Goal: Information Seeking & Learning: Find specific fact

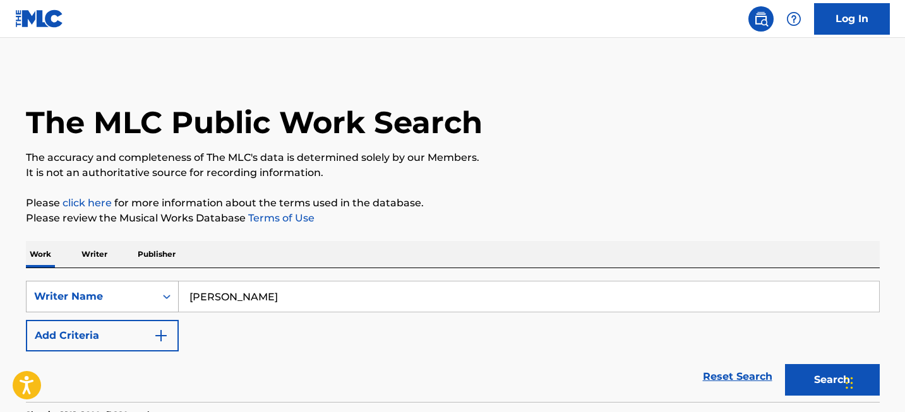
click at [151, 300] on div "Writer Name" at bounding box center [102, 297] width 153 height 32
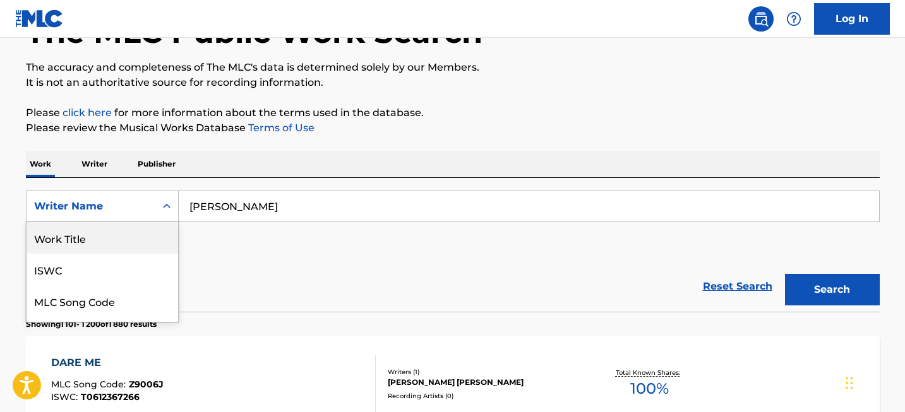
click at [263, 204] on input "[PERSON_NAME]" at bounding box center [529, 206] width 700 height 30
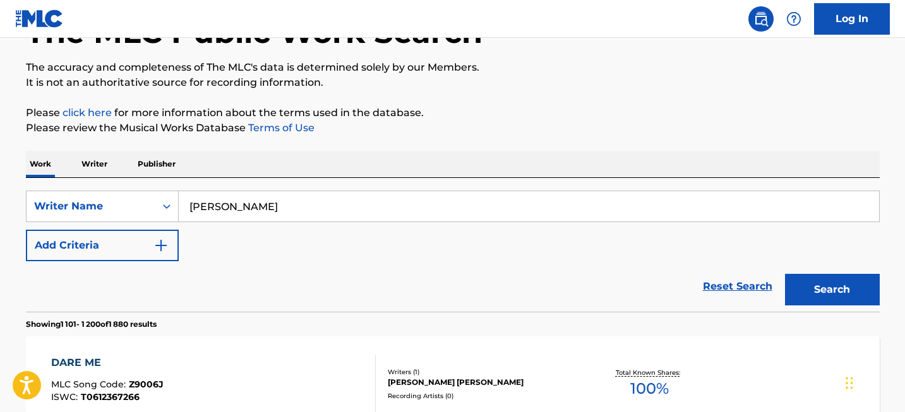
click at [263, 204] on input "[PERSON_NAME]" at bounding box center [529, 206] width 700 height 30
click at [263, 204] on input "Justin Paul" at bounding box center [529, 206] width 700 height 30
paste input "ames Horner"
type input "James Horner"
click at [804, 275] on button "Search" at bounding box center [832, 290] width 95 height 32
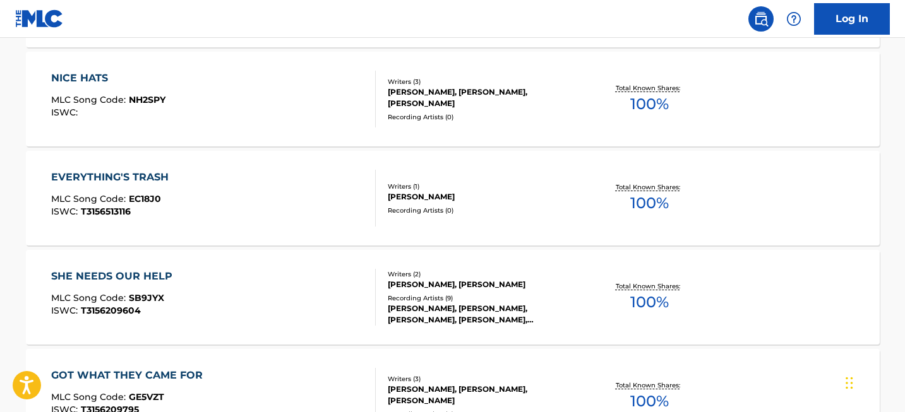
scroll to position [10053, 0]
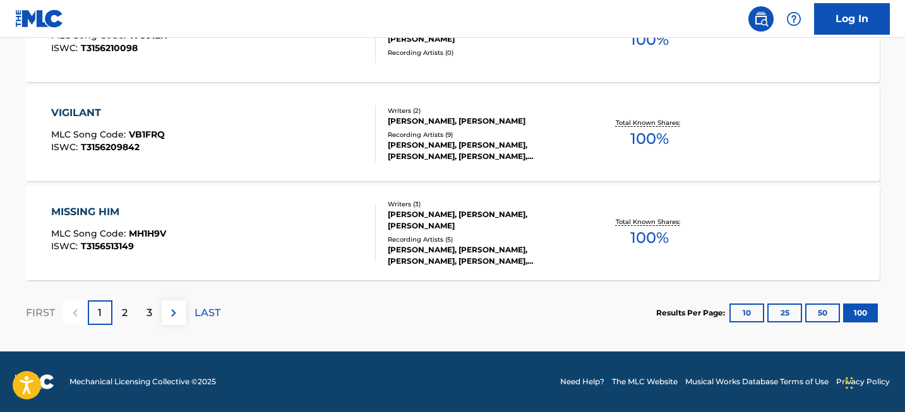
click at [121, 324] on div "2" at bounding box center [124, 312] width 25 height 25
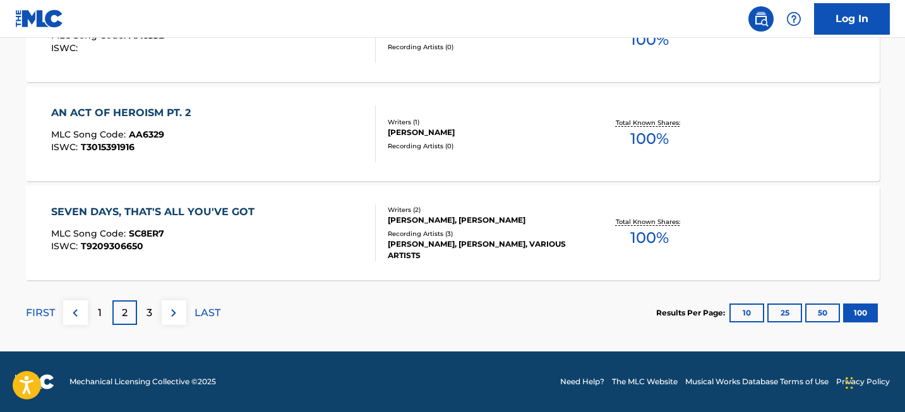
scroll to position [6986, 0]
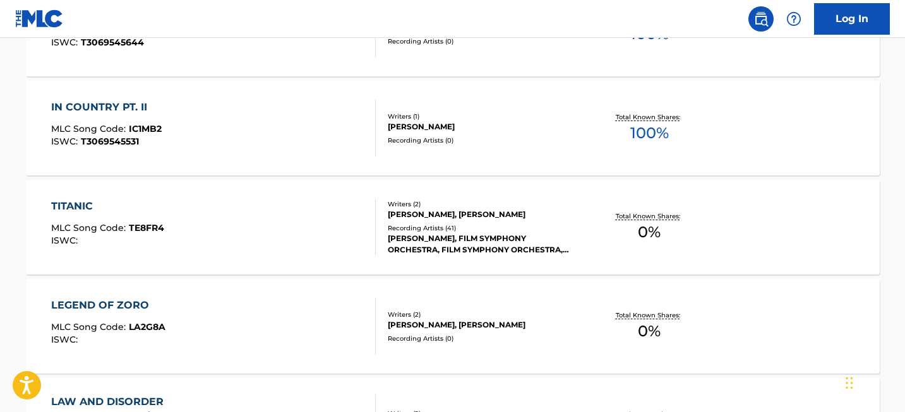
click at [86, 204] on div "TITANIC" at bounding box center [107, 206] width 113 height 15
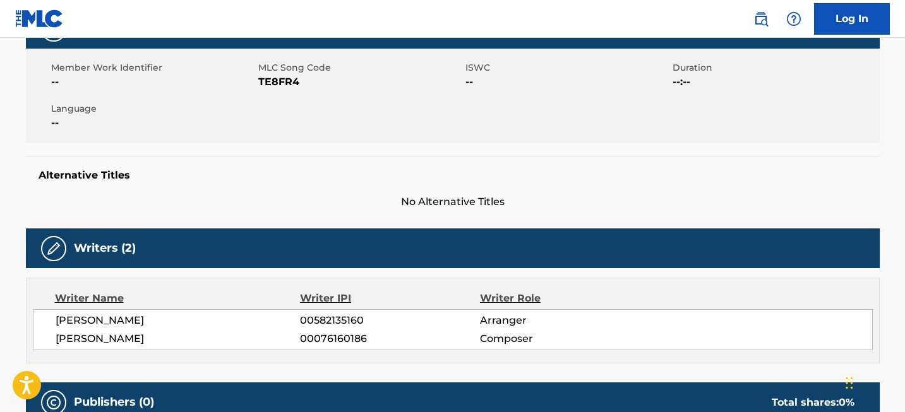
scroll to position [259, 0]
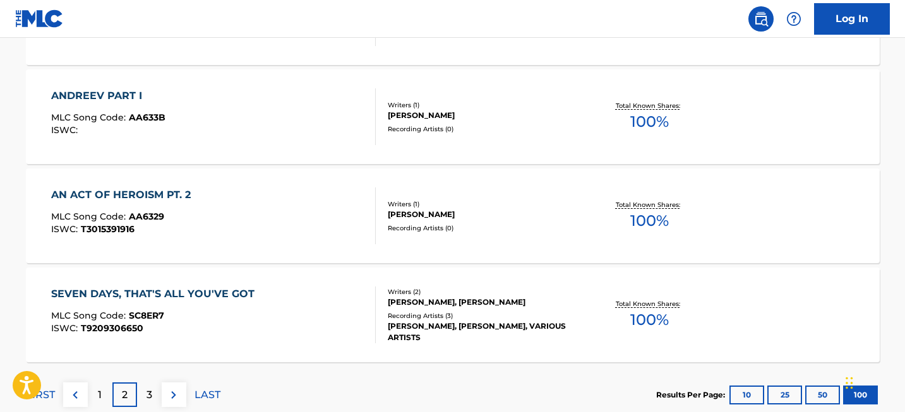
scroll to position [10053, 0]
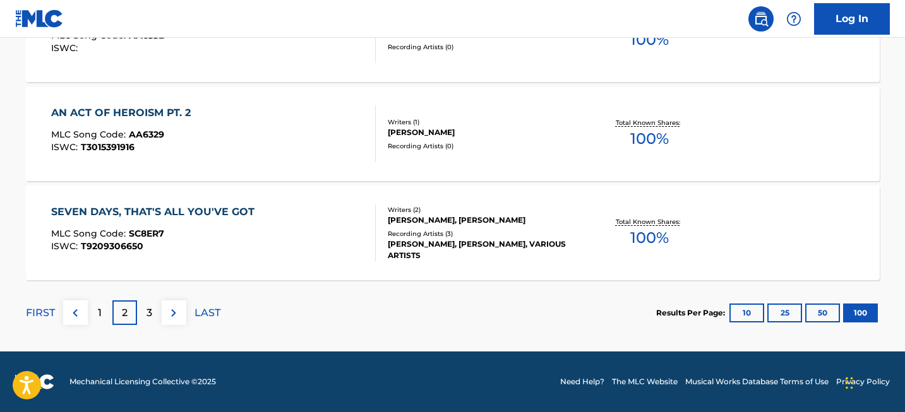
click at [152, 312] on div "3" at bounding box center [149, 312] width 25 height 25
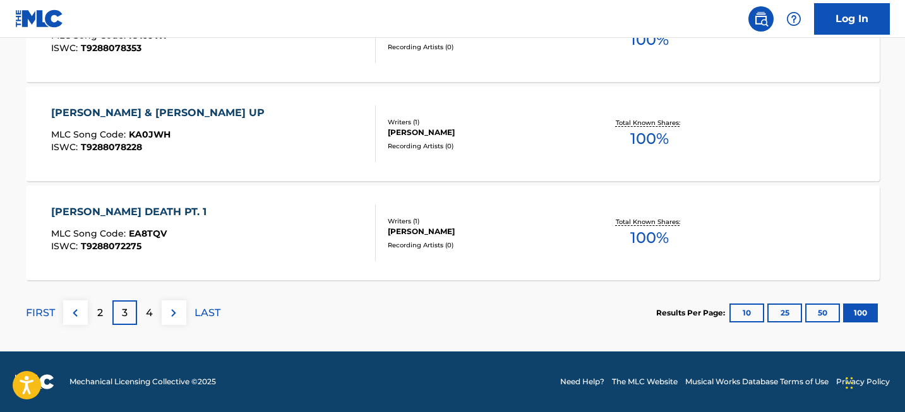
click at [105, 319] on div "2" at bounding box center [100, 312] width 25 height 25
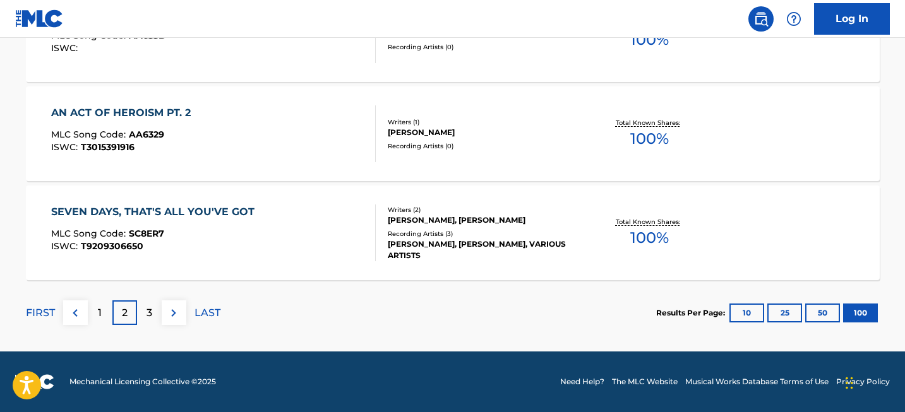
click at [101, 309] on div "1" at bounding box center [100, 312] width 25 height 25
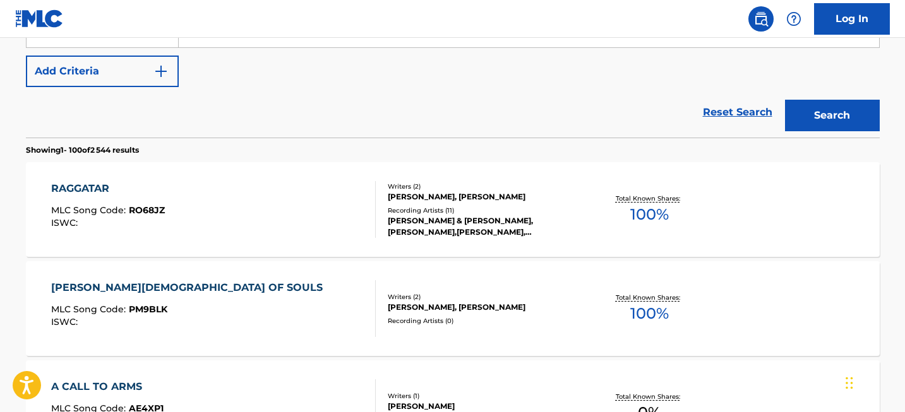
scroll to position [0, 0]
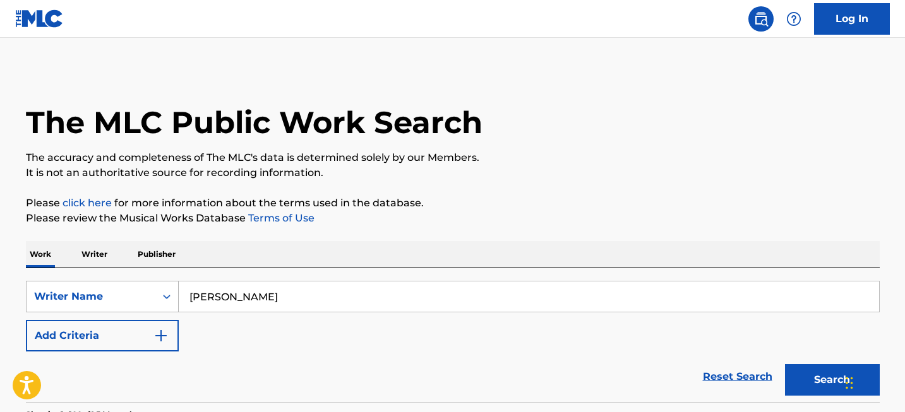
click at [136, 288] on div "Writer Name" at bounding box center [102, 297] width 153 height 32
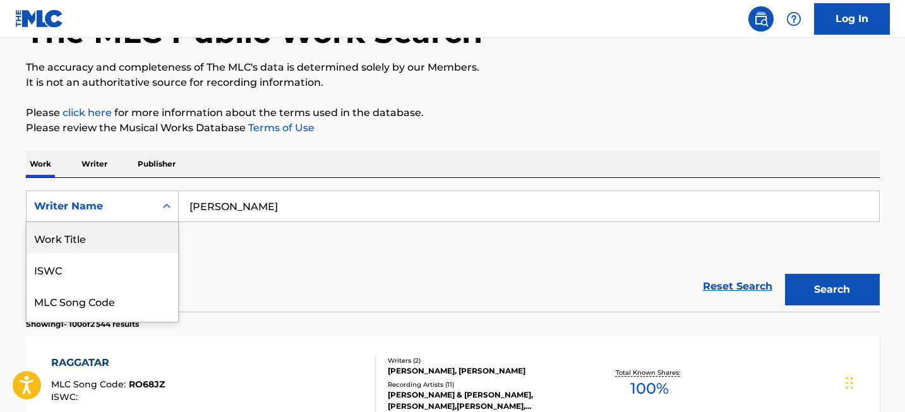
click at [129, 247] on div "Work Title" at bounding box center [103, 238] width 152 height 32
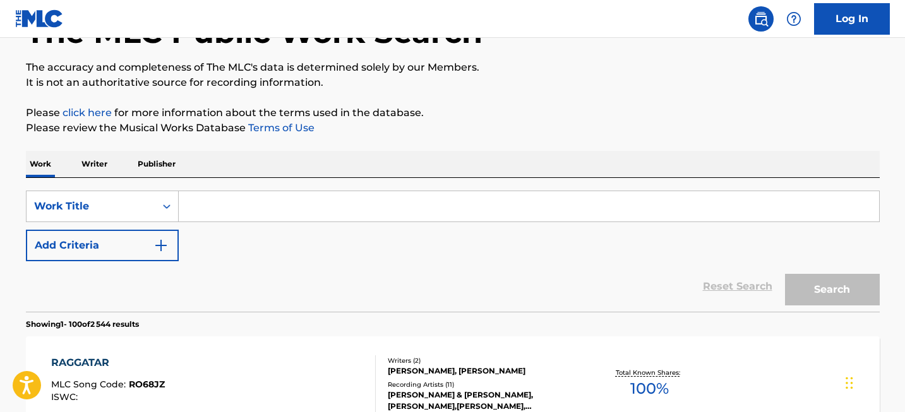
click at [246, 210] on input "Search Form" at bounding box center [529, 206] width 700 height 30
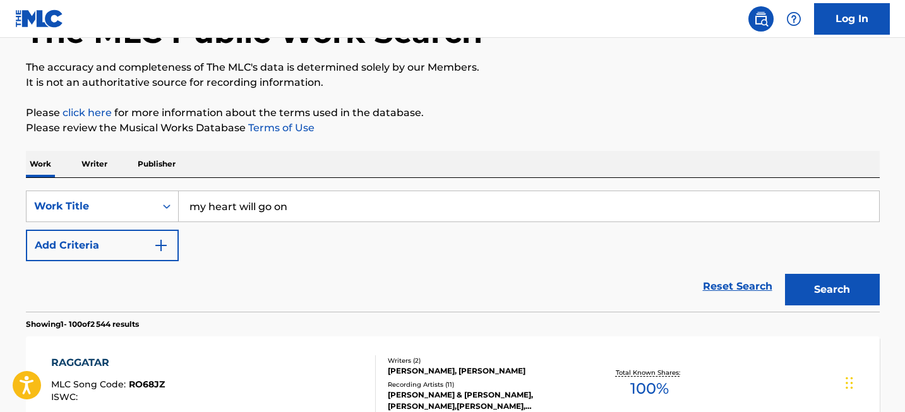
type input "my heart will go on"
click at [826, 304] on button "Search" at bounding box center [832, 290] width 95 height 32
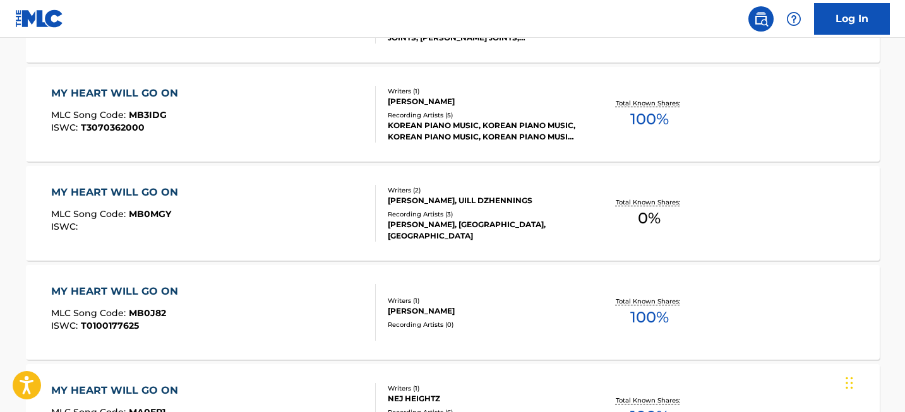
scroll to position [1048, 0]
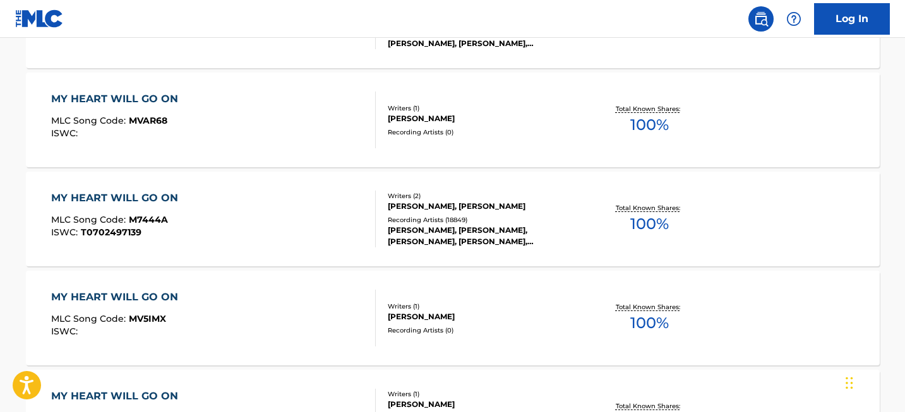
click at [167, 199] on div "MY HEART WILL GO ON" at bounding box center [117, 198] width 133 height 15
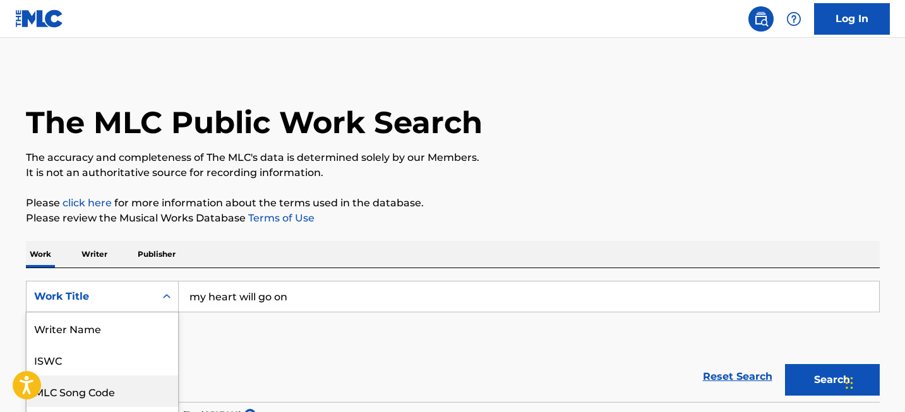
click at [129, 298] on div "MLC Song Code, 3 of 8. 8 results available. Use Up and Down to choose options, …" at bounding box center [102, 297] width 153 height 32
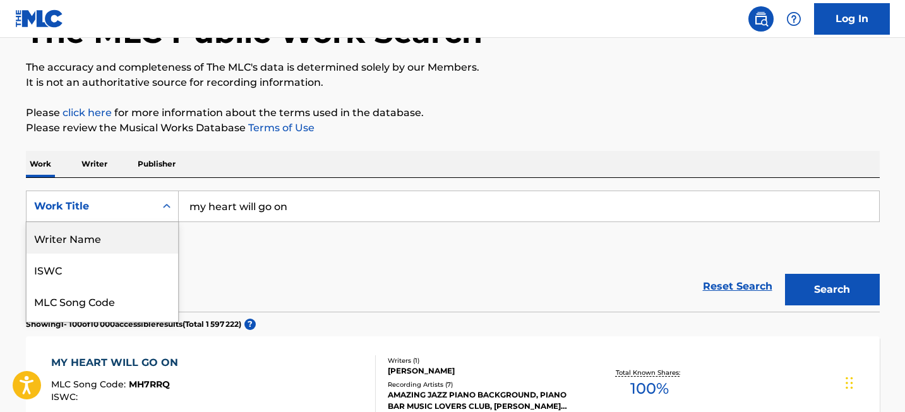
click at [116, 244] on div "Writer Name" at bounding box center [103, 238] width 152 height 32
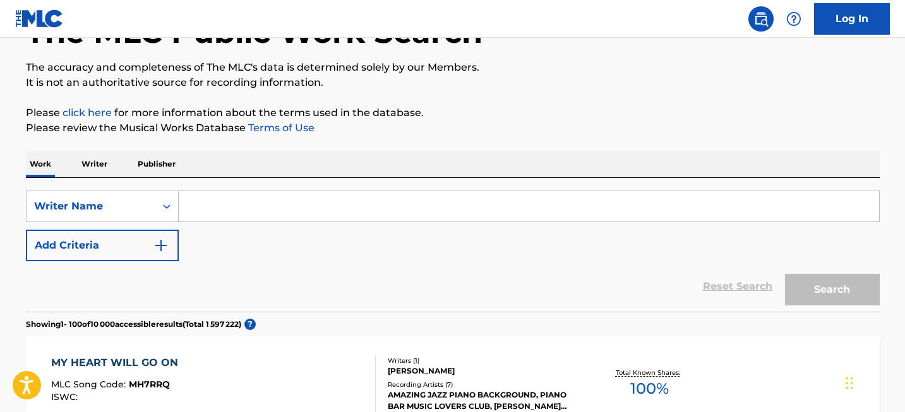
click at [227, 208] on input "Search Form" at bounding box center [529, 206] width 700 height 30
paste input "Henry Mancini"
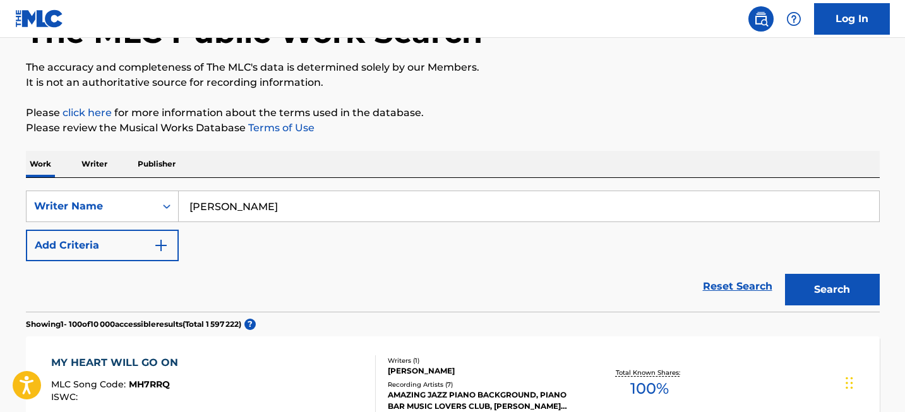
type input "Henry Mancini"
click at [798, 297] on button "Search" at bounding box center [832, 290] width 95 height 32
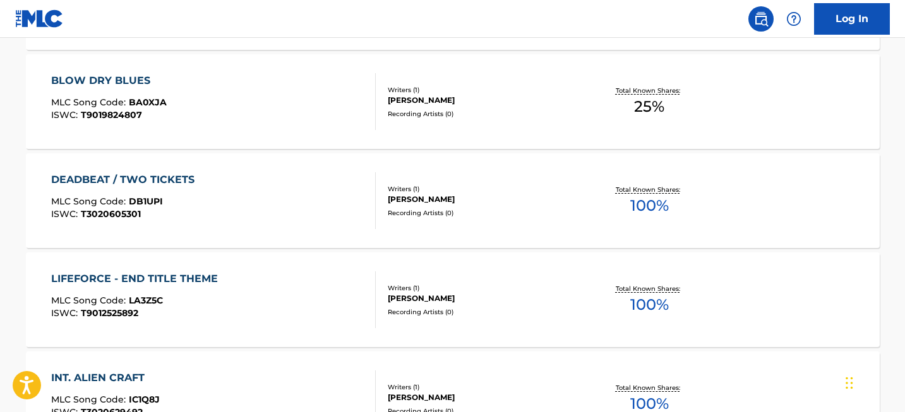
scroll to position [10053, 0]
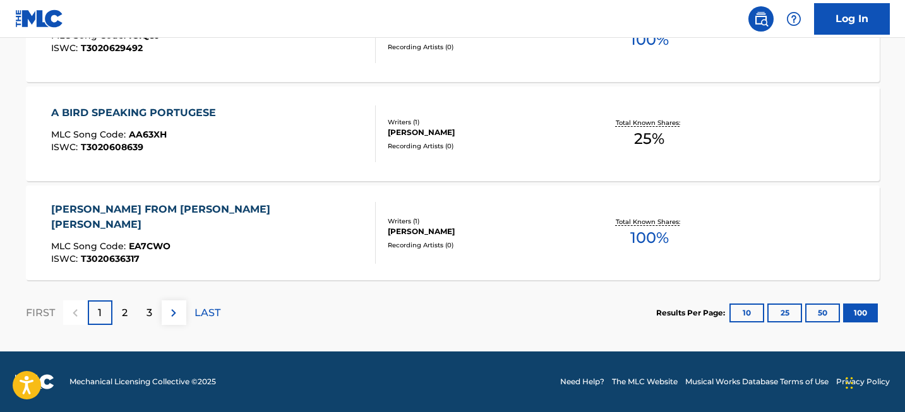
click at [123, 313] on p "2" at bounding box center [125, 313] width 6 height 15
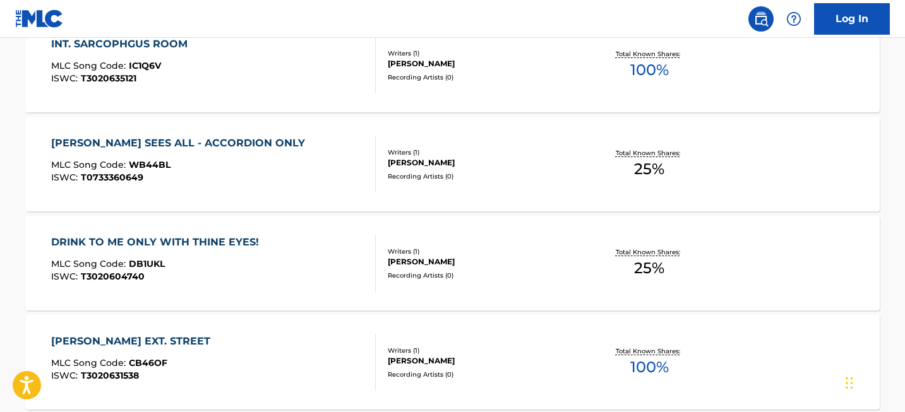
scroll to position [0, 0]
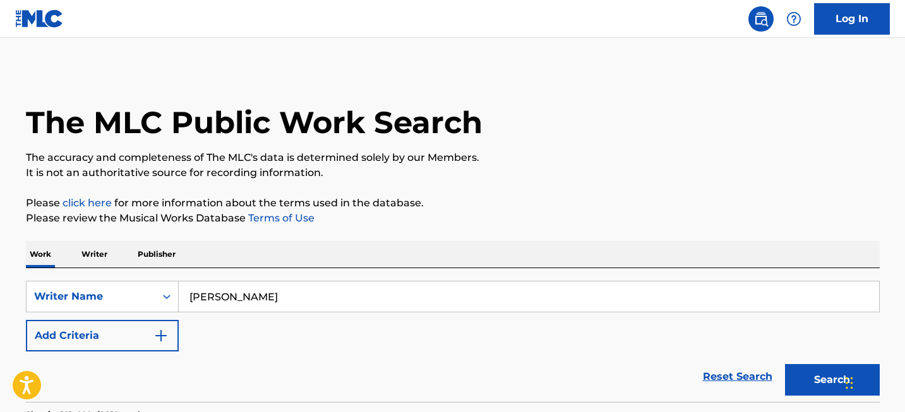
click at [147, 264] on p "Publisher" at bounding box center [156, 254] width 45 height 27
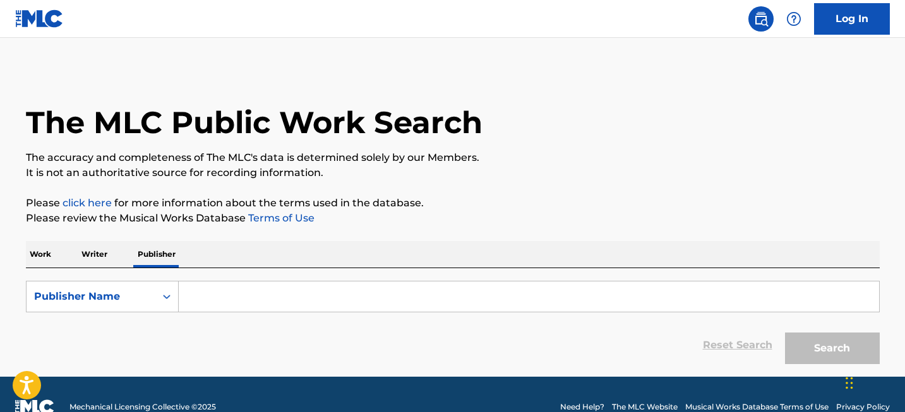
click at [53, 253] on p "Work" at bounding box center [40, 254] width 29 height 27
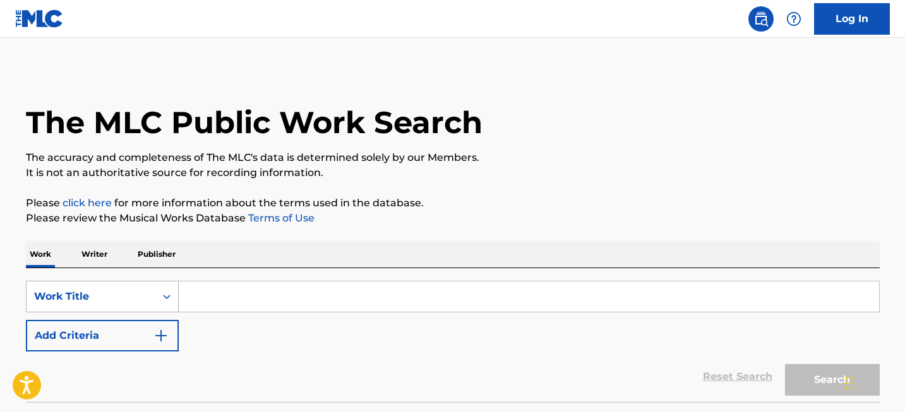
click at [107, 285] on div "Work Title" at bounding box center [102, 297] width 153 height 32
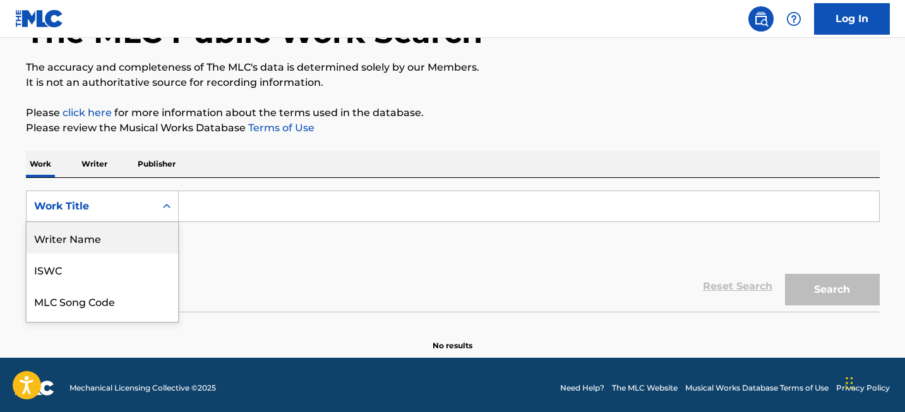
click at [117, 232] on div "Writer Name" at bounding box center [103, 238] width 152 height 32
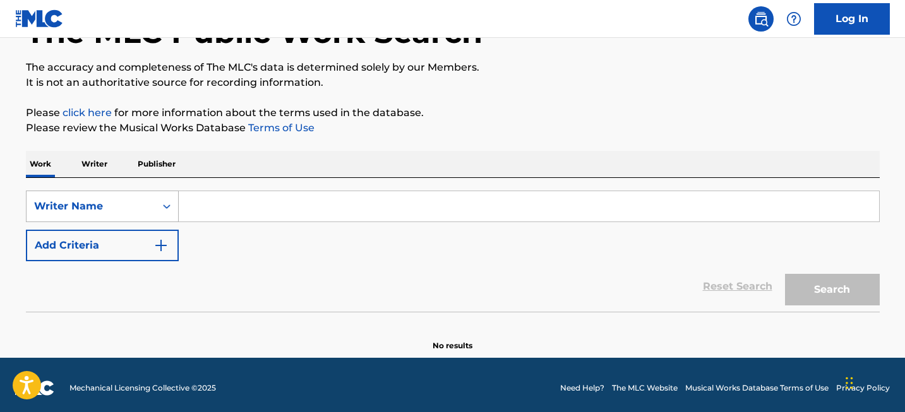
click at [117, 206] on div "Writer Name" at bounding box center [91, 206] width 114 height 15
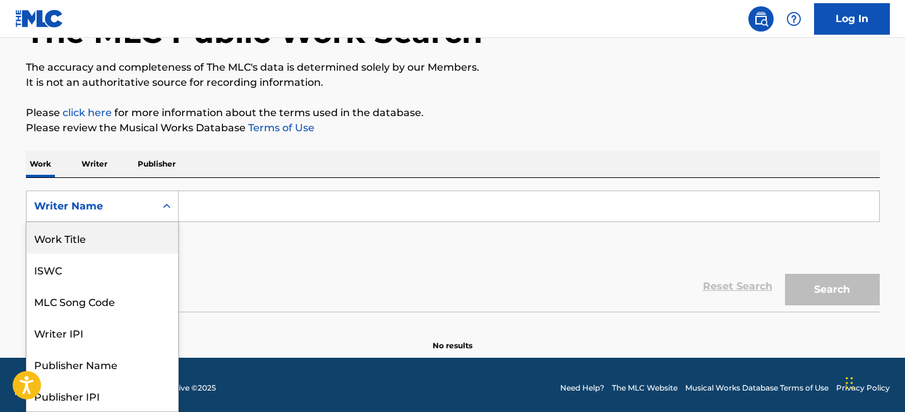
click at [98, 247] on div "Work Title" at bounding box center [103, 238] width 152 height 32
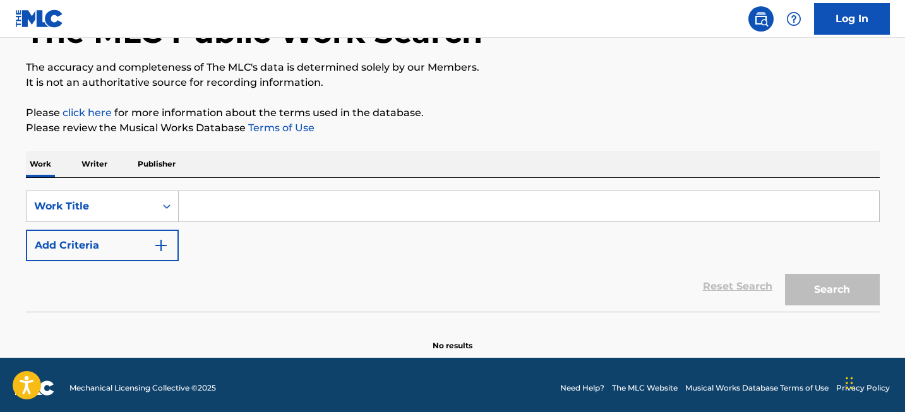
click at [241, 199] on input "Search Form" at bounding box center [529, 206] width 700 height 30
paste input "The Pink Panther Theme"
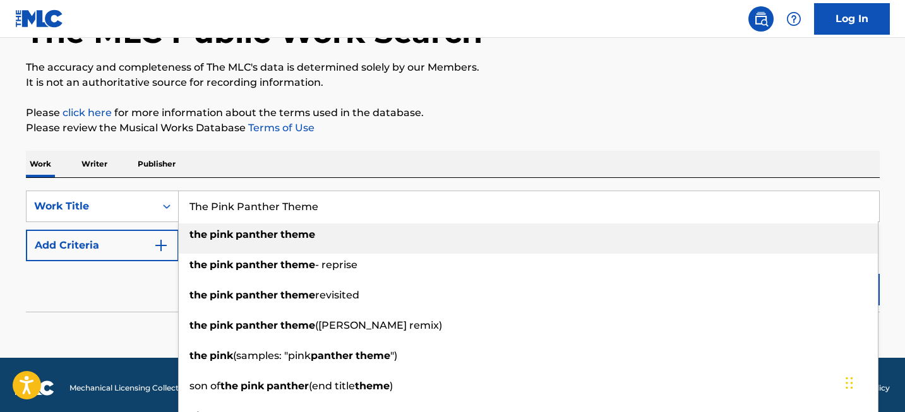
click at [355, 239] on div "the pink panther theme" at bounding box center [528, 234] width 699 height 23
type input "the pink panther theme"
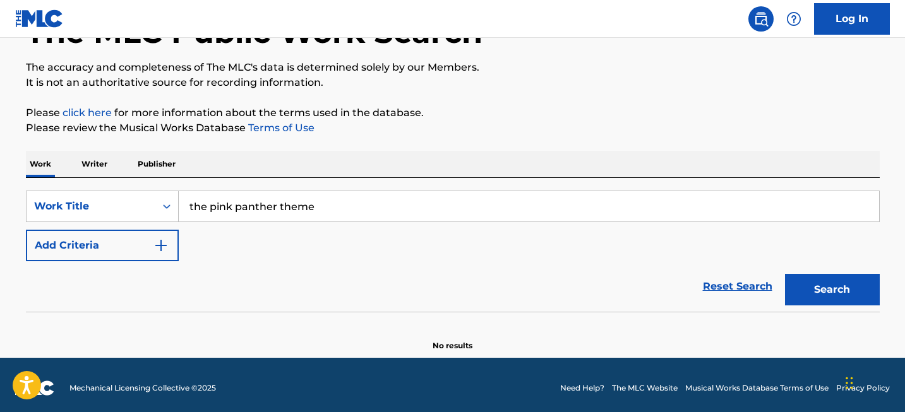
click at [857, 289] on button "Search" at bounding box center [832, 290] width 95 height 32
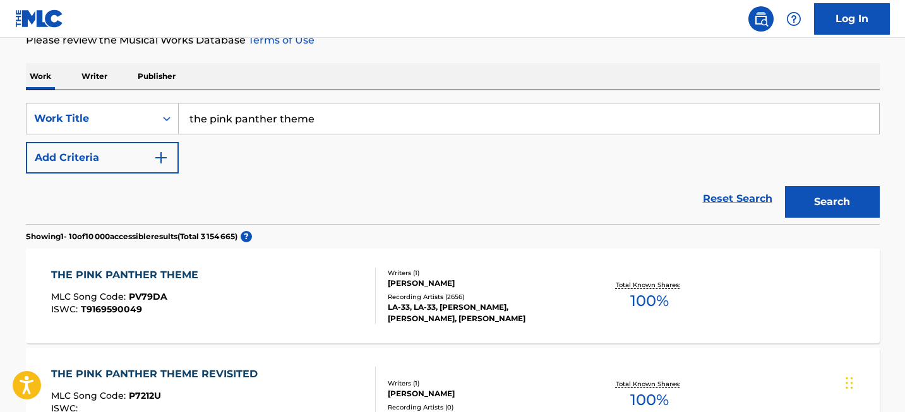
scroll to position [208, 0]
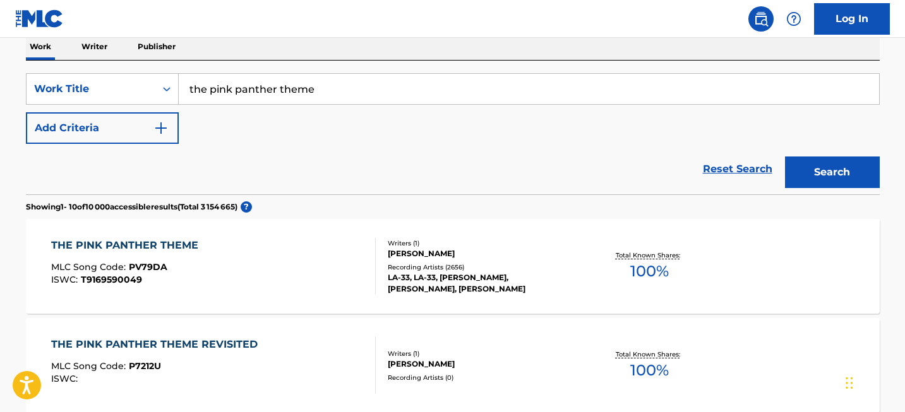
click at [130, 247] on div "THE PINK PANTHER THEME" at bounding box center [127, 245] width 153 height 15
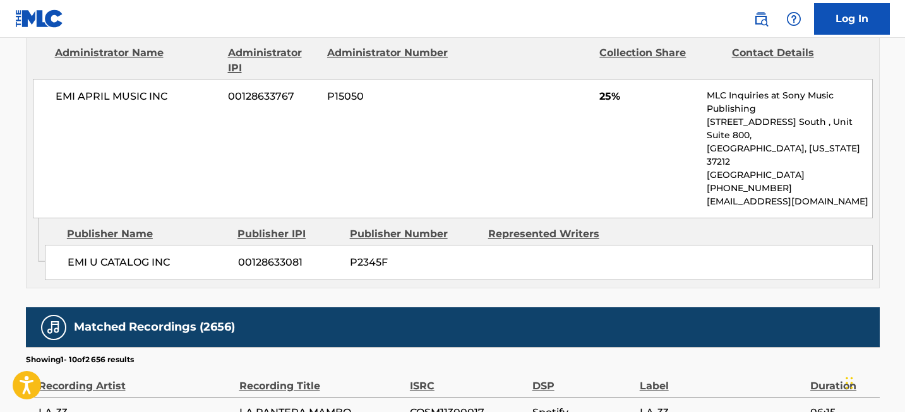
scroll to position [83, 0]
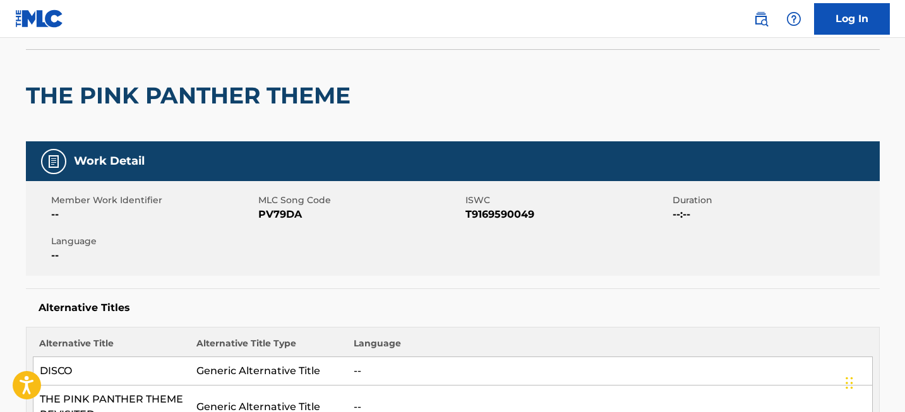
scroll to position [208, 0]
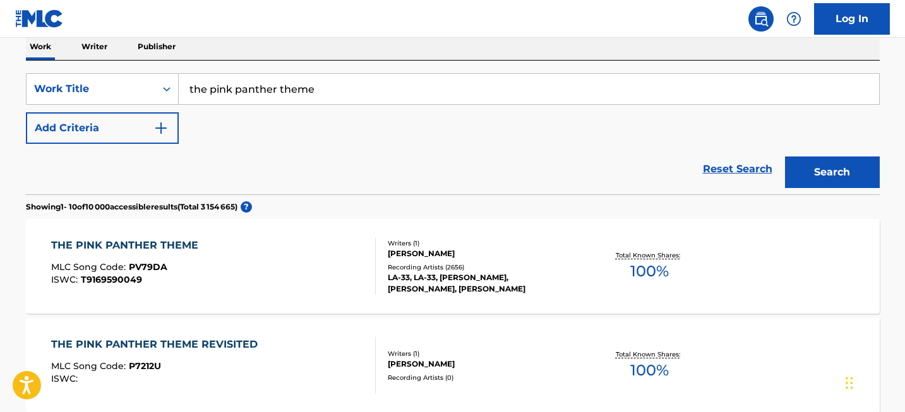
click at [250, 99] on input "the pink panther theme" at bounding box center [529, 89] width 700 height 30
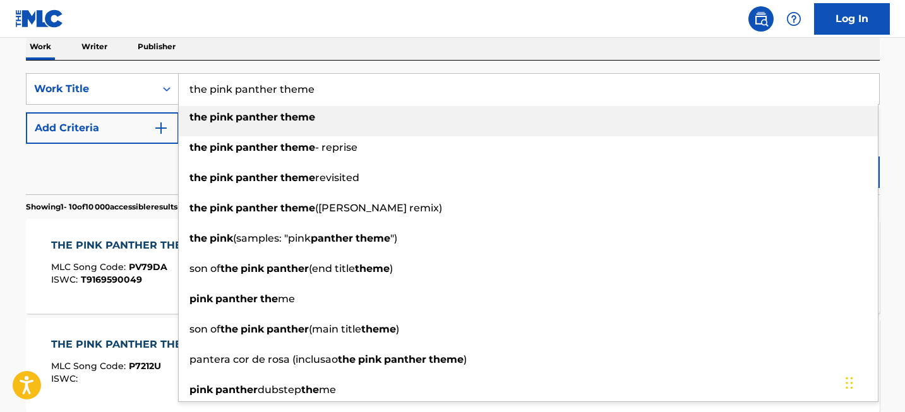
click at [250, 99] on input "the pink panther theme" at bounding box center [529, 89] width 700 height 30
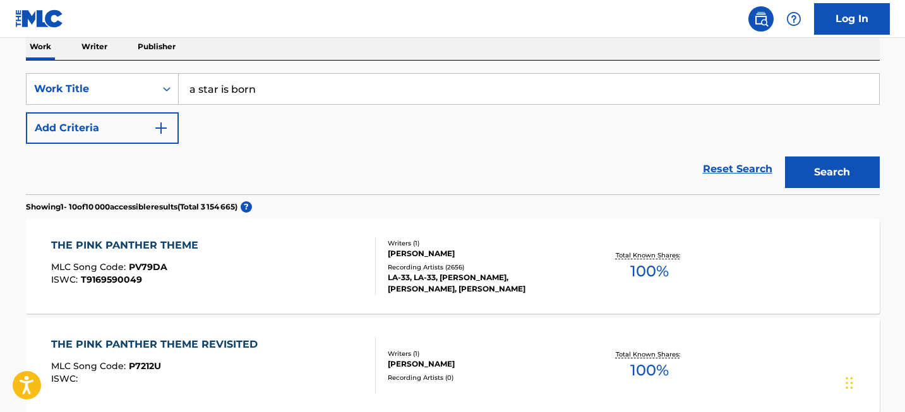
click at [838, 172] on button "Search" at bounding box center [832, 173] width 95 height 32
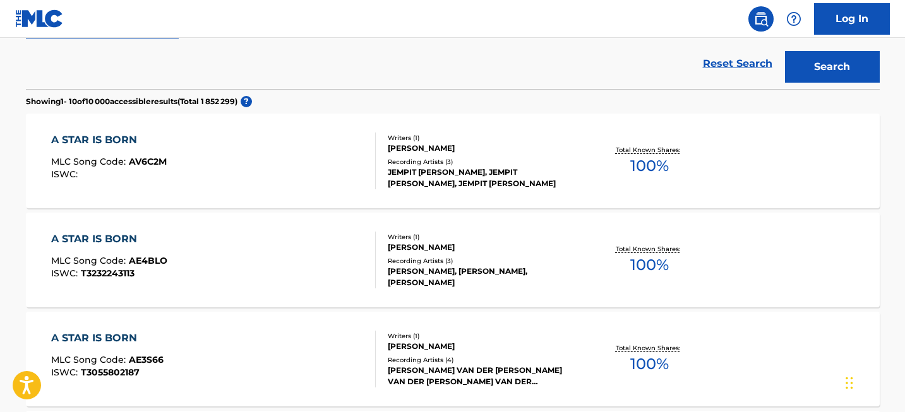
scroll to position [0, 0]
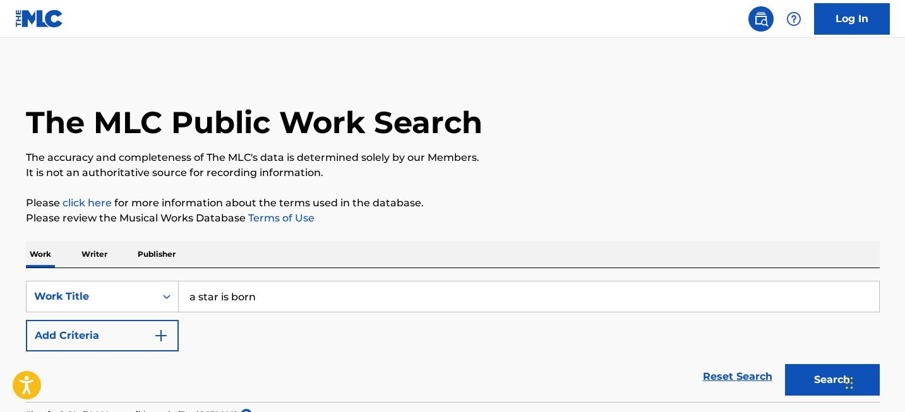
click at [246, 292] on input "a star is born" at bounding box center [529, 297] width 700 height 30
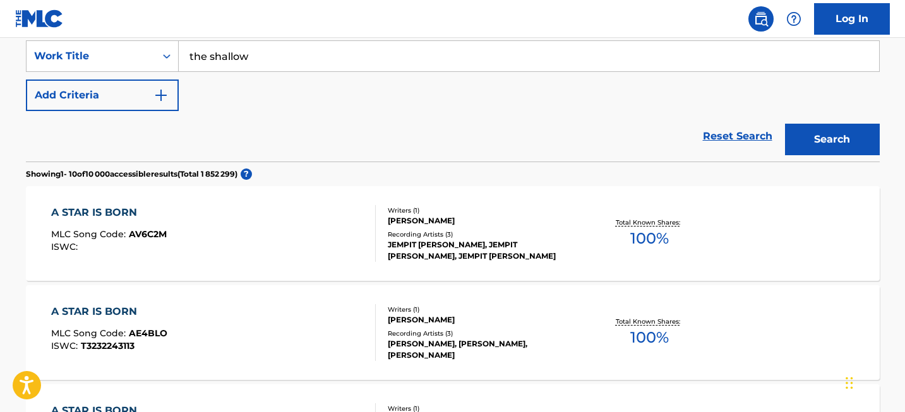
scroll to position [247, 0]
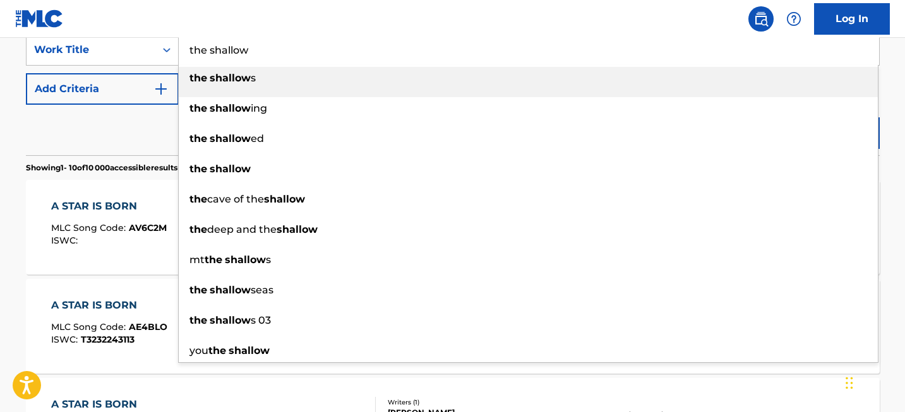
click at [208, 48] on input "the shallow" at bounding box center [529, 50] width 700 height 30
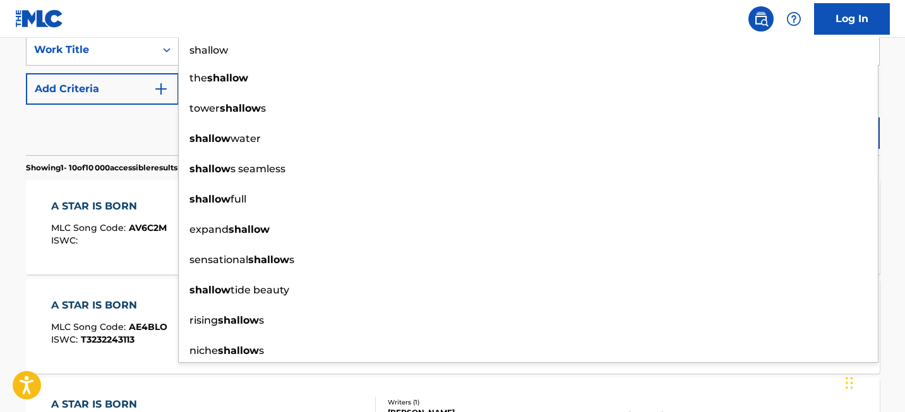
type input "shallow"
click at [397, 18] on nav "Log In" at bounding box center [452, 19] width 905 height 38
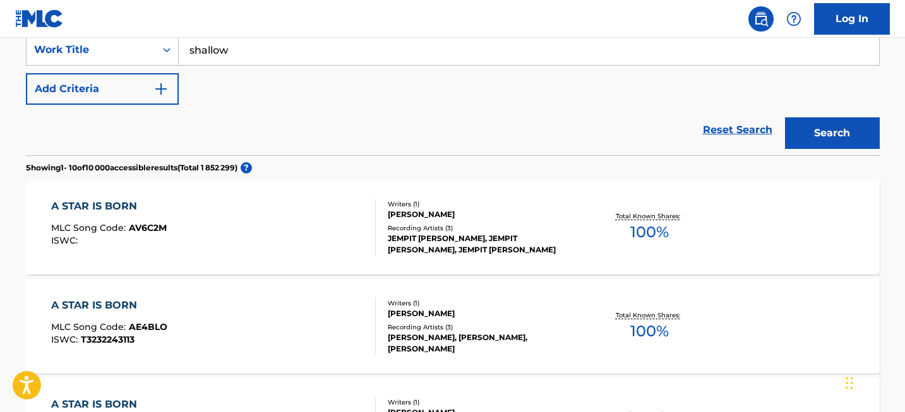
click at [830, 128] on button "Search" at bounding box center [832, 133] width 95 height 32
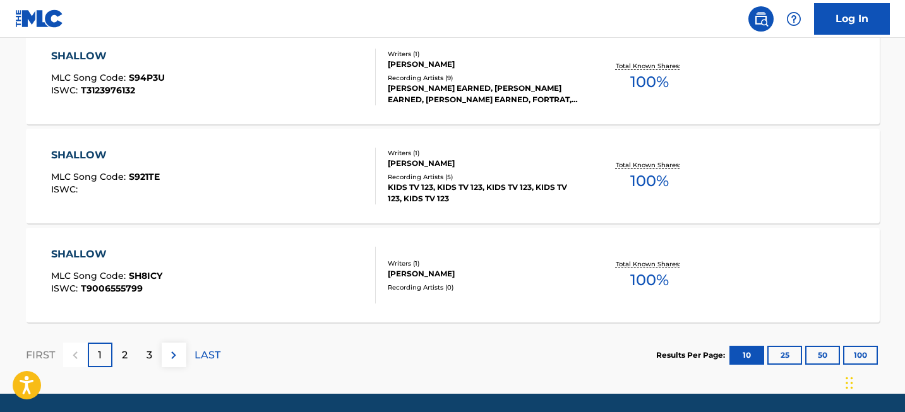
scroll to position [1133, 0]
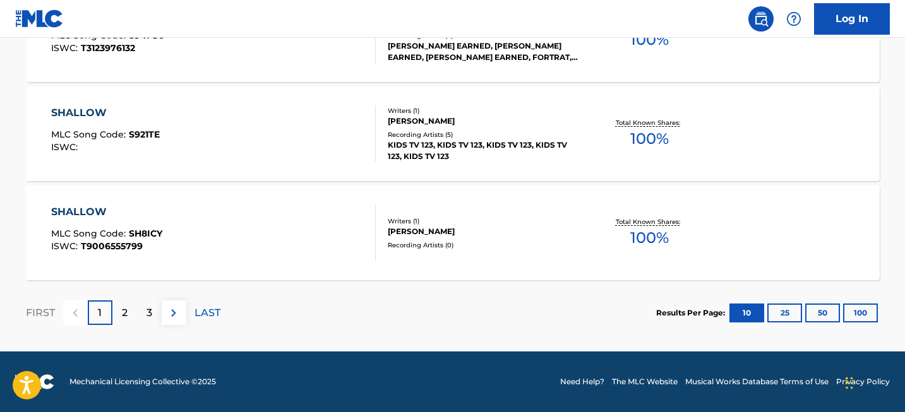
click at [869, 313] on button "100" at bounding box center [860, 313] width 35 height 19
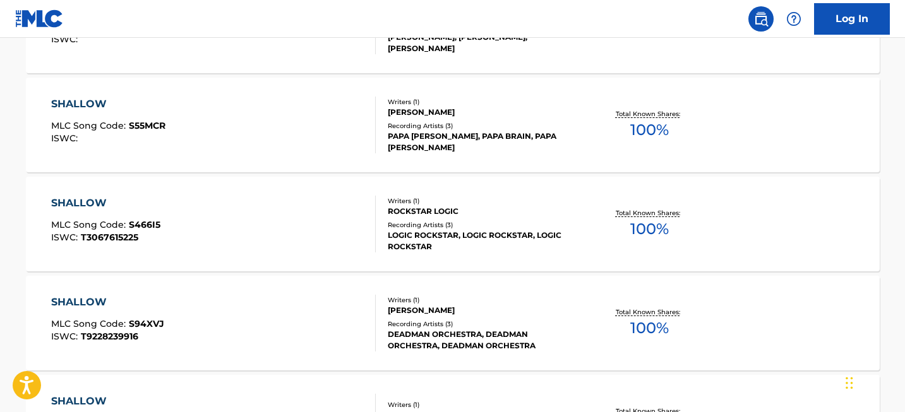
scroll to position [0, 0]
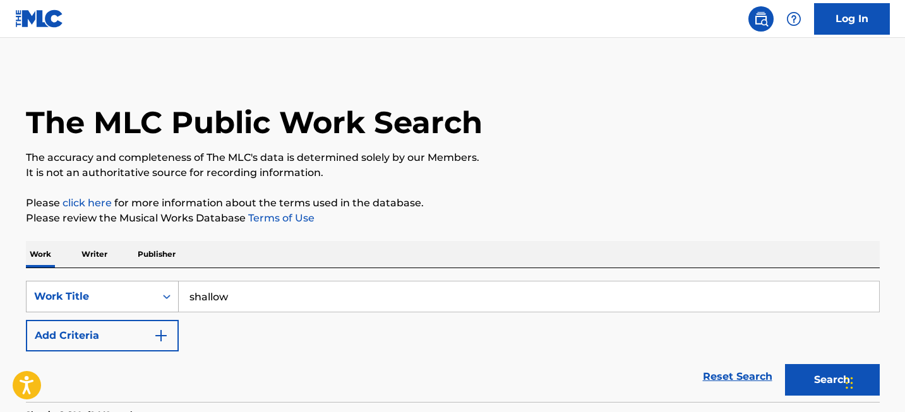
click at [107, 283] on div "Work Title" at bounding box center [102, 297] width 153 height 32
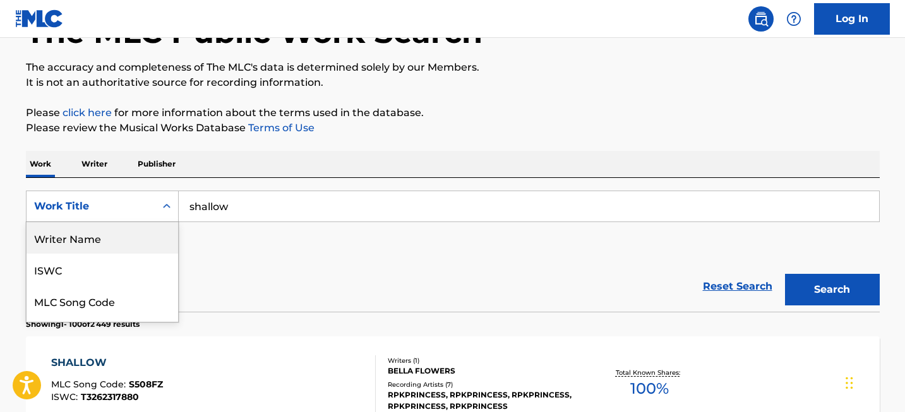
click at [113, 239] on div "Writer Name" at bounding box center [103, 238] width 152 height 32
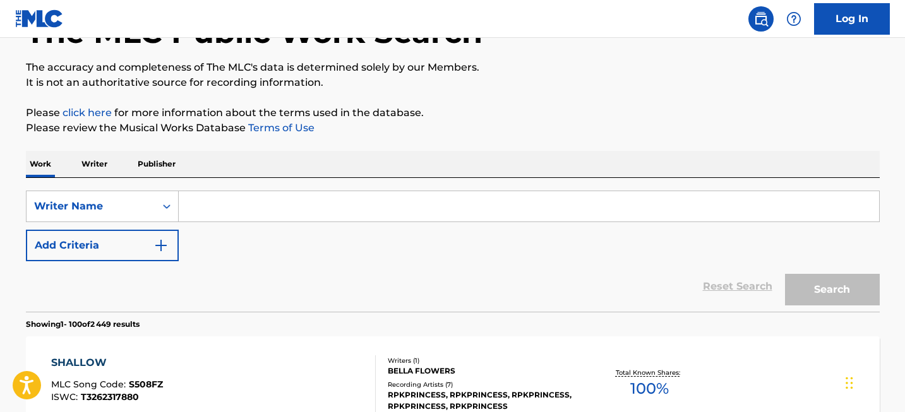
click at [219, 200] on input "Search Form" at bounding box center [529, 206] width 700 height 30
paste input "Mark Ronson"
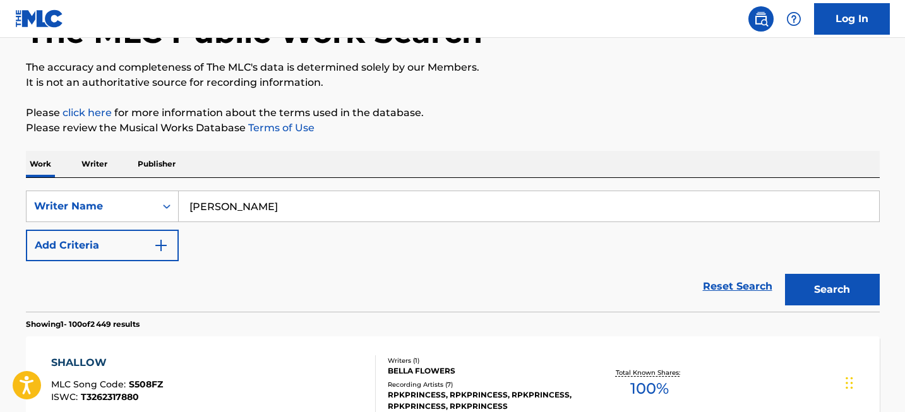
type input "Mark Ronson"
click at [816, 275] on button "Search" at bounding box center [832, 290] width 95 height 32
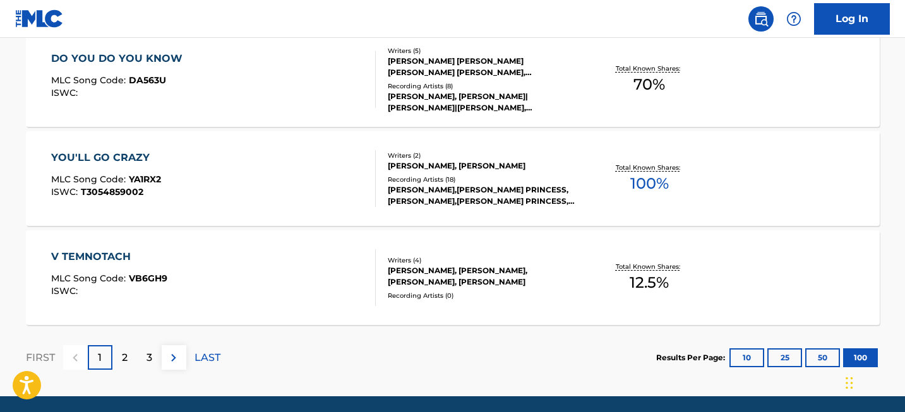
scroll to position [10053, 0]
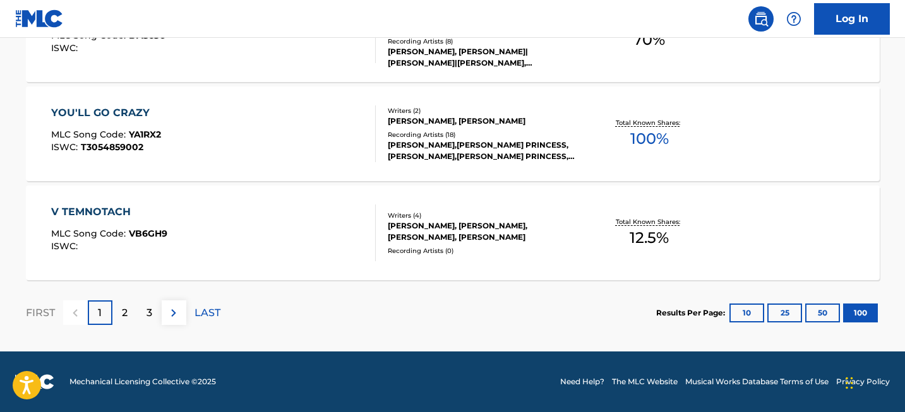
click at [133, 308] on div "2" at bounding box center [124, 312] width 25 height 25
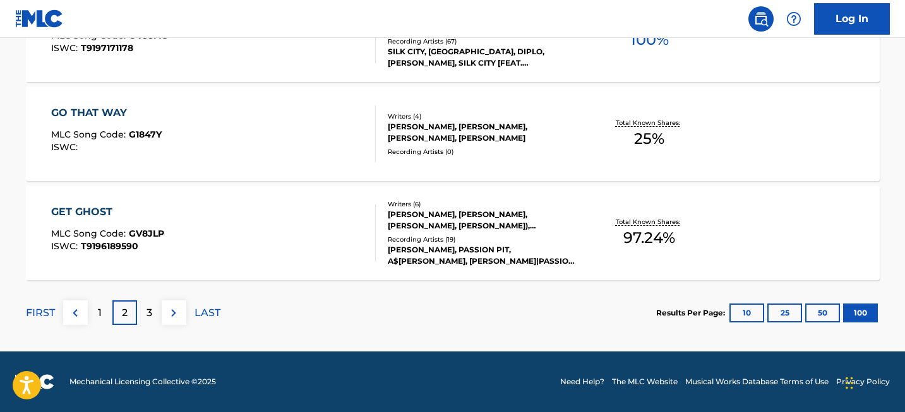
click at [151, 315] on p "3" at bounding box center [149, 313] width 6 height 15
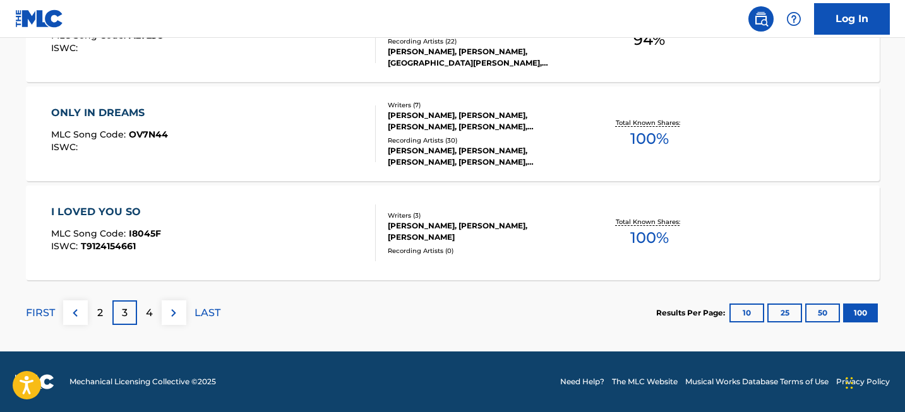
scroll to position [3022, 0]
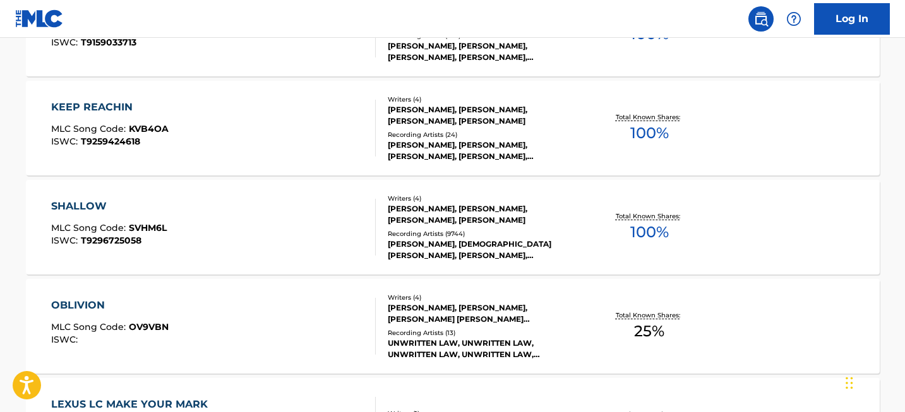
click at [90, 213] on div "SHALLOW" at bounding box center [109, 206] width 116 height 15
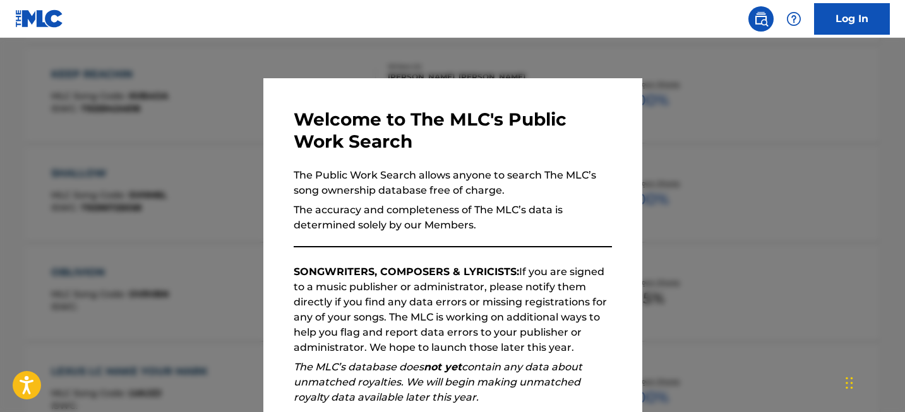
scroll to position [165, 0]
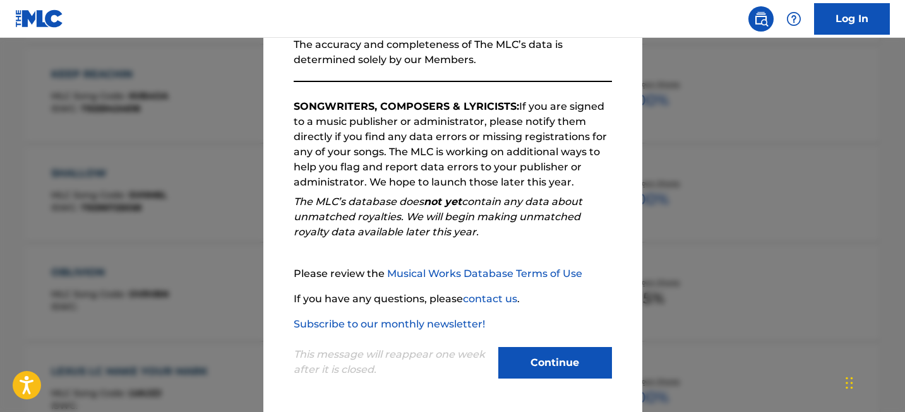
click at [537, 366] on button "Continue" at bounding box center [555, 363] width 114 height 32
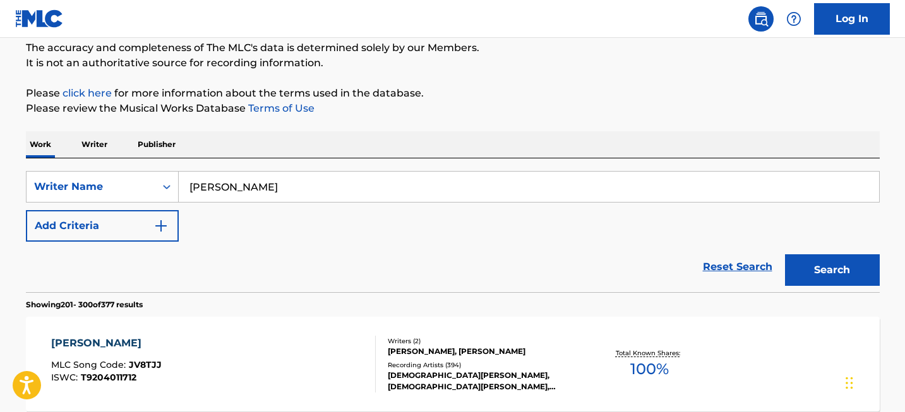
scroll to position [0, 0]
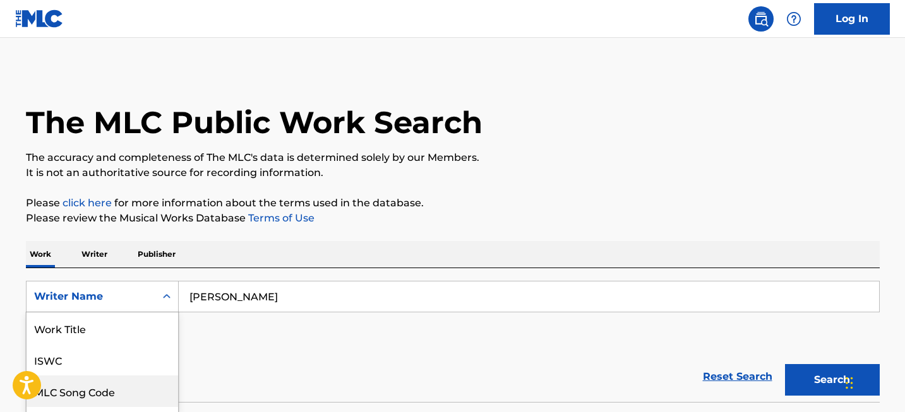
click at [124, 291] on div "MLC Song Code, 3 of 8. 8 results available. Use Up and Down to choose options, …" at bounding box center [102, 297] width 153 height 32
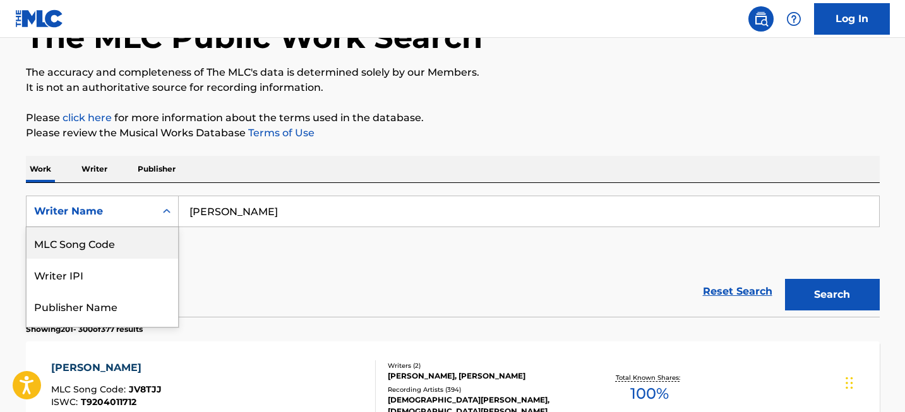
scroll to position [90, 0]
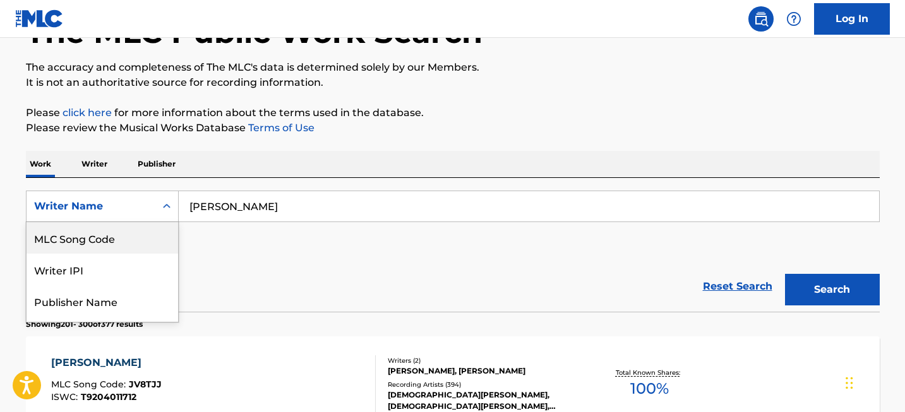
click at [249, 205] on input "Mark Ronson" at bounding box center [529, 206] width 700 height 30
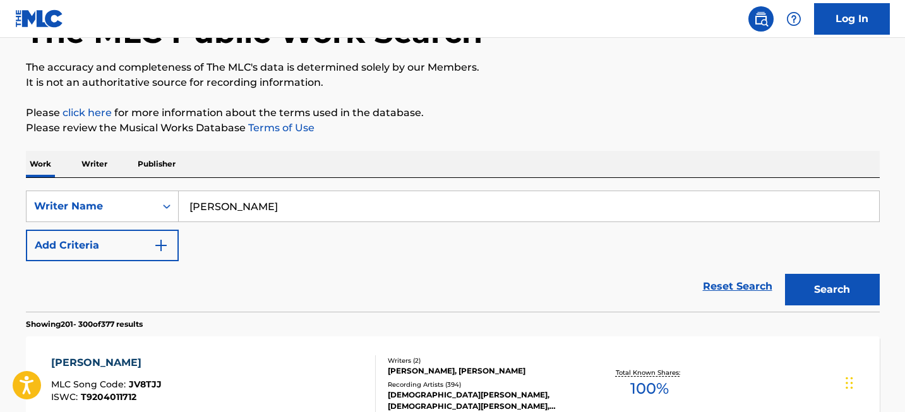
click at [249, 205] on input "Mark Ronson" at bounding box center [529, 206] width 700 height 30
paste input "Lewis Capaldi"
type input "Lewis Capaldi"
click at [835, 268] on div "Search" at bounding box center [828, 286] width 101 height 51
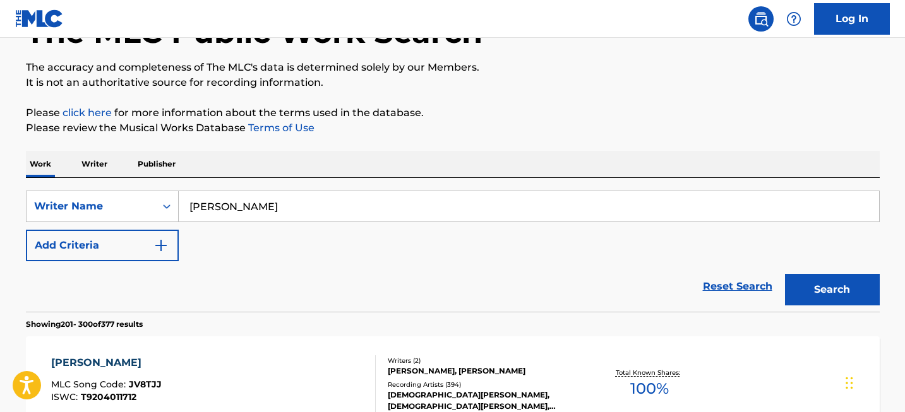
click at [820, 285] on button "Search" at bounding box center [832, 290] width 95 height 32
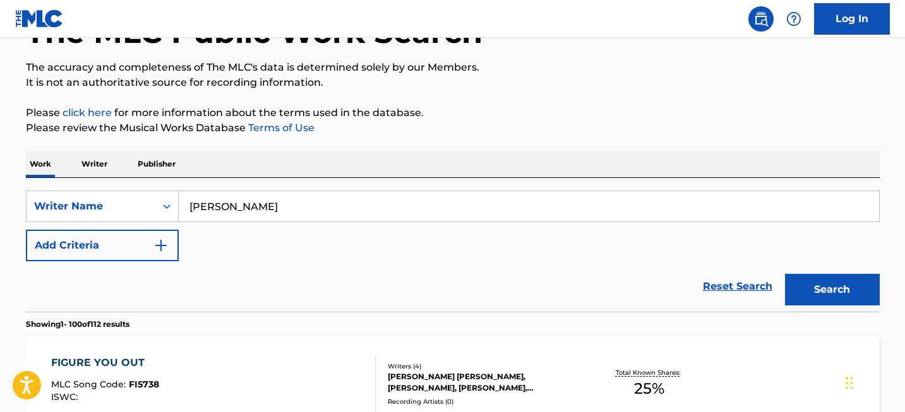
scroll to position [306, 0]
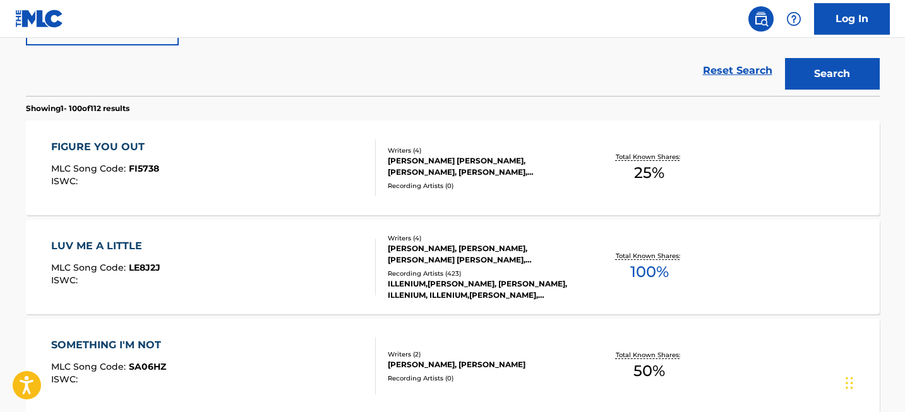
click at [381, 78] on div "Reset Search Search" at bounding box center [452, 70] width 853 height 51
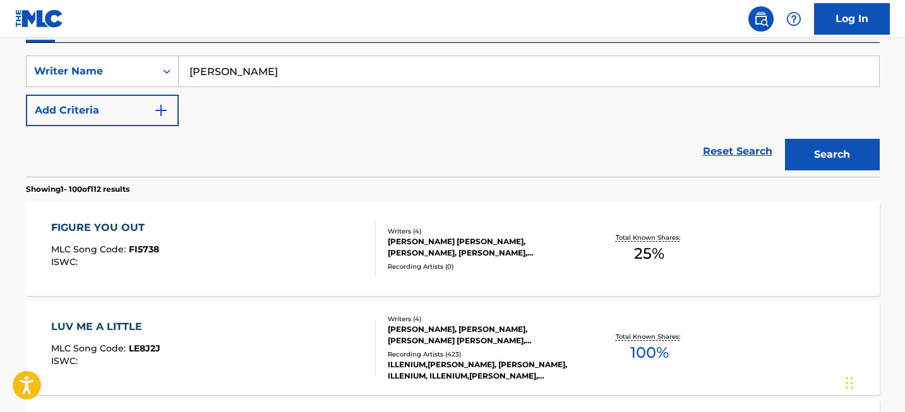
scroll to position [224, 0]
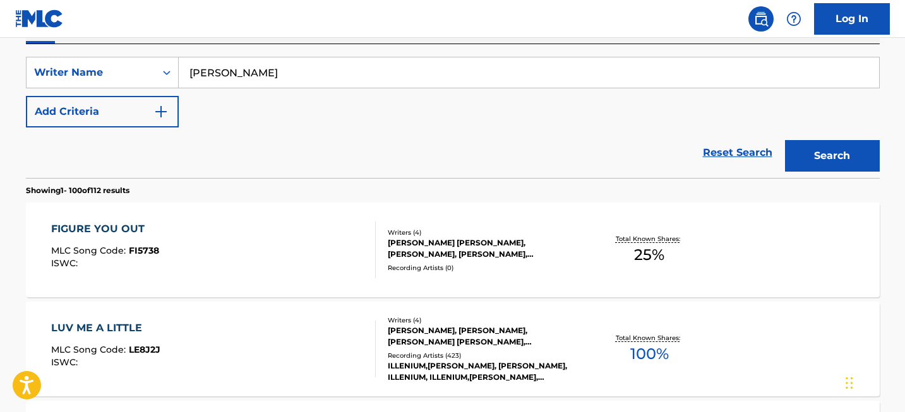
click at [407, 161] on div "Reset Search Search" at bounding box center [452, 153] width 853 height 51
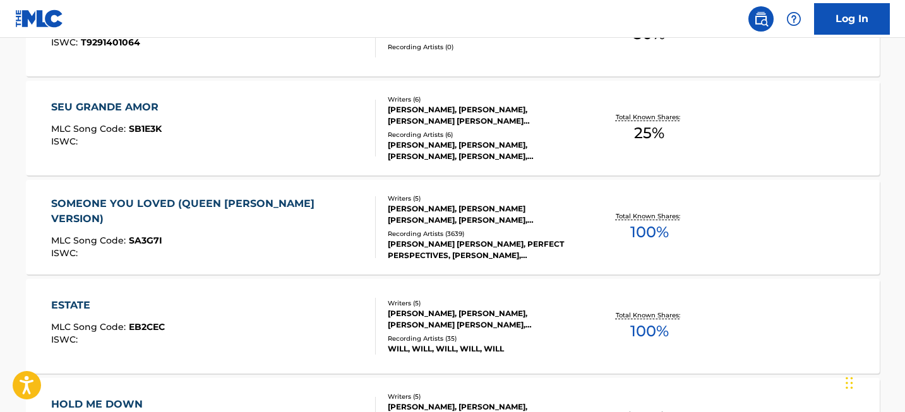
scroll to position [8275, 0]
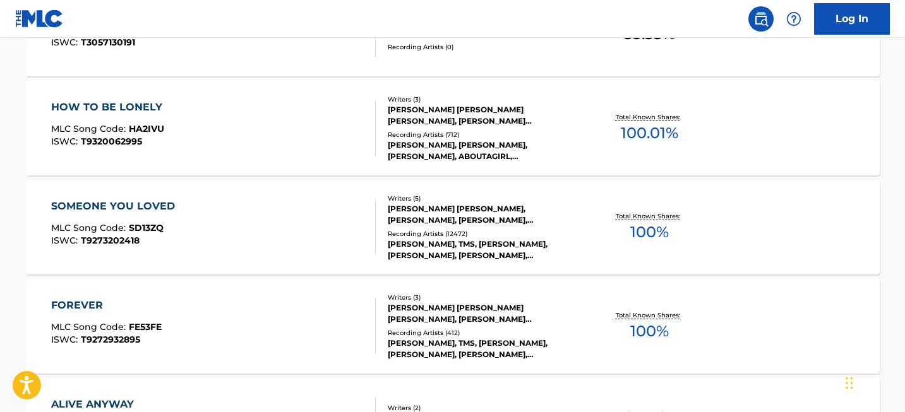
click at [134, 206] on div "SOMEONE YOU LOVED" at bounding box center [116, 206] width 130 height 15
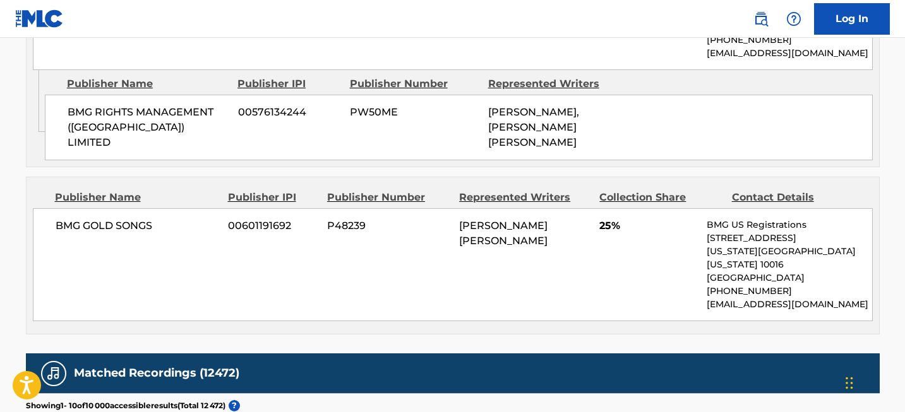
scroll to position [1511, 0]
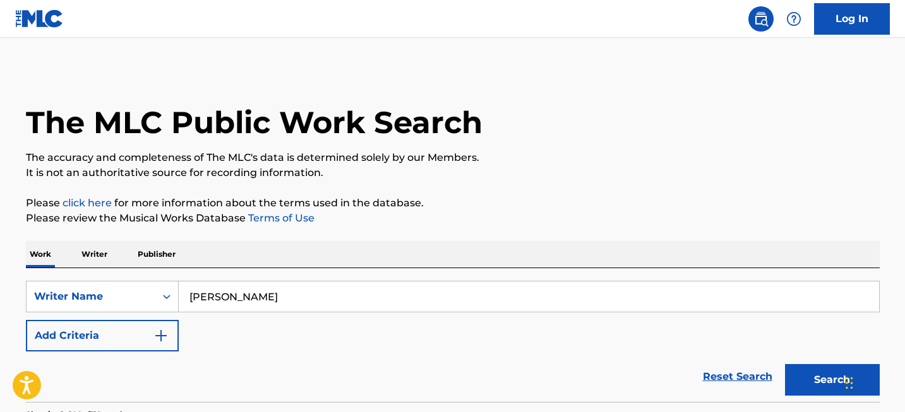
click at [239, 292] on input "Lewis Capaldi" at bounding box center [529, 297] width 700 height 30
paste input "Christina Perr"
type input "Christina Perri"
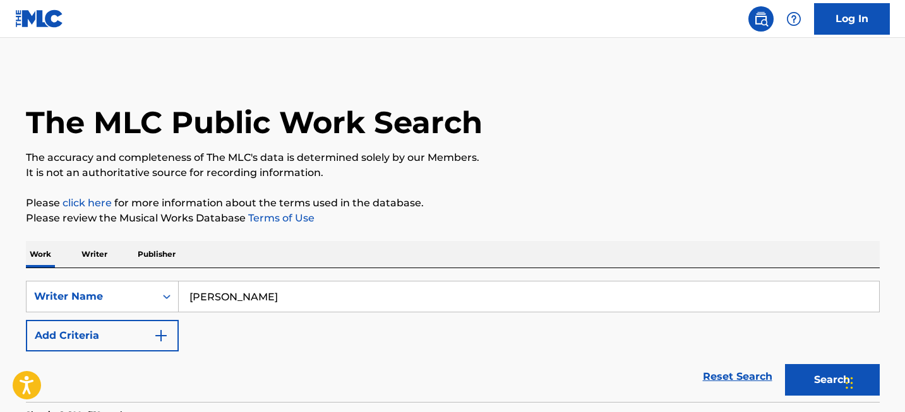
click at [824, 381] on button "Search" at bounding box center [832, 380] width 95 height 32
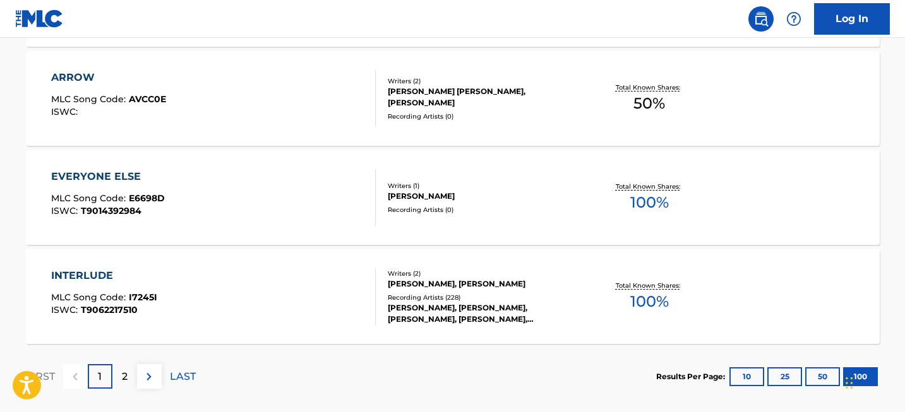
scroll to position [10053, 0]
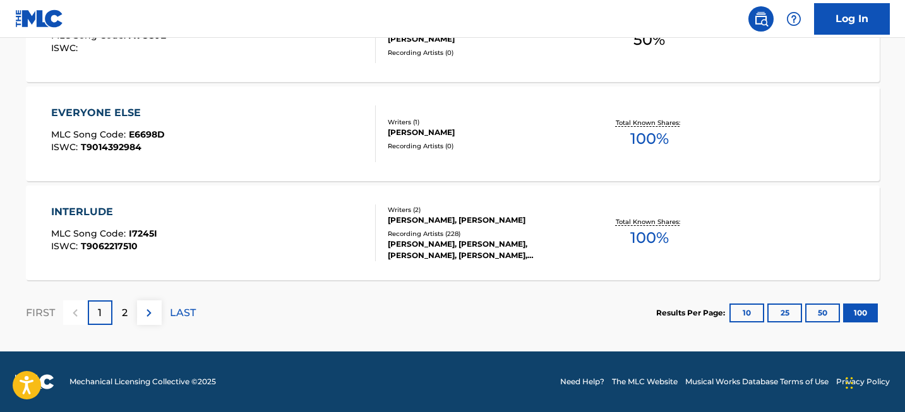
click at [126, 316] on p "2" at bounding box center [125, 313] width 6 height 15
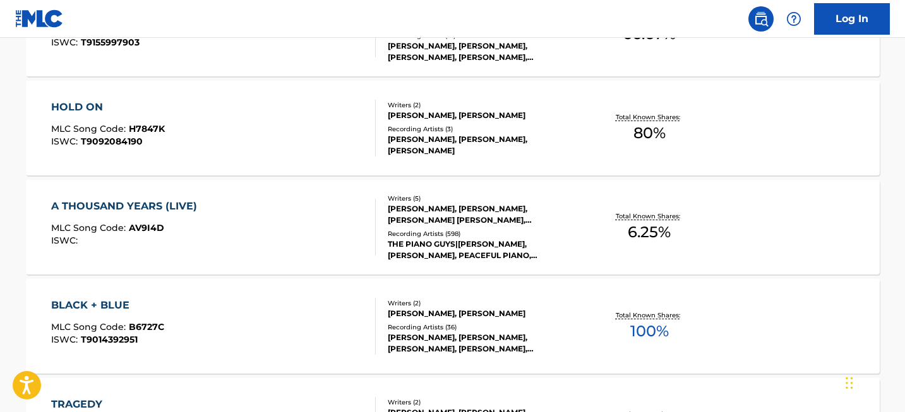
scroll to position [5891, 0]
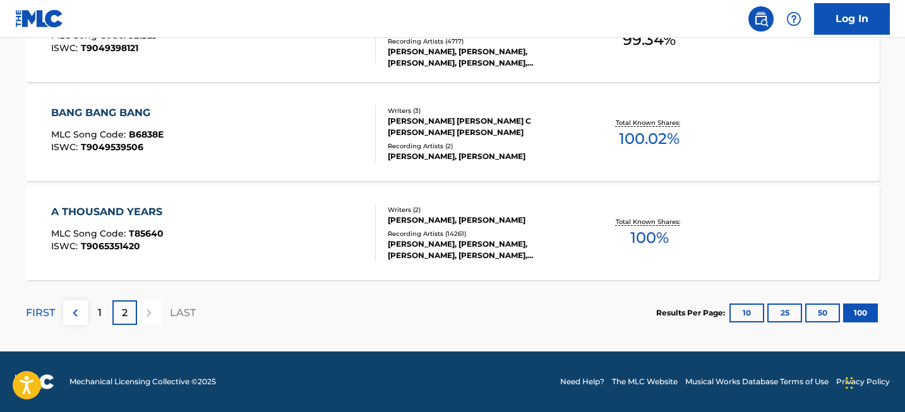
click at [117, 206] on div "A THOUSAND YEARS" at bounding box center [109, 212] width 117 height 15
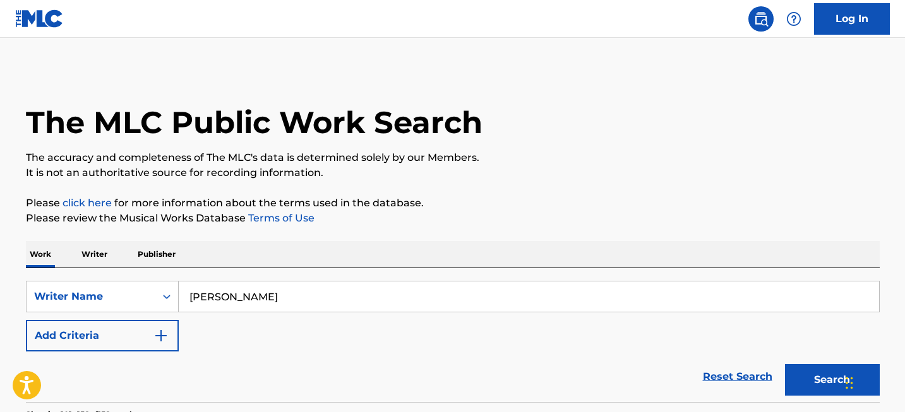
click at [244, 298] on input "Christina Perri" at bounding box center [529, 297] width 700 height 30
paste input "Dario Marianell"
type input "Dario Marianelli"
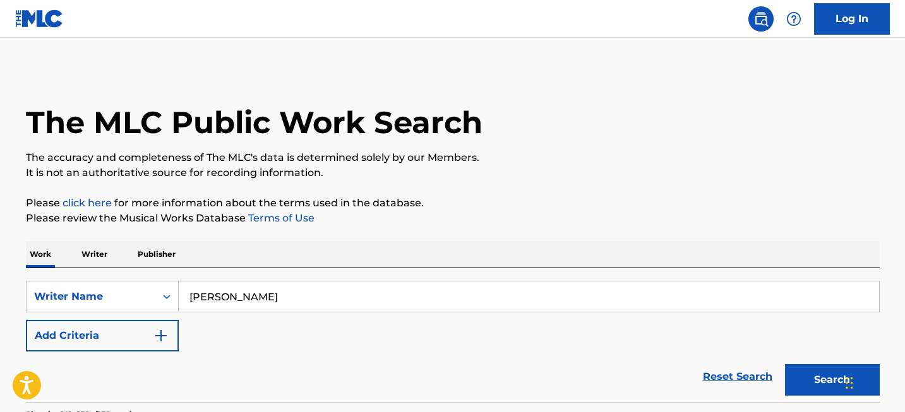
click at [792, 369] on button "Search" at bounding box center [832, 380] width 95 height 32
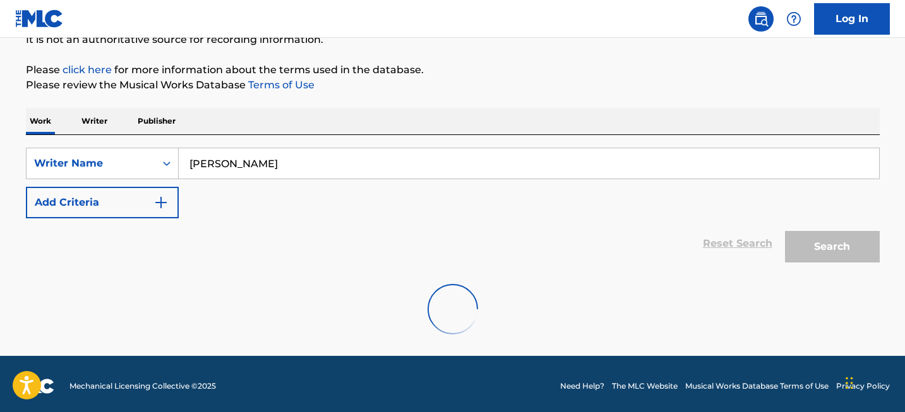
scroll to position [138, 0]
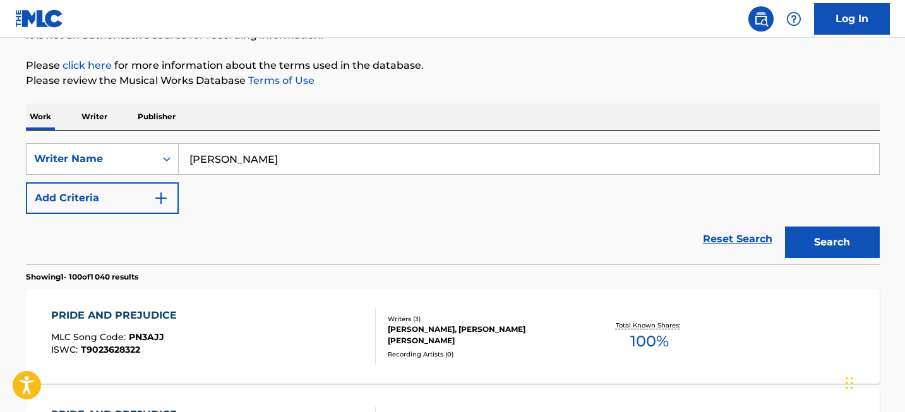
click at [114, 322] on div "PRIDE AND PREJUDICE" at bounding box center [117, 315] width 132 height 15
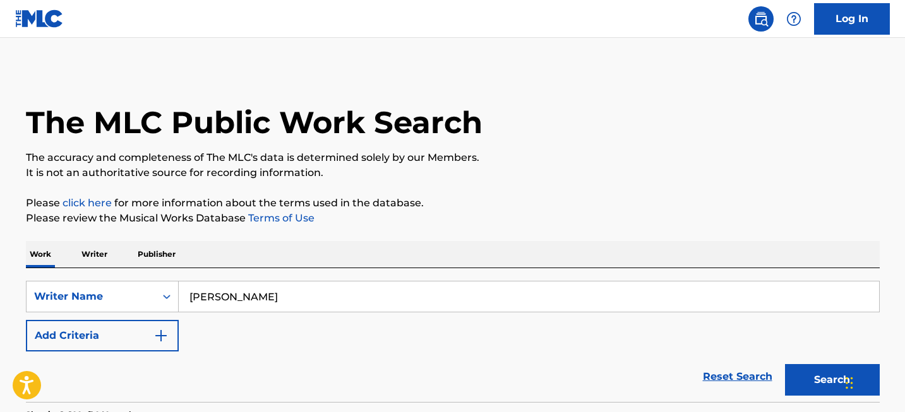
click at [269, 302] on input "Dario Marianelli" at bounding box center [529, 297] width 700 height 30
paste input "Guy Berryman"
click at [809, 376] on button "Search" at bounding box center [832, 380] width 95 height 32
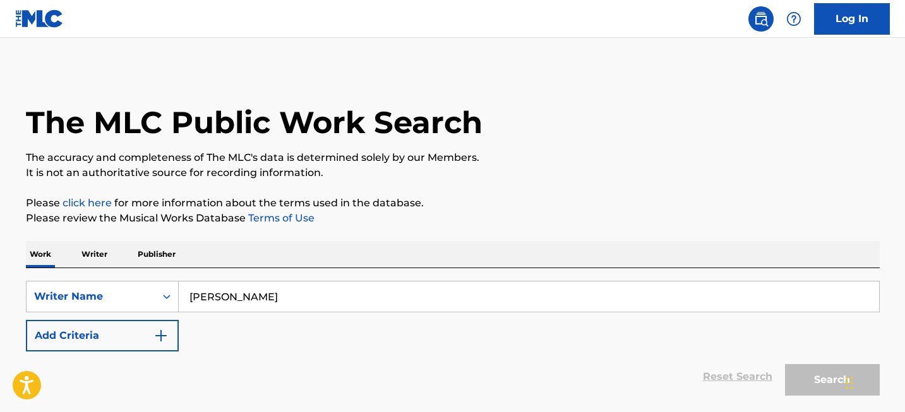
scroll to position [138, 0]
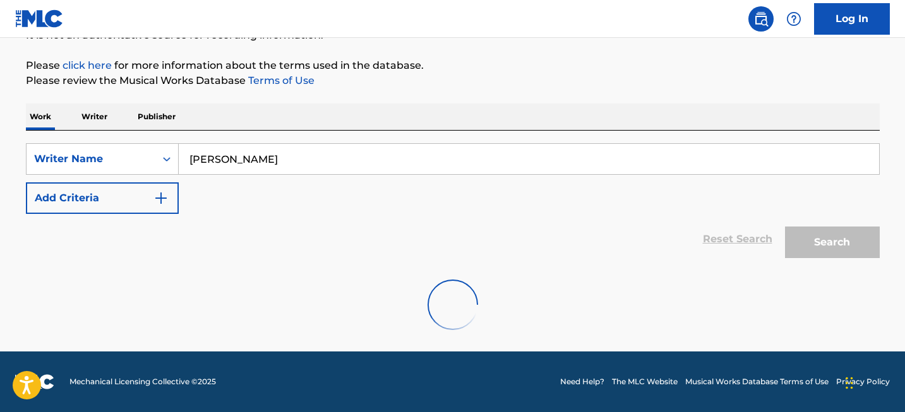
click at [203, 161] on input "Guy Berryman" at bounding box center [529, 159] width 700 height 30
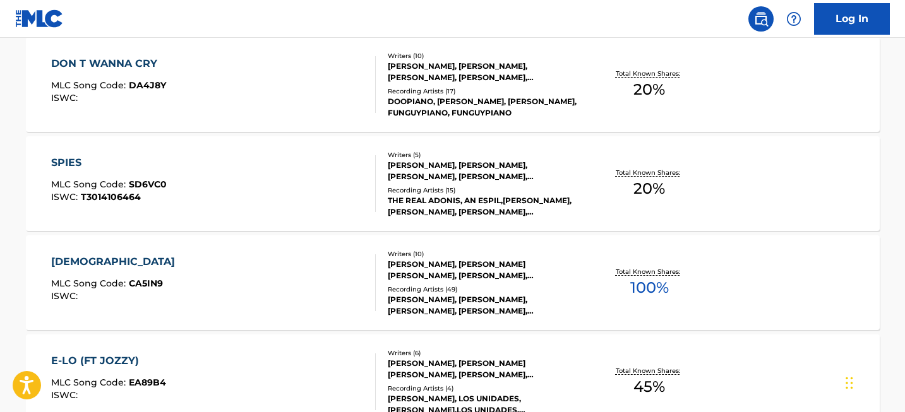
scroll to position [0, 0]
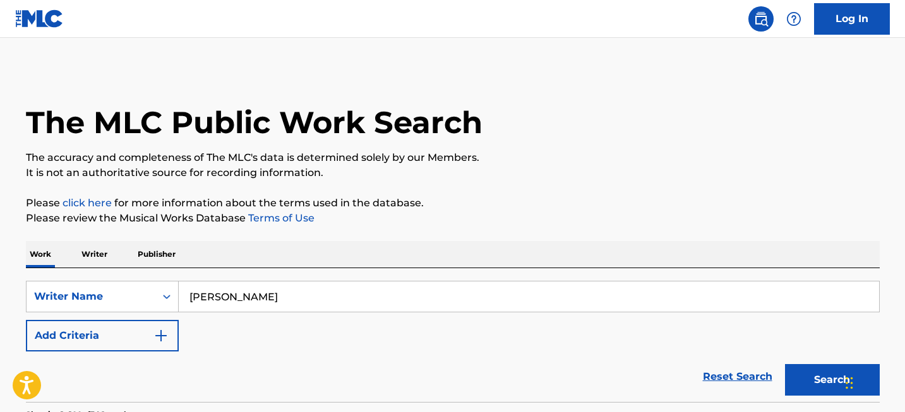
click at [213, 304] on input "Guy Berryman" at bounding box center [529, 297] width 700 height 30
click at [207, 294] on input "Guy Berryman" at bounding box center [529, 297] width 700 height 30
type input "Guy Berryman"
click at [791, 381] on button "Search" at bounding box center [832, 380] width 95 height 32
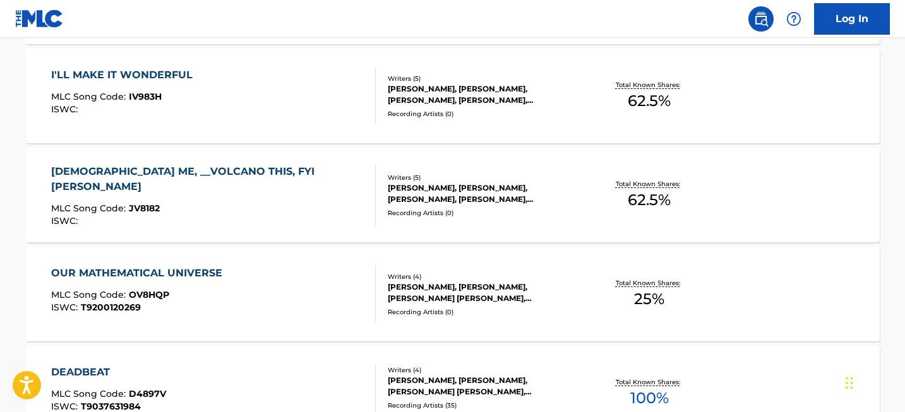
scroll to position [10053, 0]
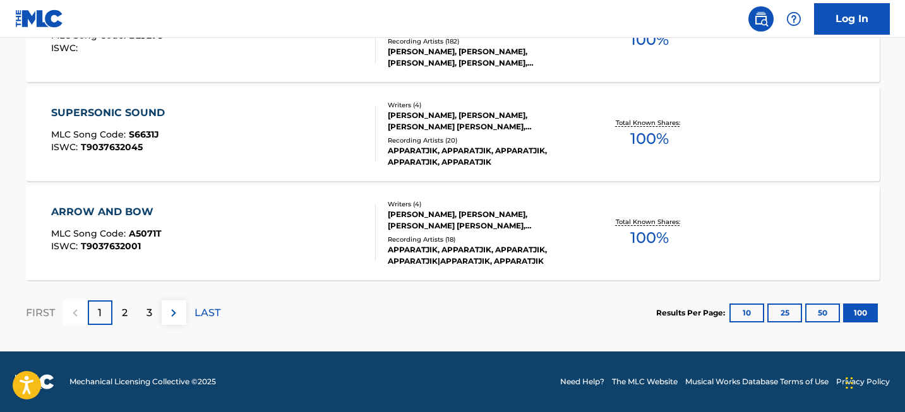
click at [129, 316] on div "2" at bounding box center [124, 312] width 25 height 25
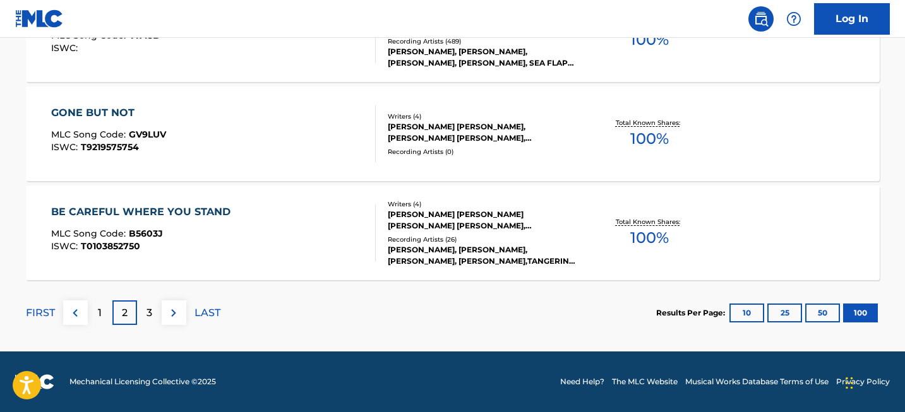
click at [147, 310] on p "3" at bounding box center [149, 313] width 6 height 15
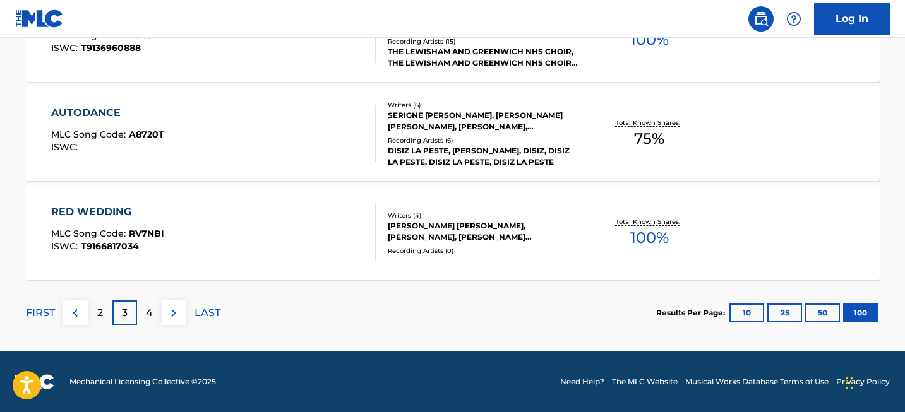
scroll to position [1436, 0]
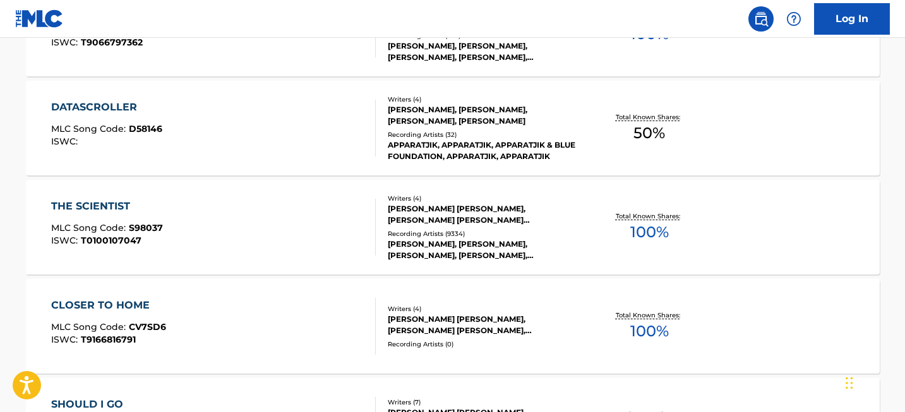
click at [122, 203] on div "THE SCIENTIST" at bounding box center [107, 206] width 112 height 15
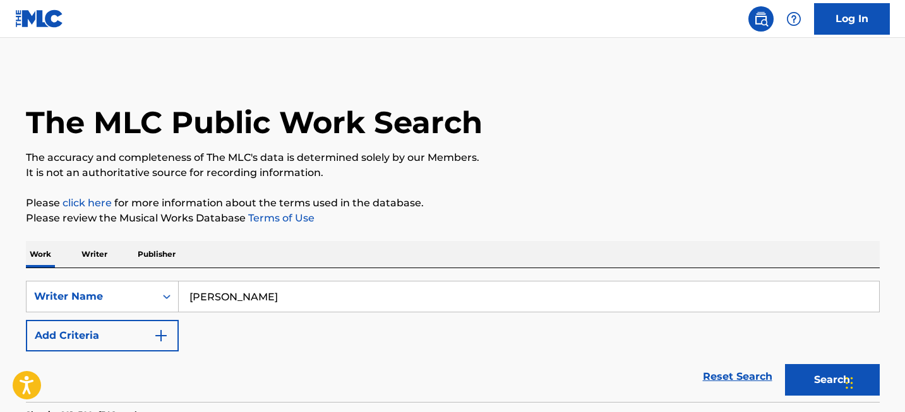
click at [251, 293] on input "Guy Berryman" at bounding box center [529, 297] width 700 height 30
click at [146, 287] on div "Writer Name" at bounding box center [102, 297] width 153 height 32
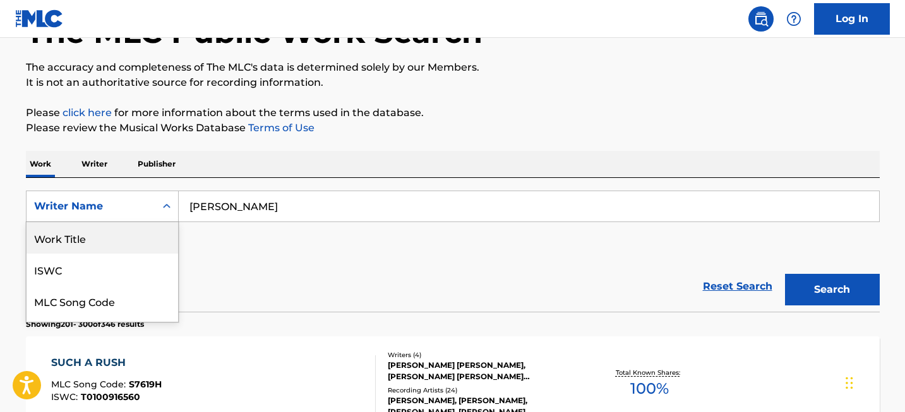
click at [119, 234] on div "Work Title" at bounding box center [103, 238] width 152 height 32
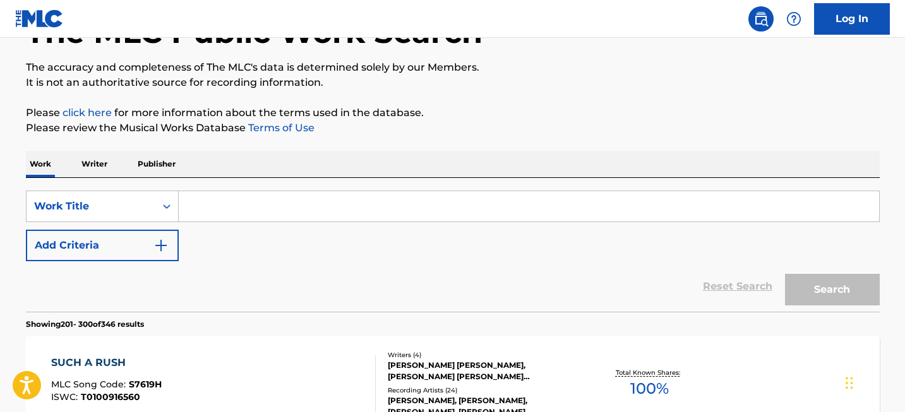
click at [217, 208] on input "Search Form" at bounding box center [529, 206] width 700 height 30
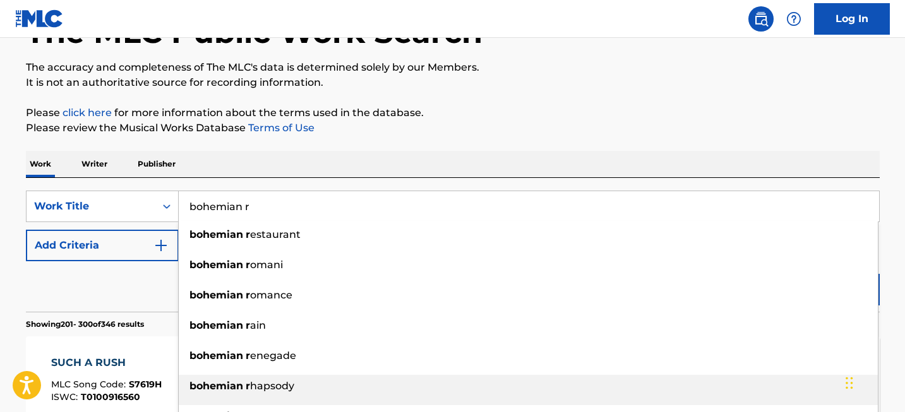
click at [258, 389] on span "hapsody" at bounding box center [272, 386] width 44 height 12
type input "bohemian rhapsody"
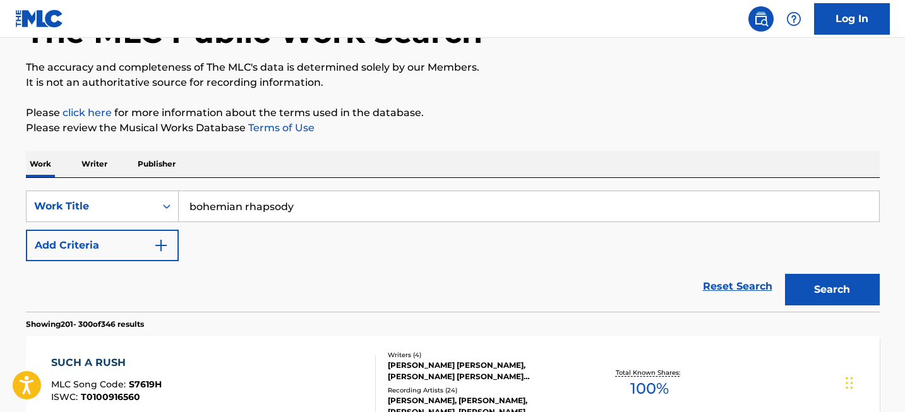
click at [808, 295] on button "Search" at bounding box center [832, 290] width 95 height 32
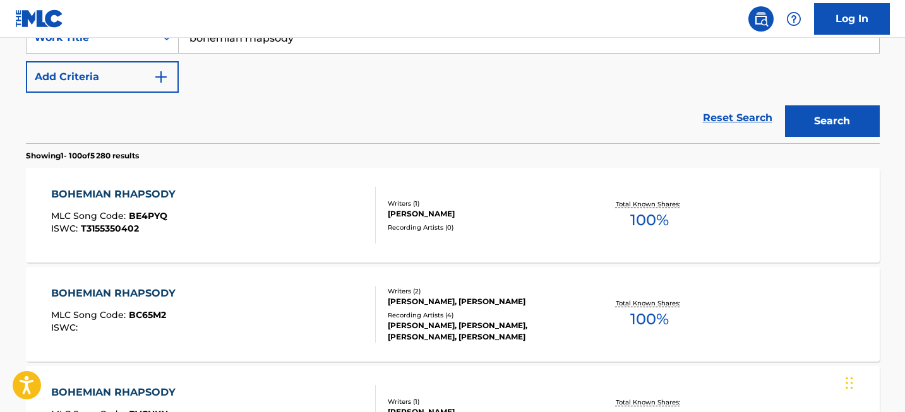
scroll to position [1573, 0]
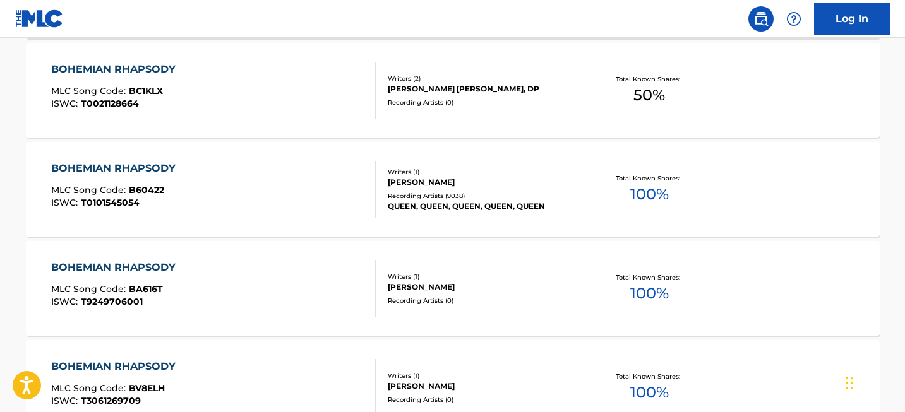
click at [131, 164] on div "BOHEMIAN RHAPSODY" at bounding box center [116, 168] width 131 height 15
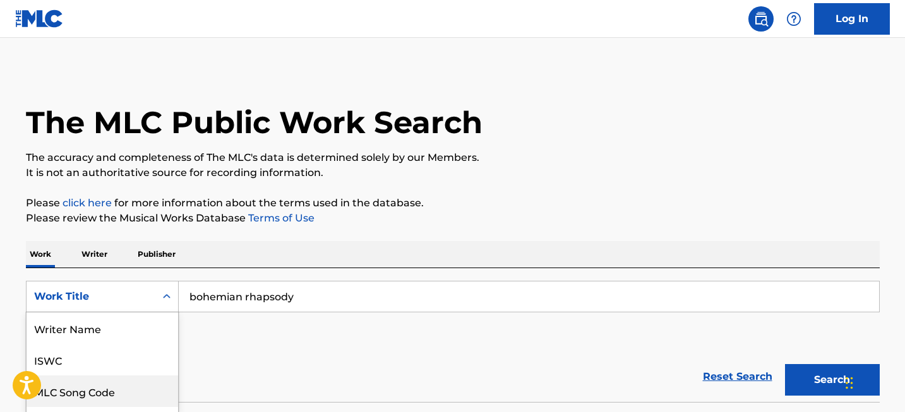
click at [157, 294] on div "MLC Song Code, 3 of 8. 8 results available. Use Up and Down to choose options, …" at bounding box center [102, 297] width 153 height 32
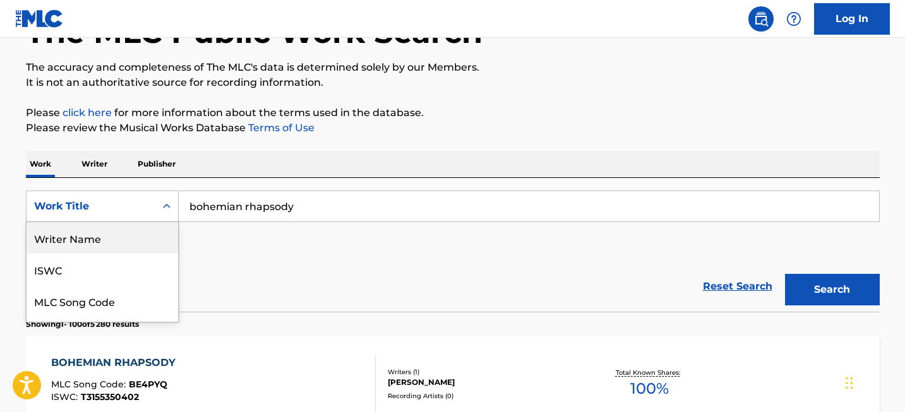
click at [133, 242] on div "Writer Name" at bounding box center [103, 238] width 152 height 32
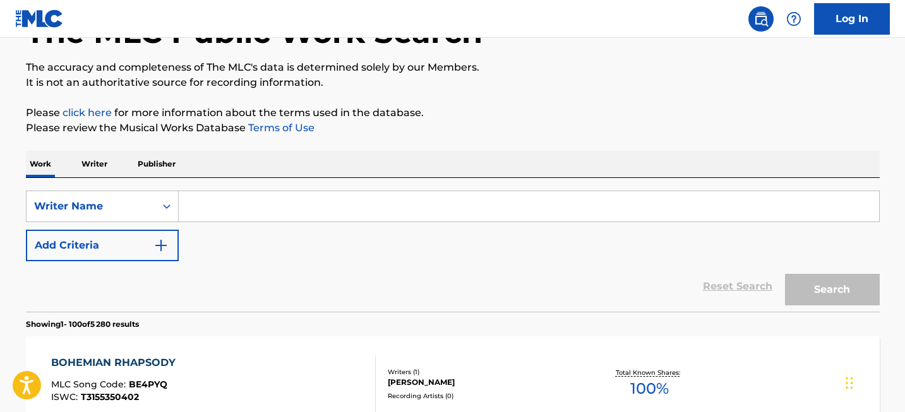
click at [228, 208] on input "Search Form" at bounding box center [529, 206] width 700 height 30
paste input "Michael Giacchino"
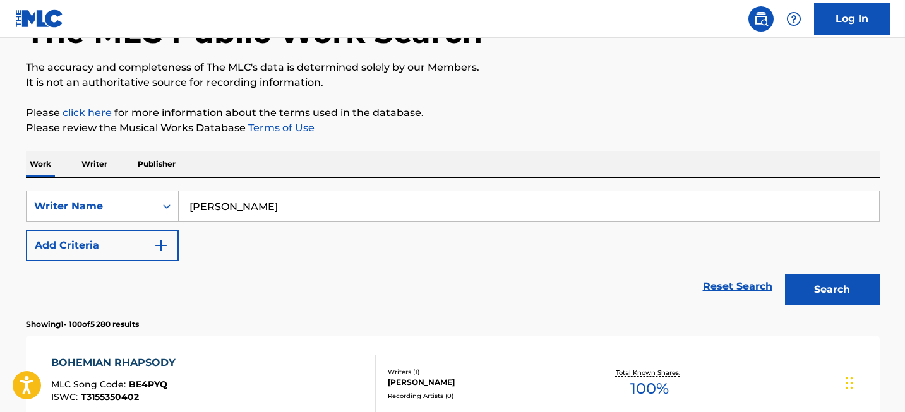
type input "Michael Giacchino"
click at [846, 285] on button "Search" at bounding box center [832, 290] width 95 height 32
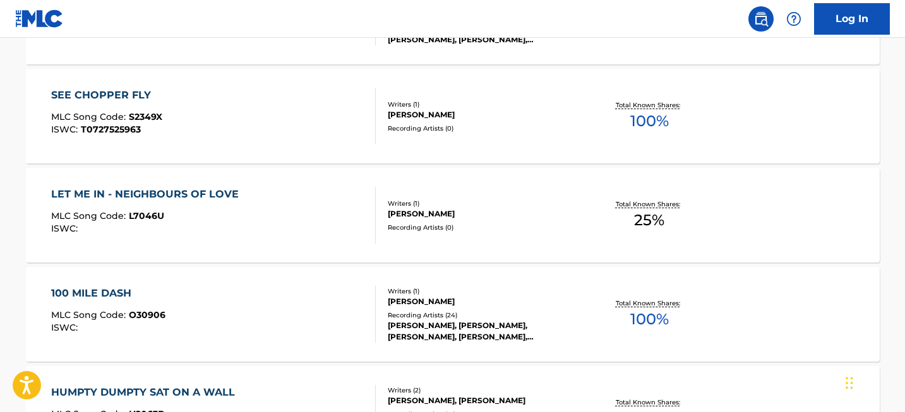
scroll to position [10053, 0]
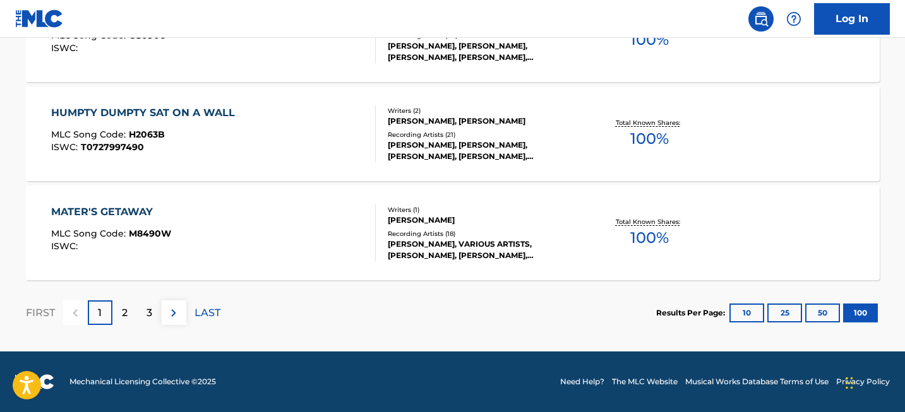
click at [138, 319] on div "3" at bounding box center [149, 312] width 25 height 25
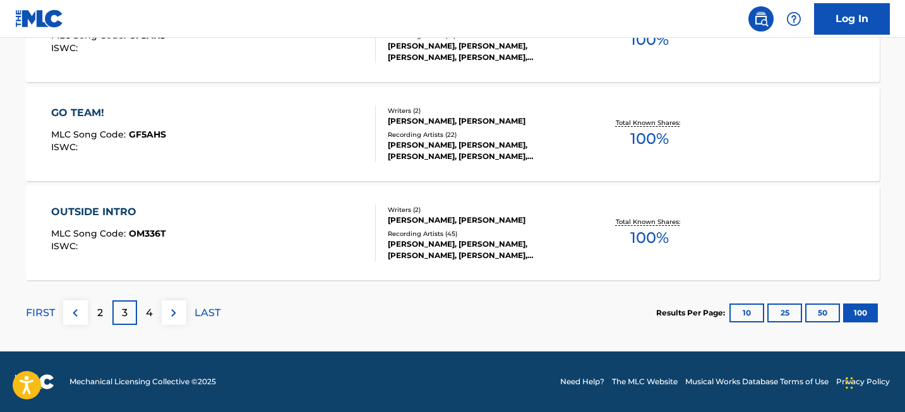
click at [102, 312] on div "2" at bounding box center [100, 312] width 25 height 25
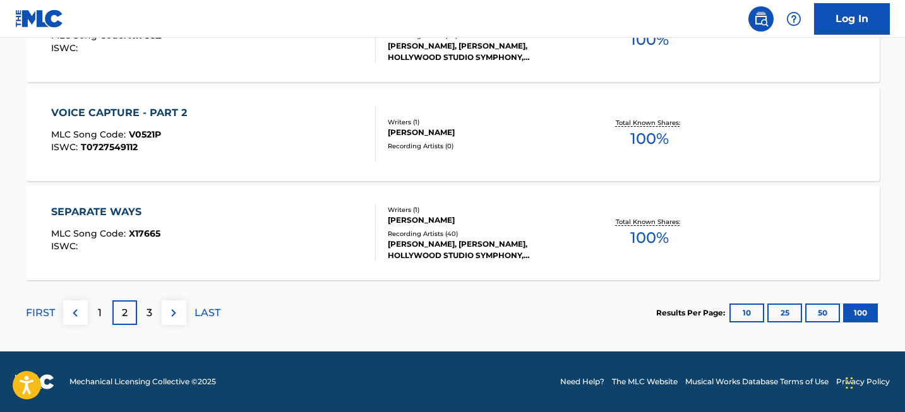
click at [154, 309] on div "3" at bounding box center [149, 312] width 25 height 25
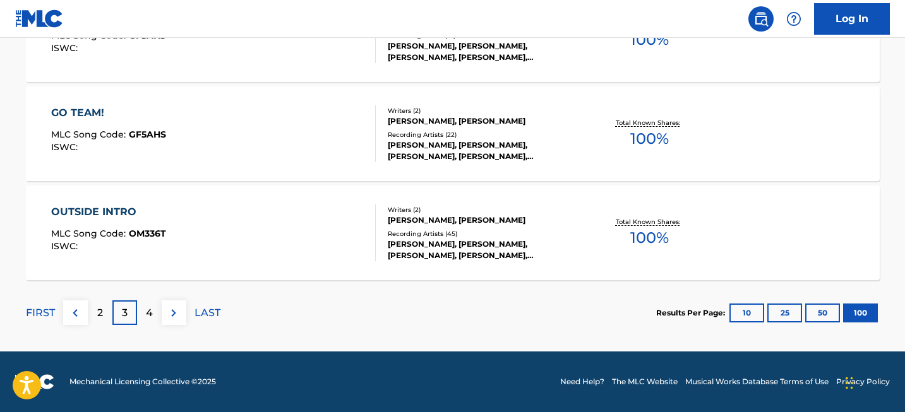
click at [152, 306] on div "4" at bounding box center [149, 312] width 25 height 25
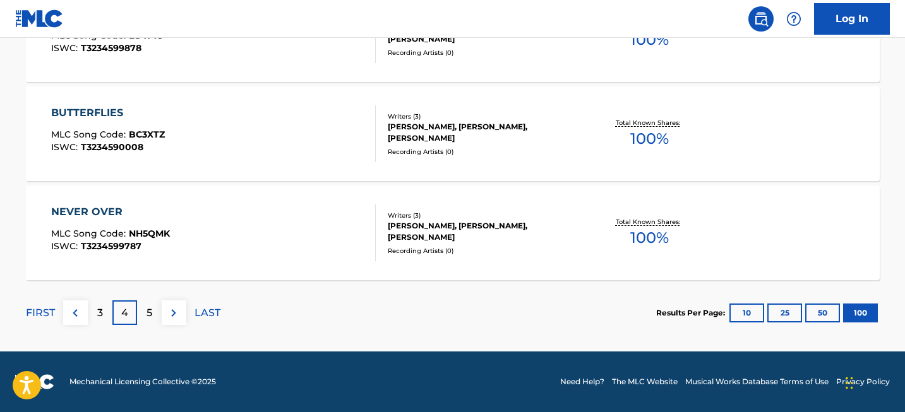
click at [144, 310] on div "5" at bounding box center [149, 312] width 25 height 25
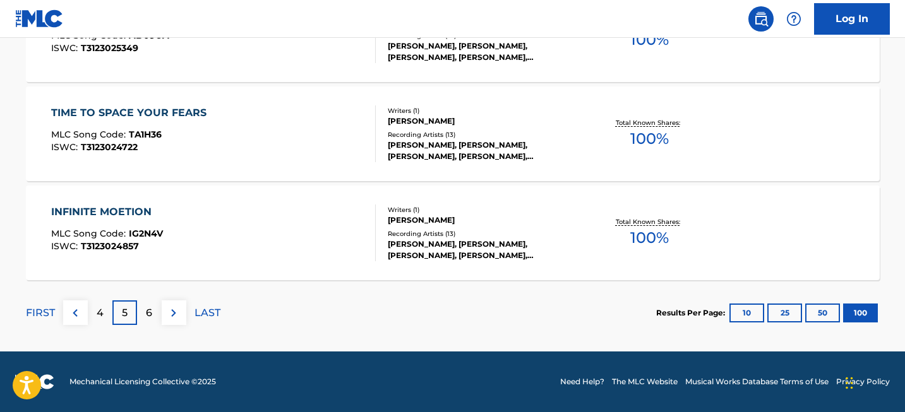
click at [146, 310] on p "6" at bounding box center [149, 313] width 6 height 15
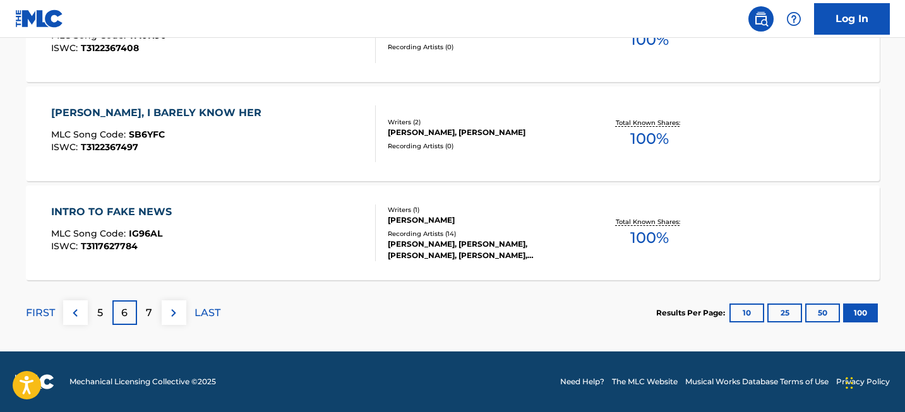
click at [144, 308] on div "7" at bounding box center [149, 312] width 25 height 25
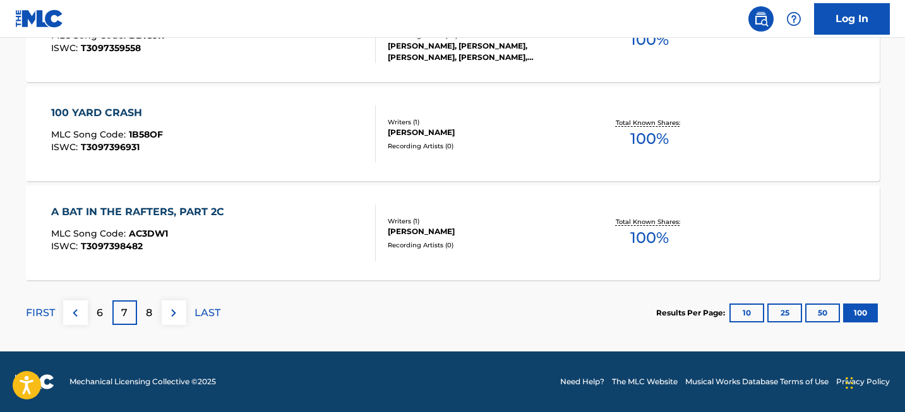
click at [149, 312] on p "8" at bounding box center [149, 313] width 6 height 15
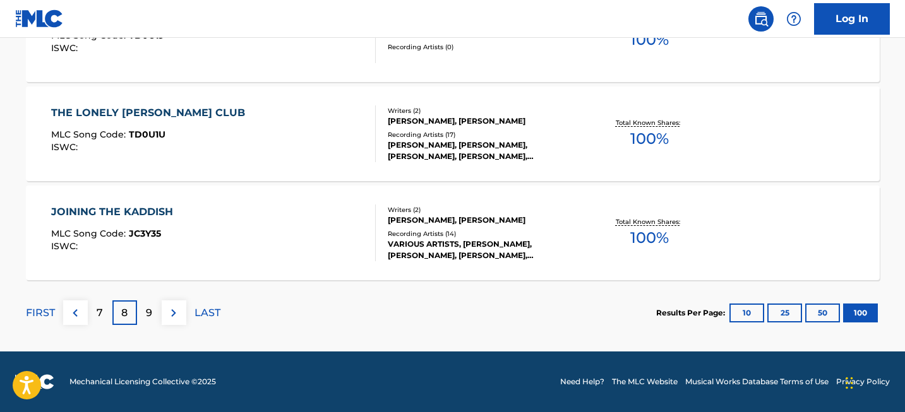
click at [31, 313] on p "FIRST" at bounding box center [40, 313] width 29 height 15
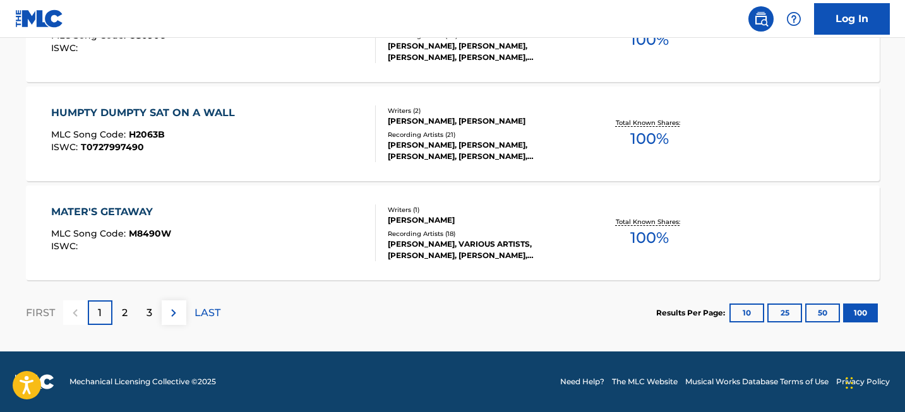
click at [128, 317] on div "2" at bounding box center [124, 312] width 25 height 25
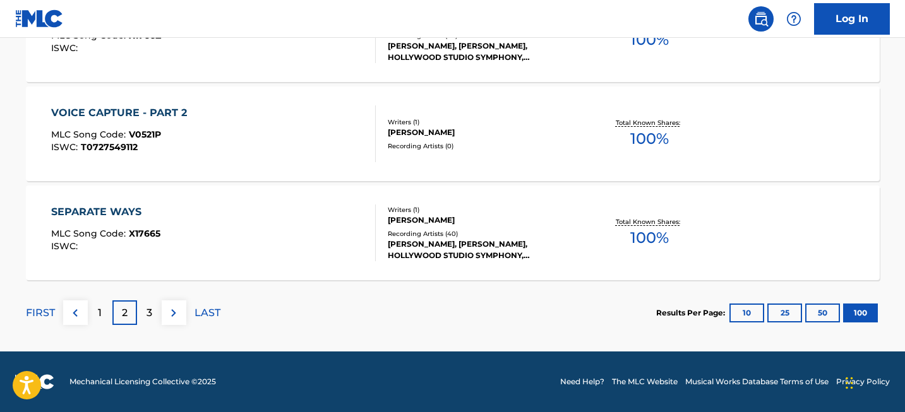
click at [140, 313] on div "3" at bounding box center [149, 312] width 25 height 25
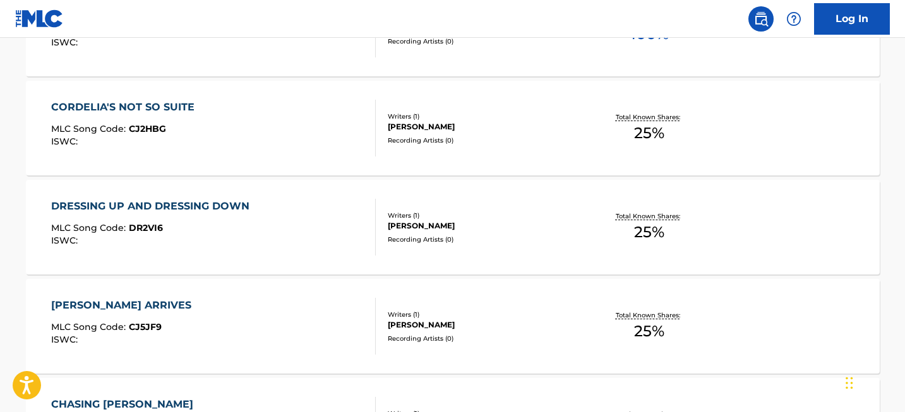
scroll to position [2261, 0]
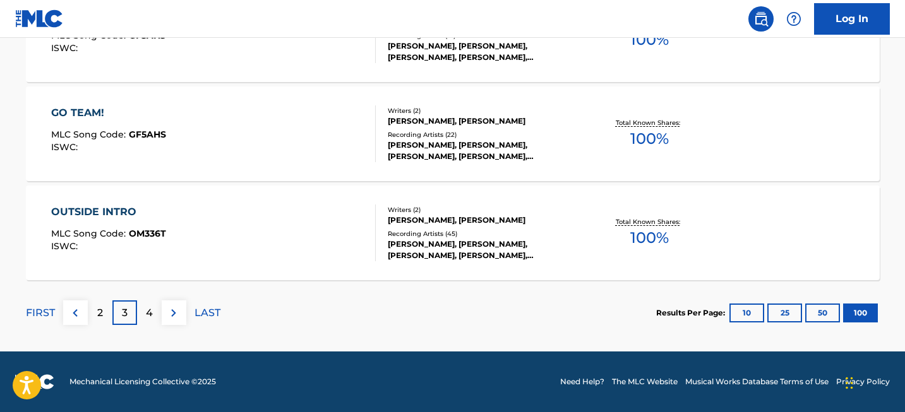
click at [146, 306] on p "4" at bounding box center [149, 313] width 7 height 15
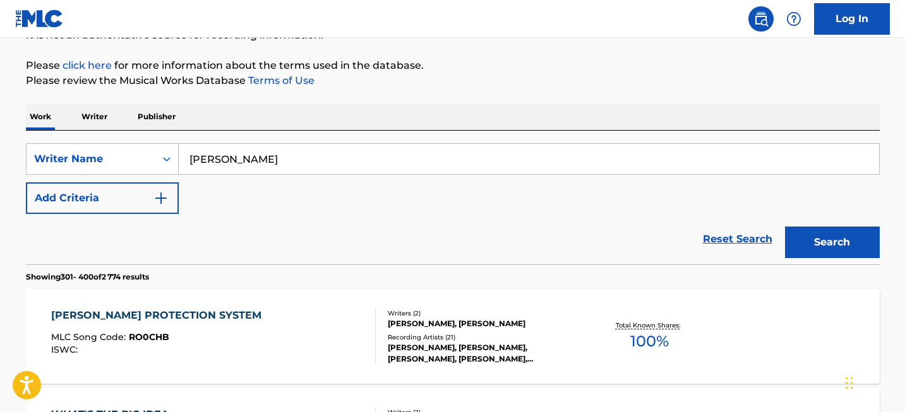
scroll to position [10053, 0]
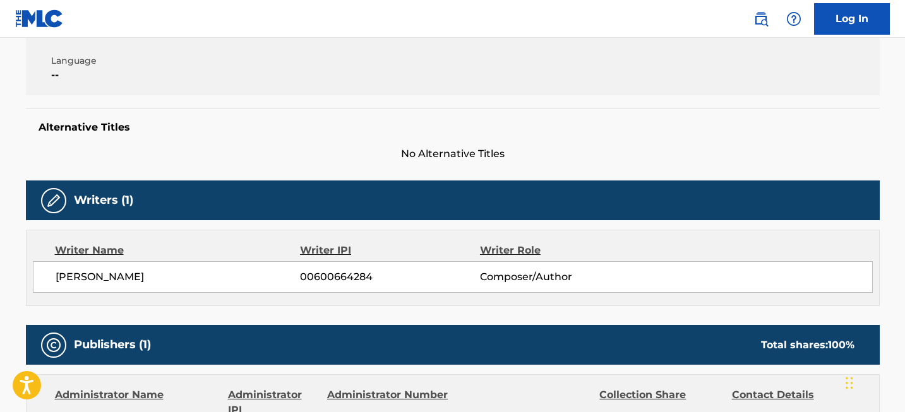
scroll to position [279, 0]
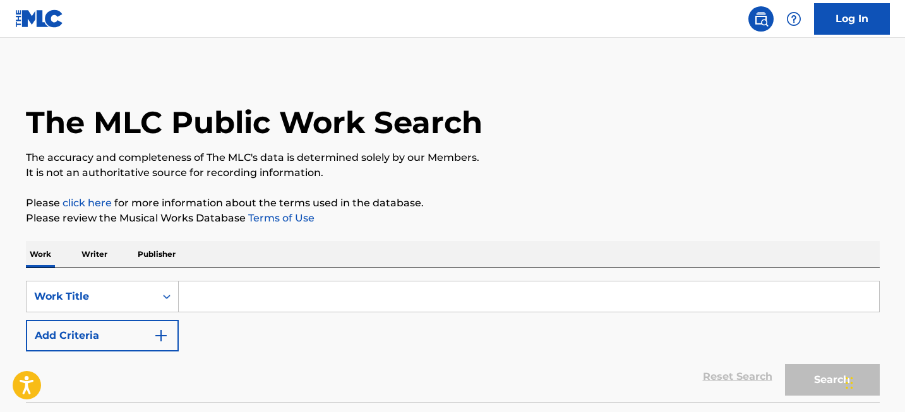
click at [261, 306] on input "Search Form" at bounding box center [529, 297] width 700 height 30
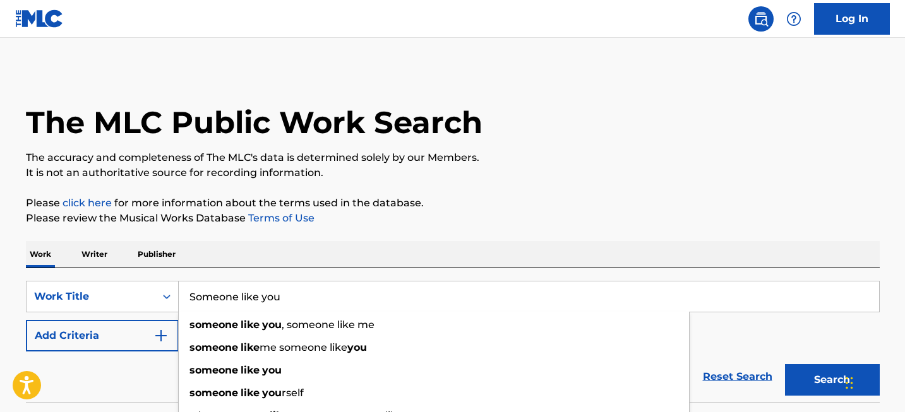
type input "Someone like you"
click at [785, 364] on button "Search" at bounding box center [832, 380] width 95 height 32
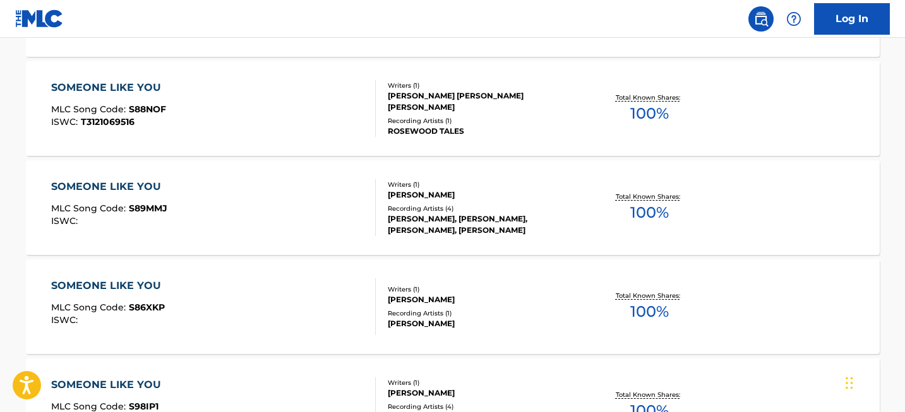
scroll to position [1133, 0]
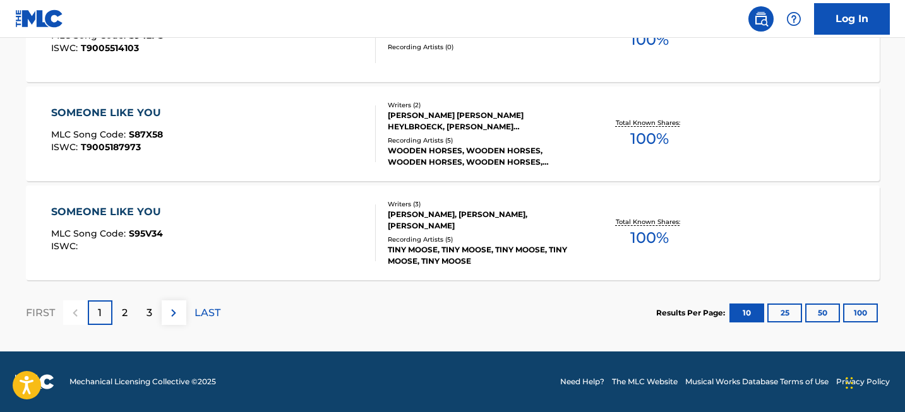
click at [858, 315] on button "100" at bounding box center [860, 313] width 35 height 19
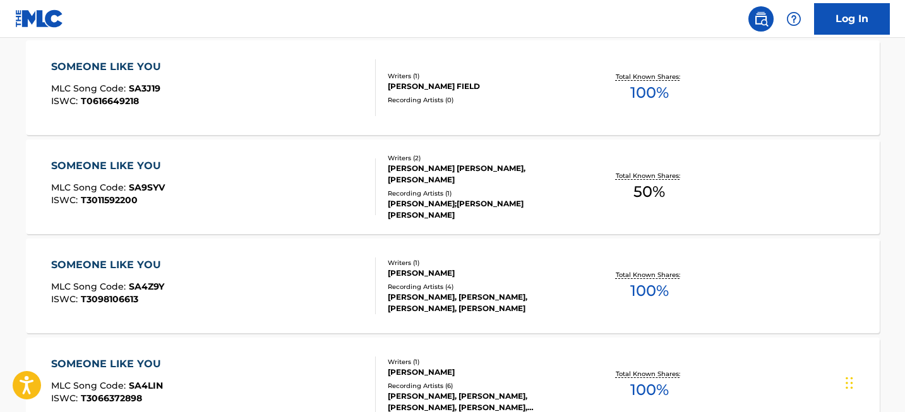
scroll to position [10053, 0]
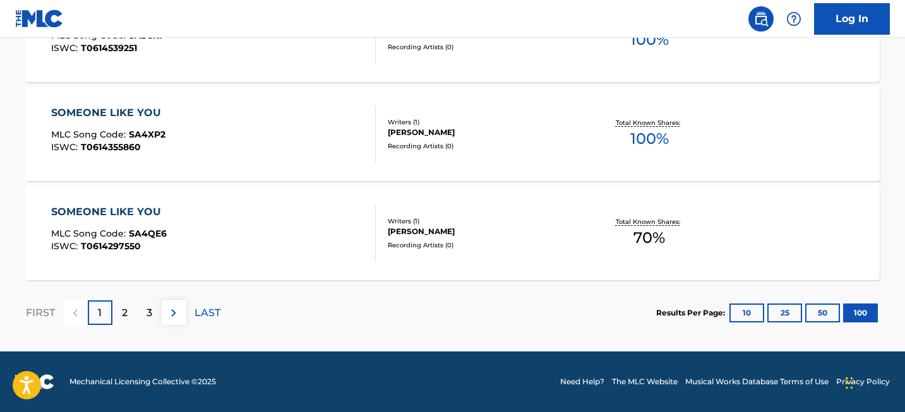
click at [127, 318] on p "2" at bounding box center [125, 313] width 6 height 15
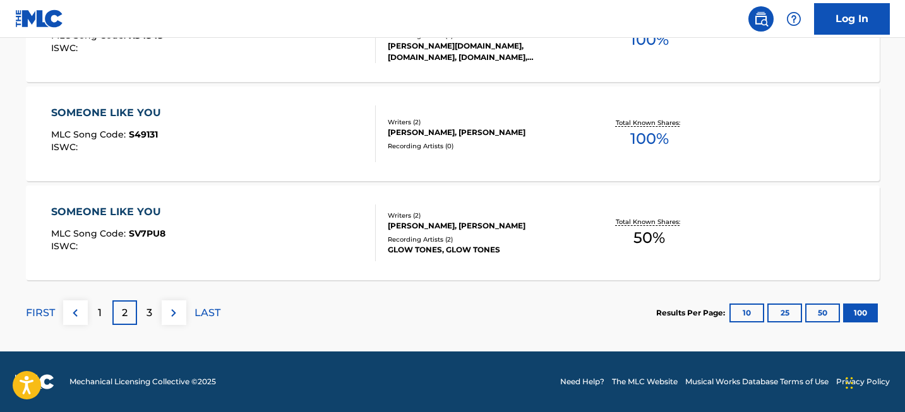
click at [144, 330] on div "FIRST 1 2 3 LAST" at bounding box center [123, 312] width 194 height 65
click at [148, 300] on div "FIRST 1 2 3 LAST" at bounding box center [123, 312] width 194 height 65
click at [148, 318] on p "3" at bounding box center [149, 313] width 6 height 15
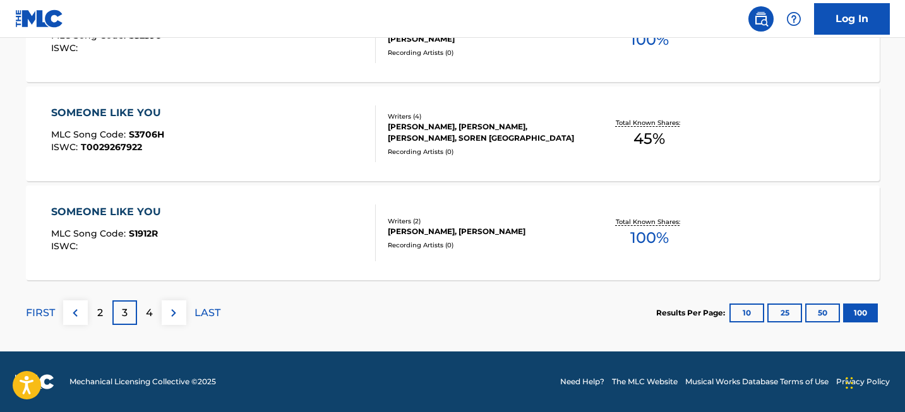
click at [150, 314] on p "4" at bounding box center [149, 313] width 7 height 15
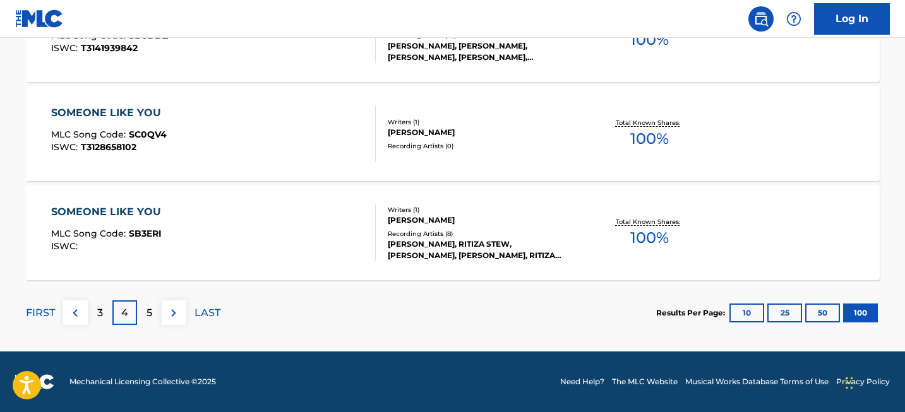
click at [153, 315] on div "5" at bounding box center [149, 312] width 25 height 25
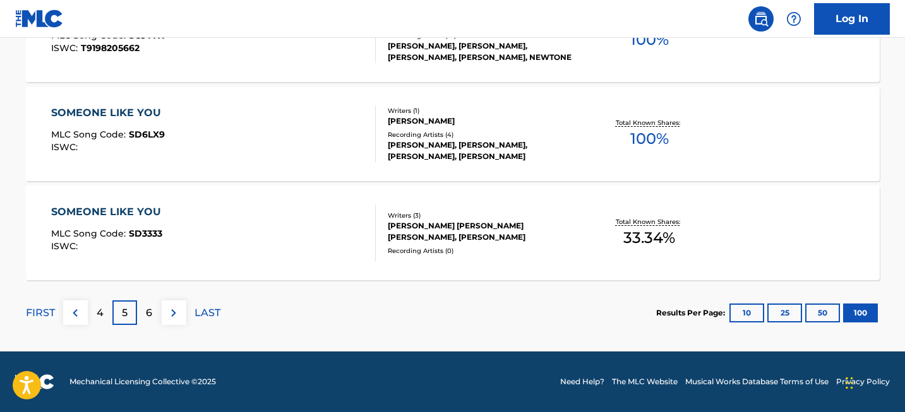
click at [148, 309] on p "6" at bounding box center [149, 313] width 6 height 15
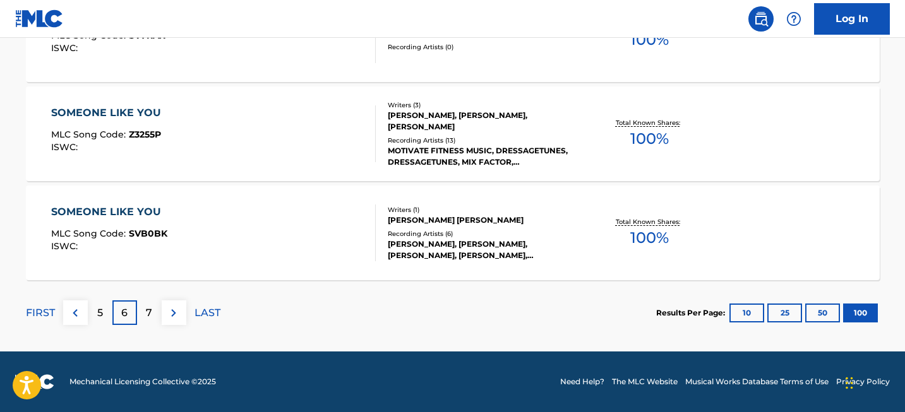
click at [143, 318] on div "7" at bounding box center [149, 312] width 25 height 25
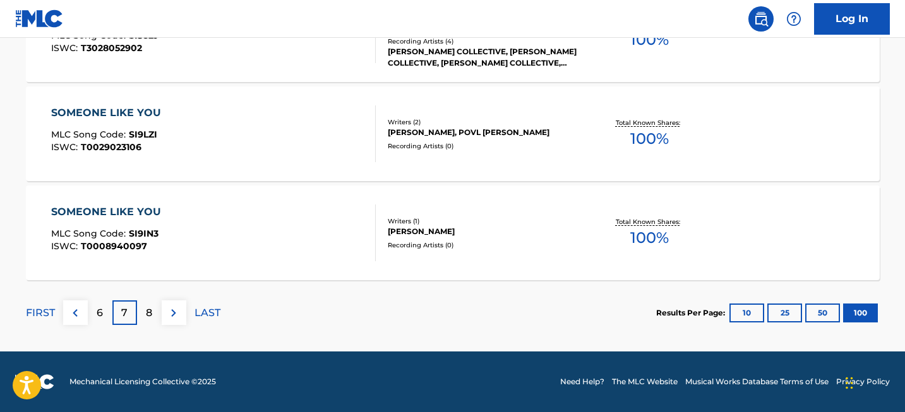
click at [158, 309] on div "8" at bounding box center [149, 312] width 25 height 25
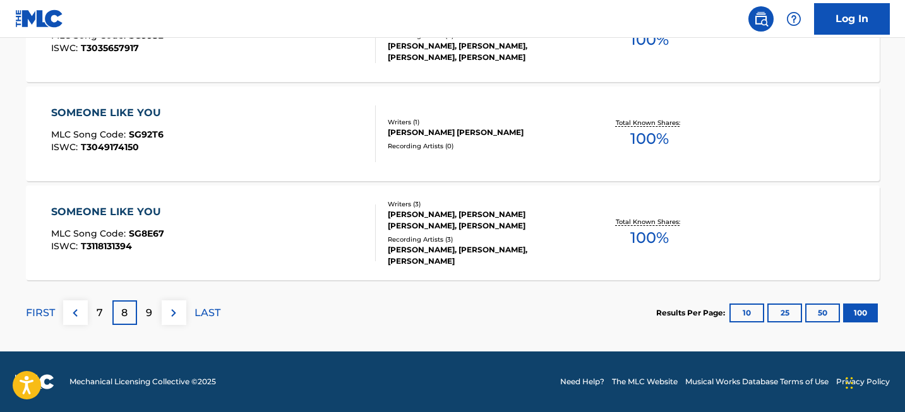
click at [152, 311] on p "9" at bounding box center [149, 313] width 6 height 15
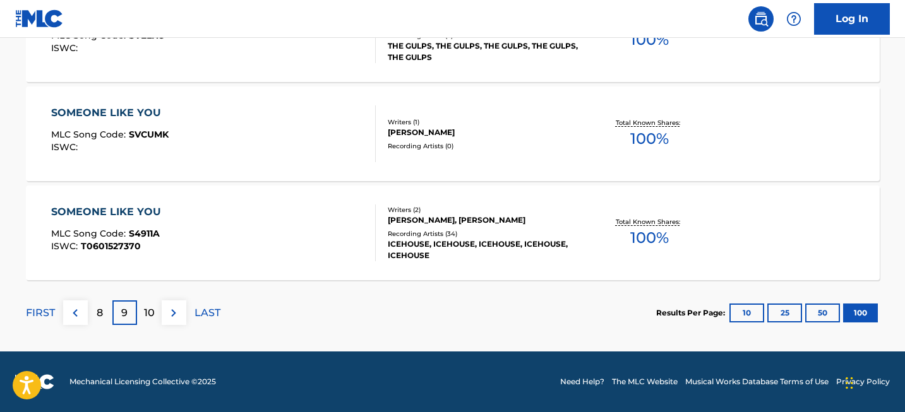
click at [152, 304] on div "10" at bounding box center [149, 312] width 25 height 25
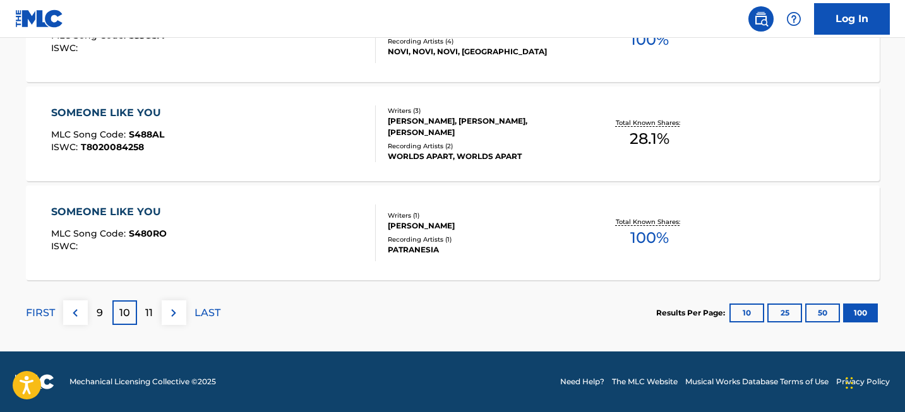
click at [145, 304] on div "11" at bounding box center [149, 312] width 25 height 25
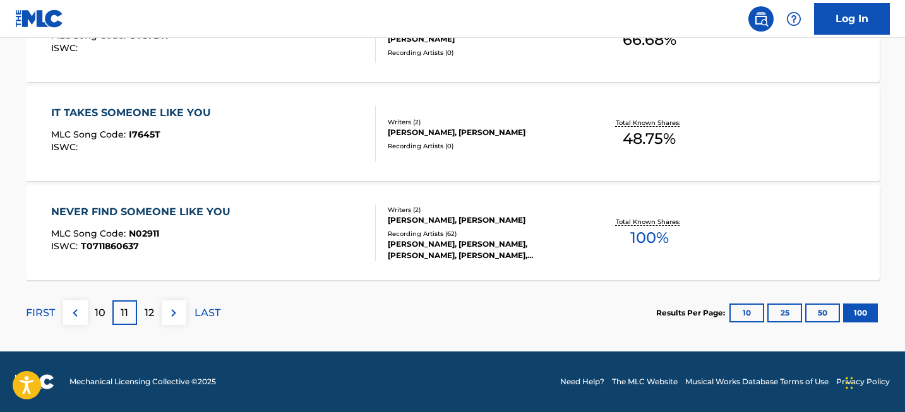
click at [140, 316] on div "12" at bounding box center [149, 312] width 25 height 25
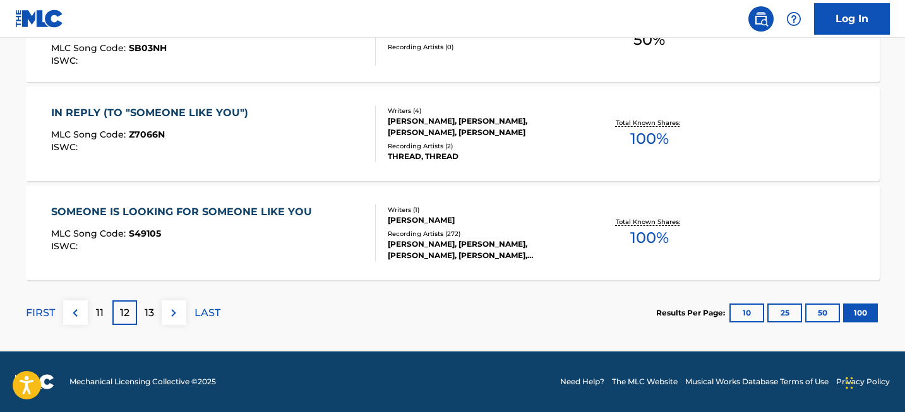
click at [145, 320] on p "13" at bounding box center [149, 313] width 9 height 15
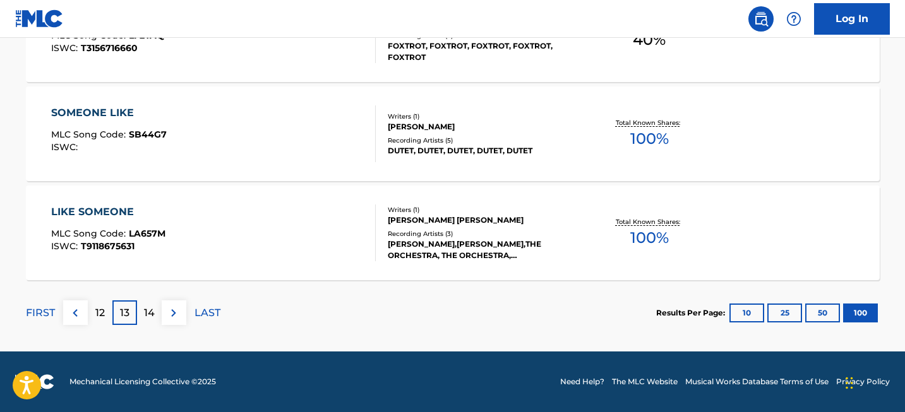
click at [150, 311] on p "14" at bounding box center [149, 313] width 11 height 15
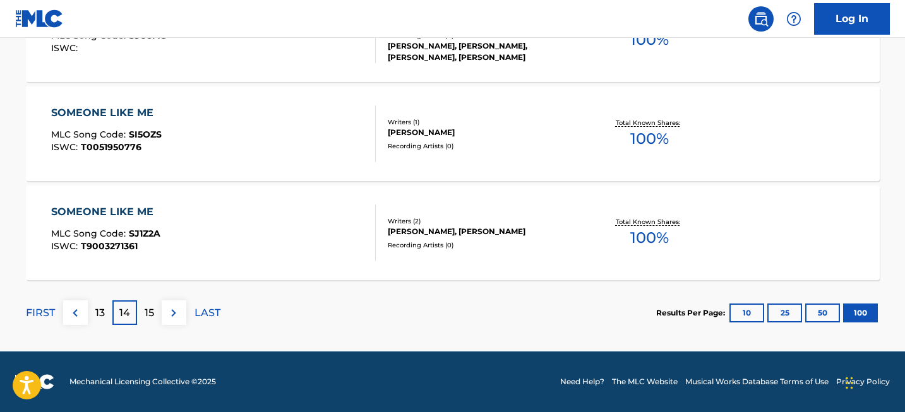
click at [155, 315] on div "15" at bounding box center [149, 312] width 25 height 25
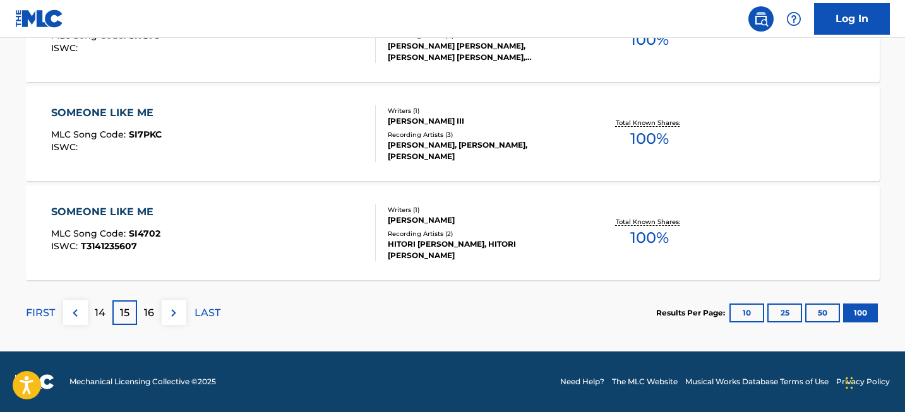
click at [156, 312] on div "16" at bounding box center [149, 312] width 25 height 25
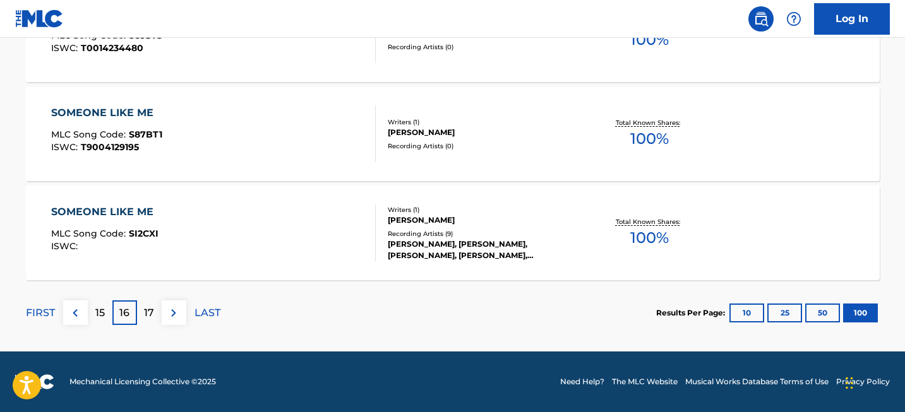
click at [156, 299] on div "FIRST 15 16 17 LAST" at bounding box center [123, 312] width 194 height 65
click at [150, 309] on p "17" at bounding box center [149, 313] width 10 height 15
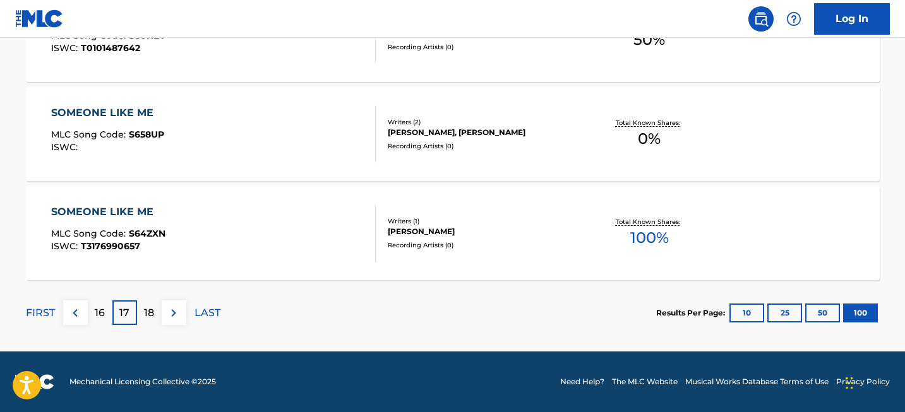
click at [144, 319] on p "18" at bounding box center [149, 313] width 10 height 15
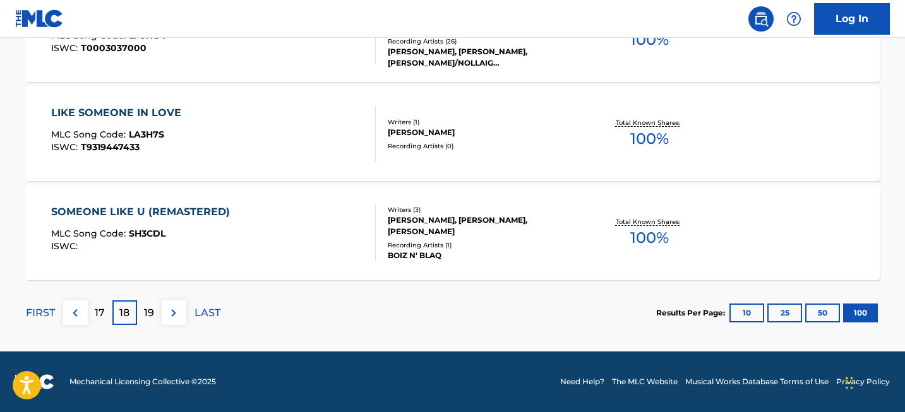
click at [155, 311] on div "19" at bounding box center [149, 312] width 25 height 25
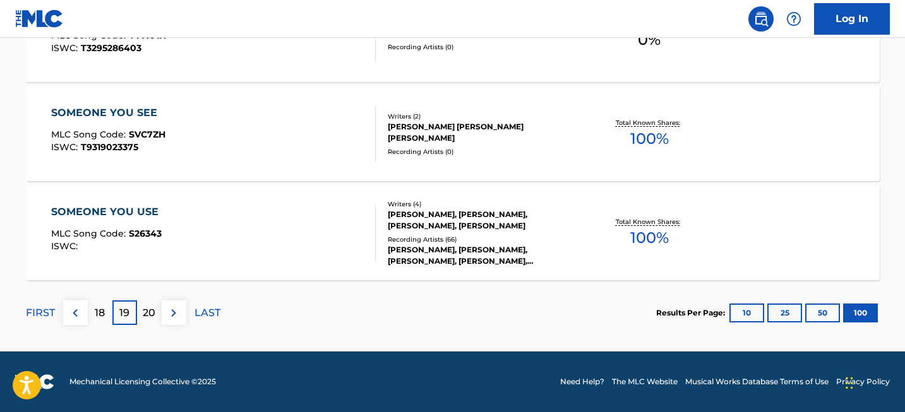
click at [152, 304] on div "20" at bounding box center [149, 312] width 25 height 25
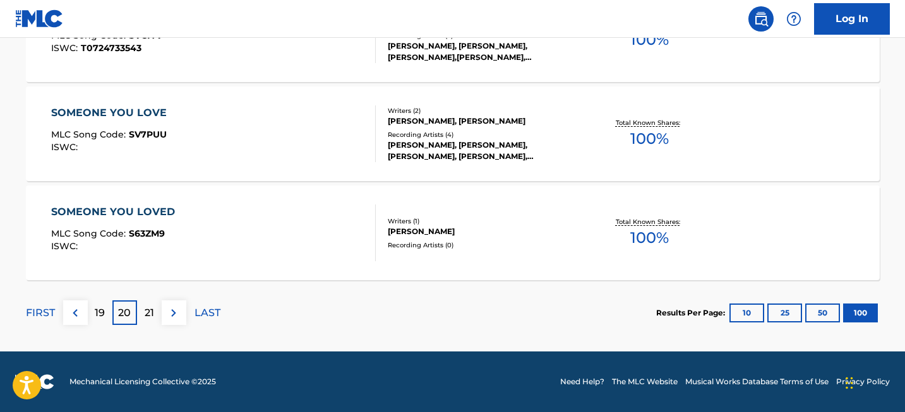
click at [143, 307] on div "21" at bounding box center [149, 312] width 25 height 25
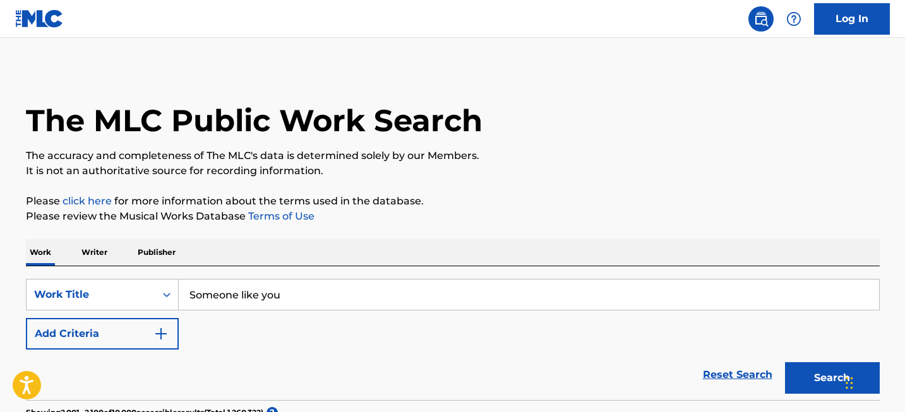
scroll to position [0, 0]
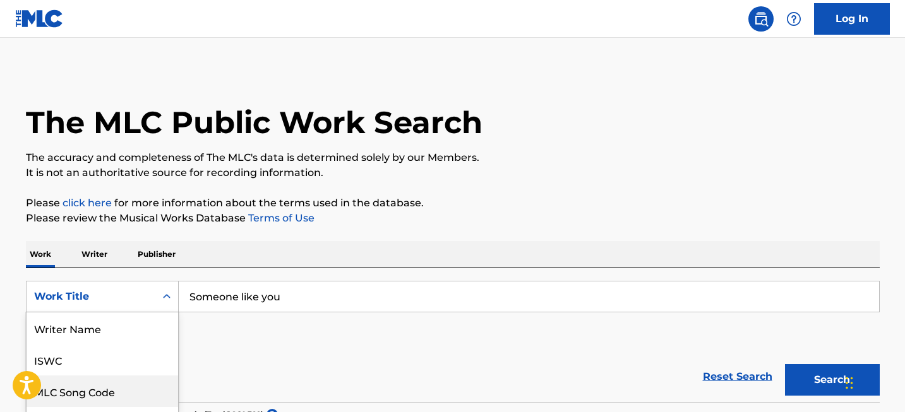
click at [109, 307] on div "MLC Song Code, 3 of 8. 8 results available. Use Up and Down to choose options, …" at bounding box center [102, 297] width 153 height 32
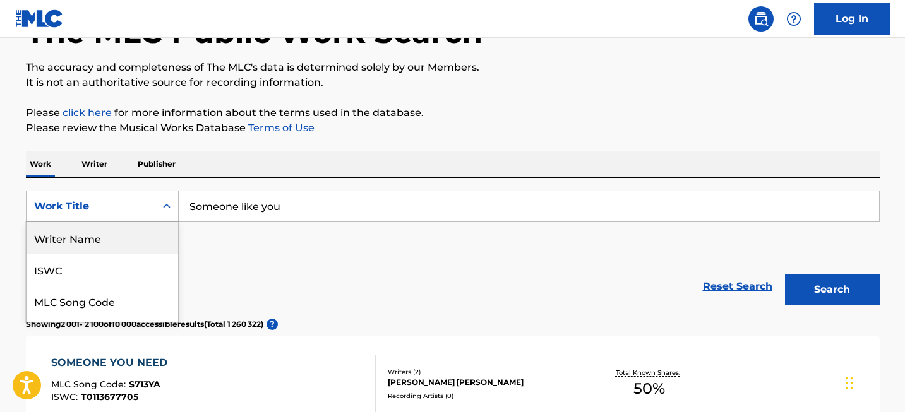
click at [120, 232] on div "Writer Name" at bounding box center [103, 238] width 152 height 32
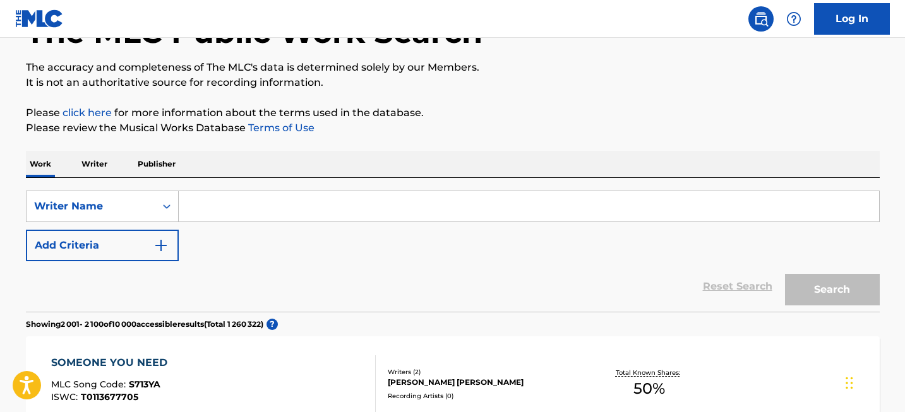
click at [235, 207] on input "Search Form" at bounding box center [529, 206] width 700 height 30
paste input "[PERSON_NAME]"
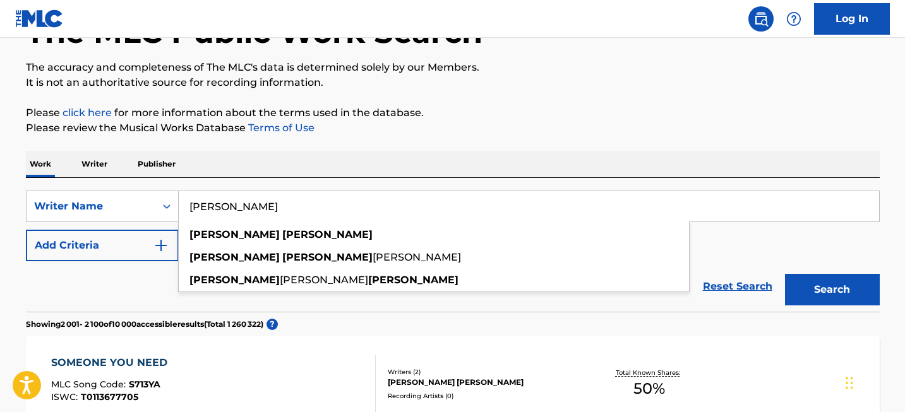
type input "[PERSON_NAME]"
click at [837, 280] on button "Search" at bounding box center [832, 290] width 95 height 32
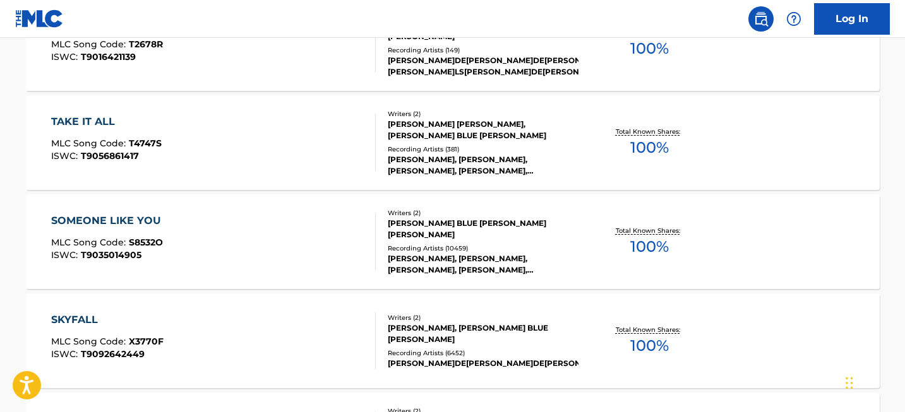
scroll to position [3265, 0]
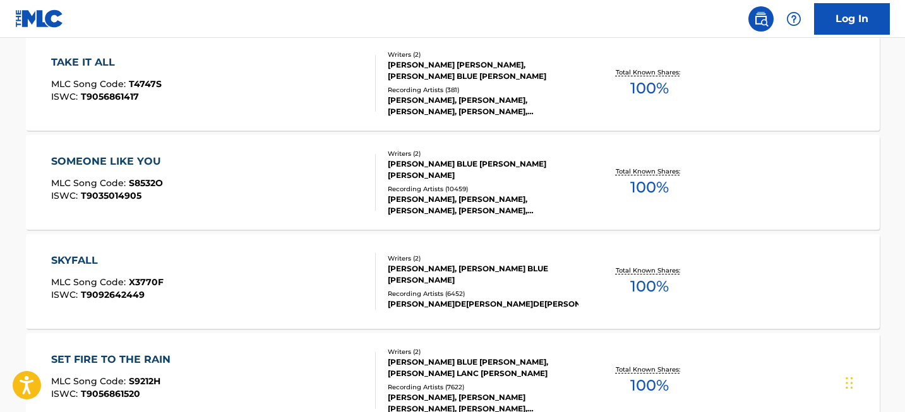
click at [116, 159] on div "SOMEONE LIKE YOU" at bounding box center [109, 161] width 116 height 15
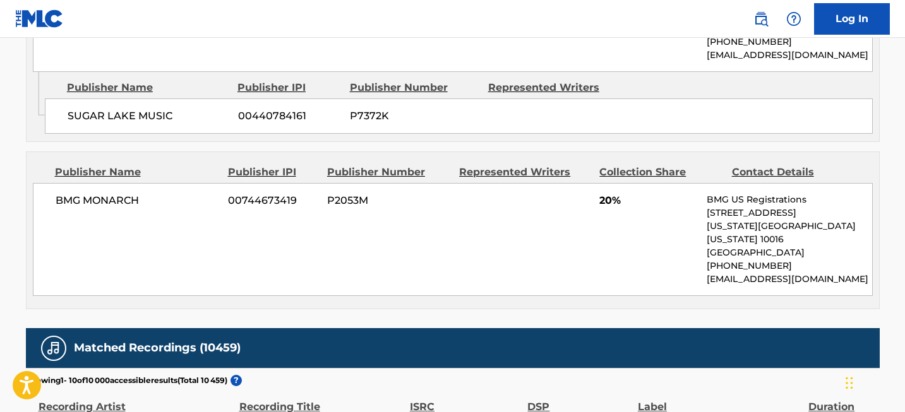
scroll to position [975, 0]
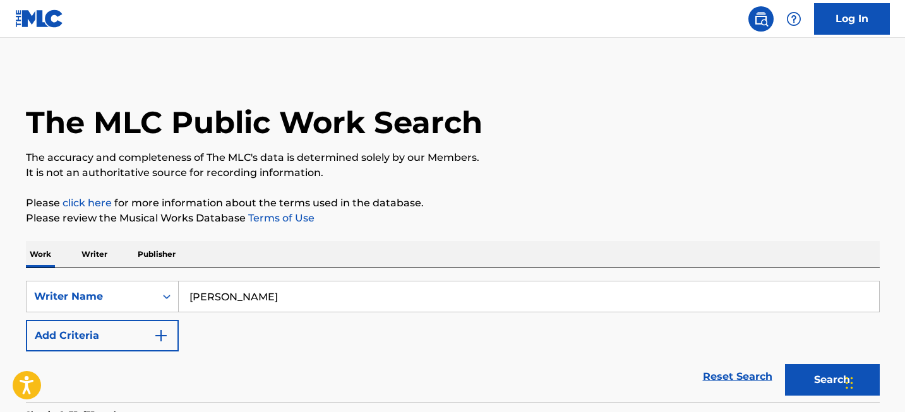
click at [244, 284] on input "[PERSON_NAME]" at bounding box center [529, 297] width 700 height 30
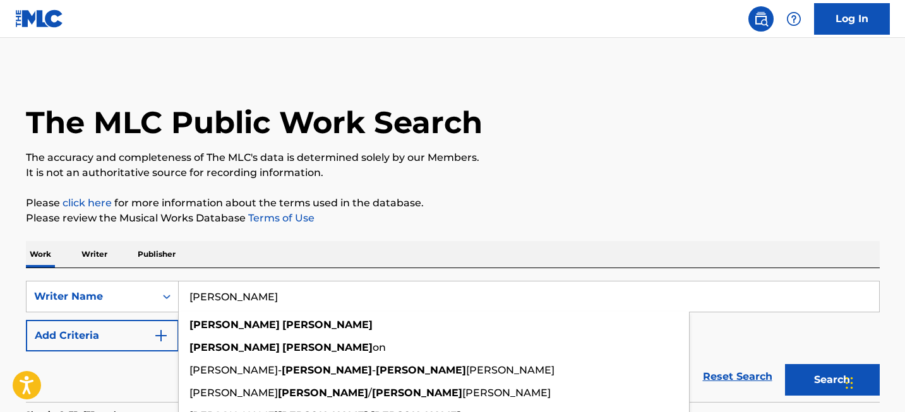
type input "[PERSON_NAME]"
click at [785, 364] on button "Search" at bounding box center [832, 380] width 95 height 32
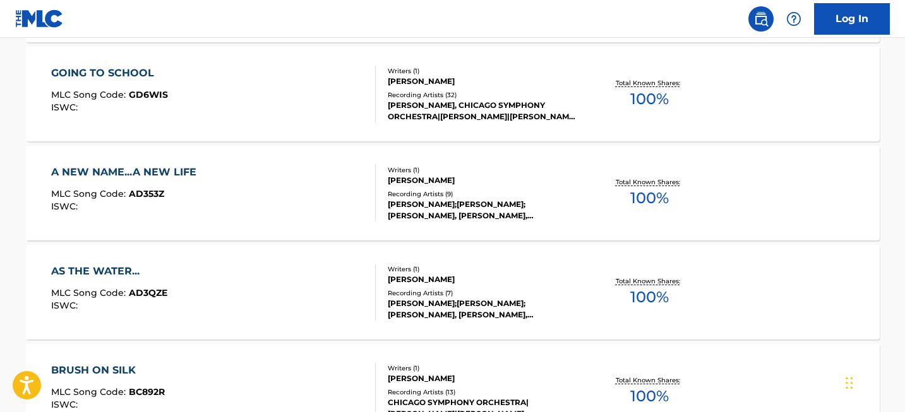
scroll to position [10053, 0]
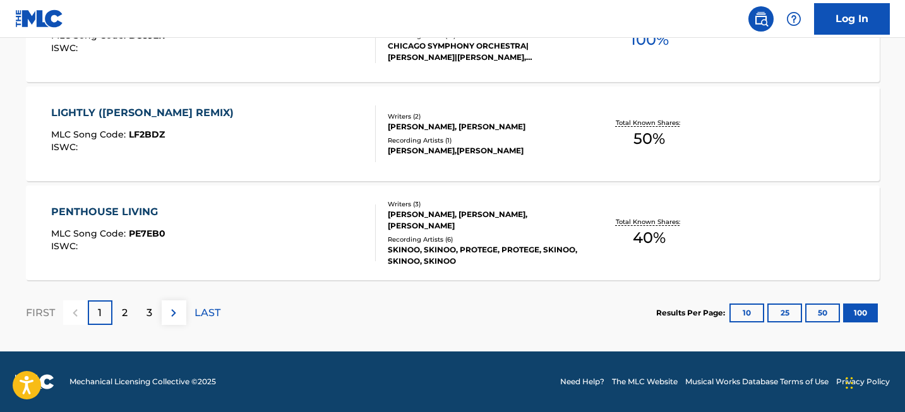
click at [116, 308] on div "2" at bounding box center [124, 312] width 25 height 25
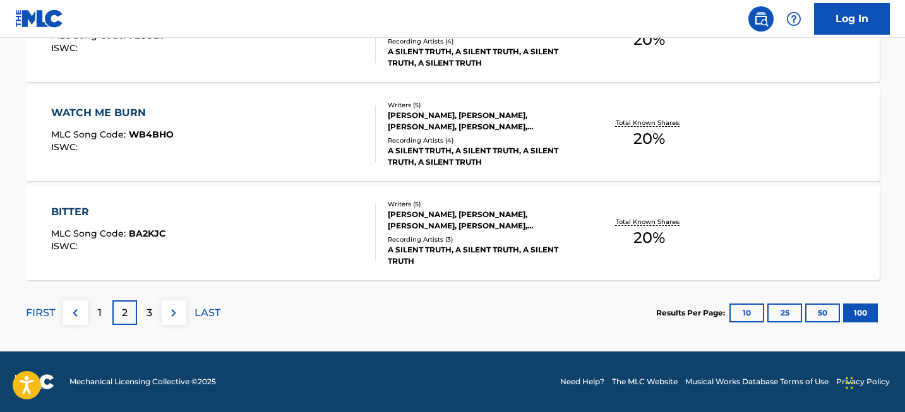
click at [152, 293] on div "FIRST 1 2 3 LAST" at bounding box center [123, 312] width 194 height 65
click at [143, 312] on div "3" at bounding box center [149, 312] width 25 height 25
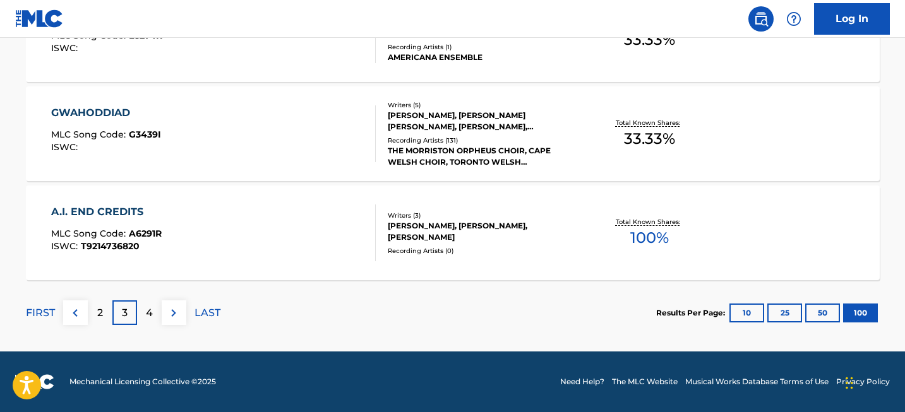
click at [149, 306] on p "4" at bounding box center [149, 313] width 7 height 15
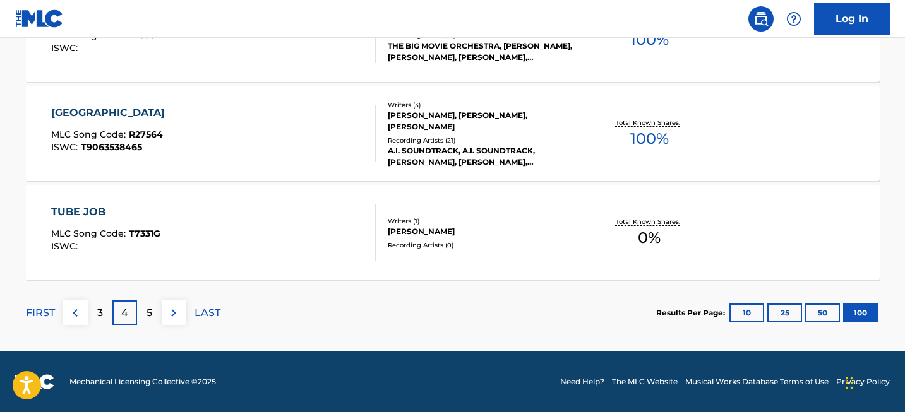
scroll to position [2923, 0]
click at [142, 309] on div "5" at bounding box center [149, 312] width 25 height 25
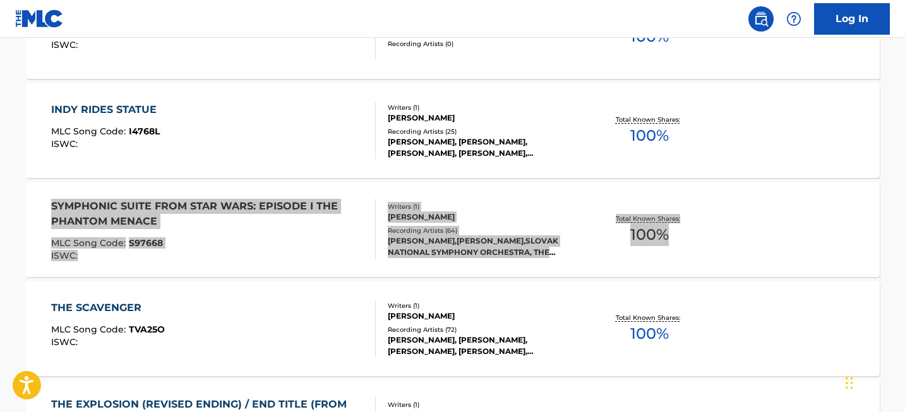
scroll to position [0, 0]
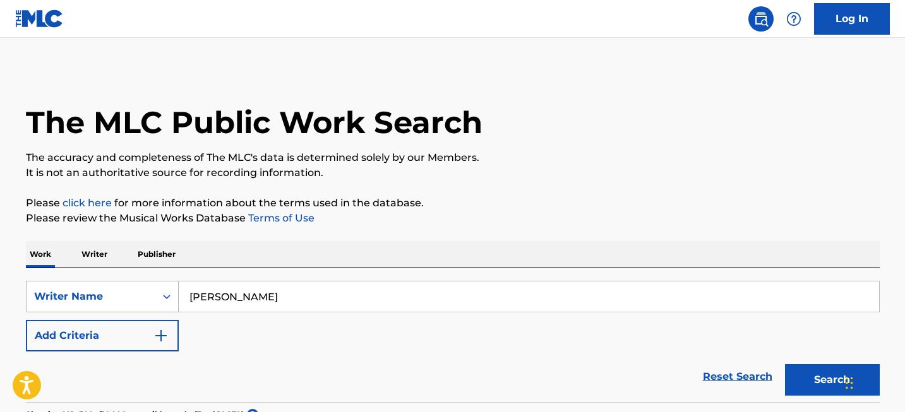
click at [96, 290] on div "Writer Name" at bounding box center [91, 297] width 129 height 24
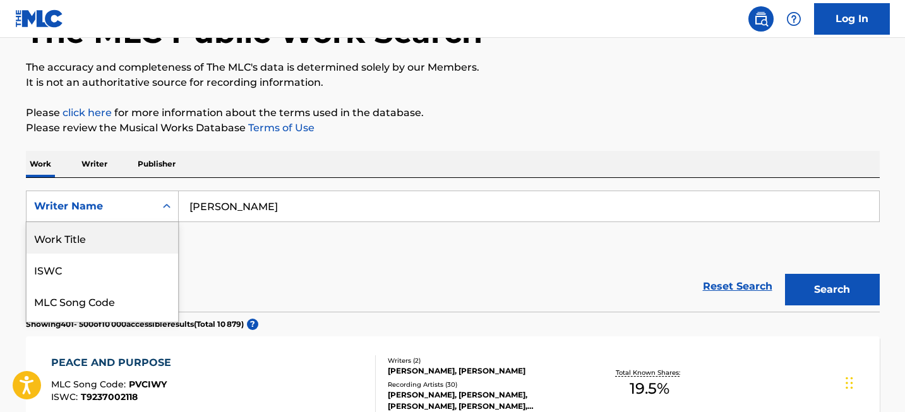
click at [95, 242] on div "Work Title" at bounding box center [103, 238] width 152 height 32
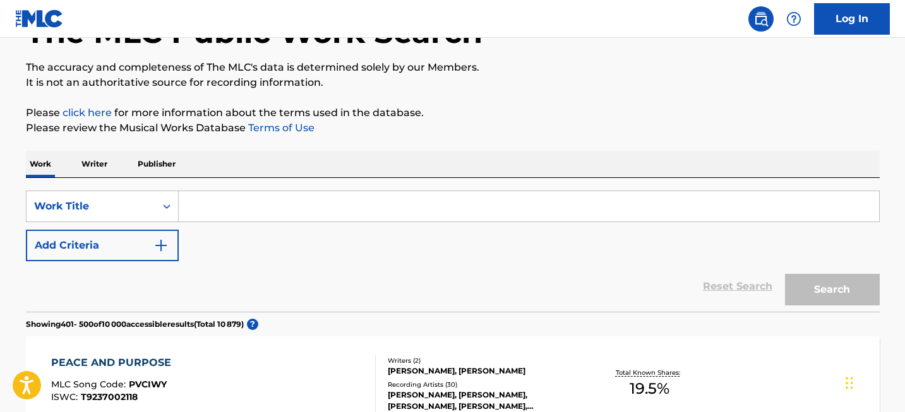
click at [200, 201] on input "Search Form" at bounding box center [529, 206] width 700 height 30
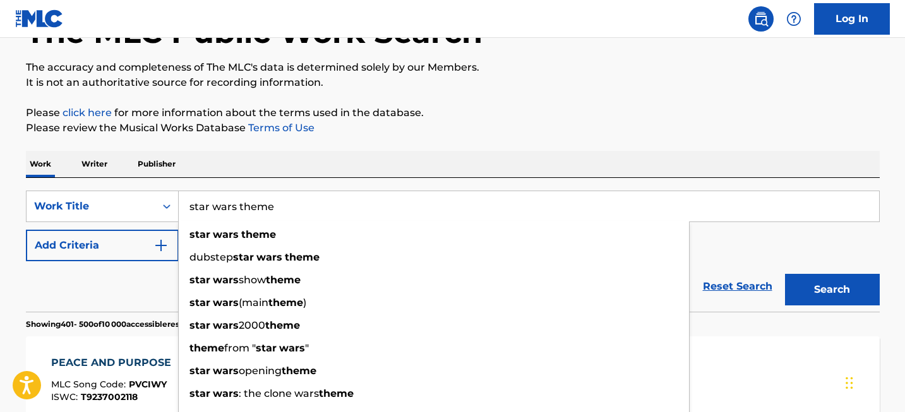
type input "star wars theme"
click at [581, 134] on p "Please review the Musical Works Database Terms of Use" at bounding box center [452, 128] width 853 height 15
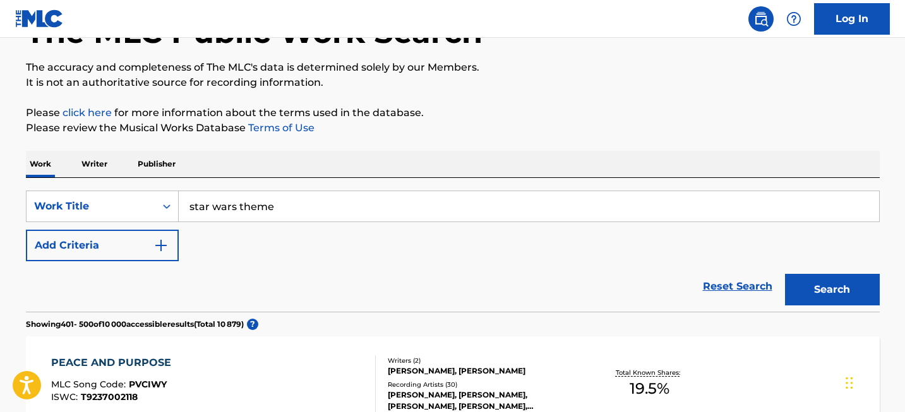
click at [828, 291] on button "Search" at bounding box center [832, 290] width 95 height 32
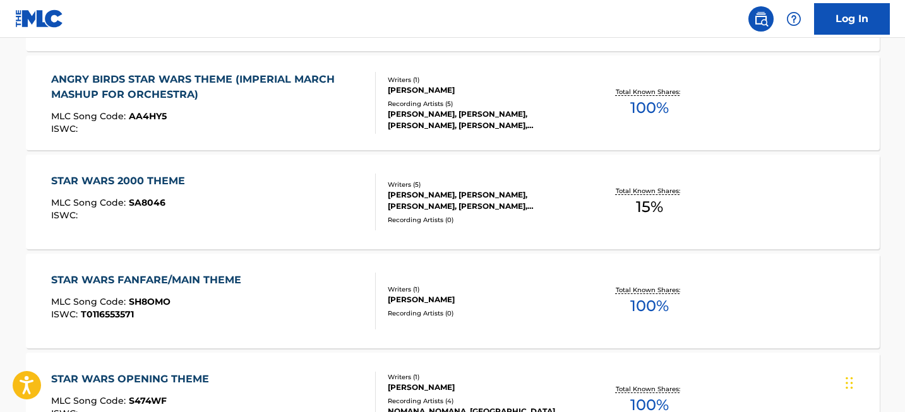
scroll to position [1742, 0]
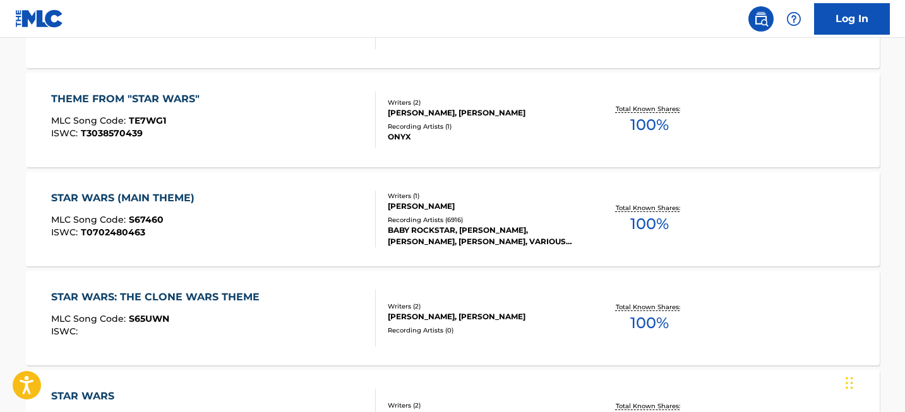
click at [160, 201] on div "STAR WARS (MAIN THEME)" at bounding box center [126, 198] width 150 height 15
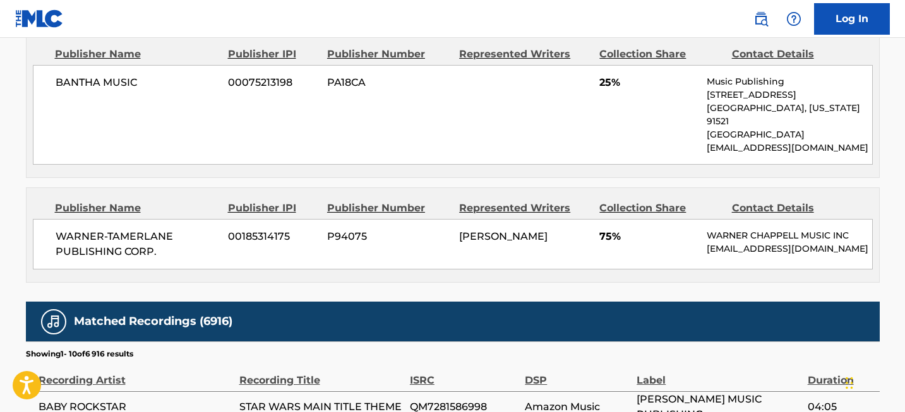
scroll to position [1259, 0]
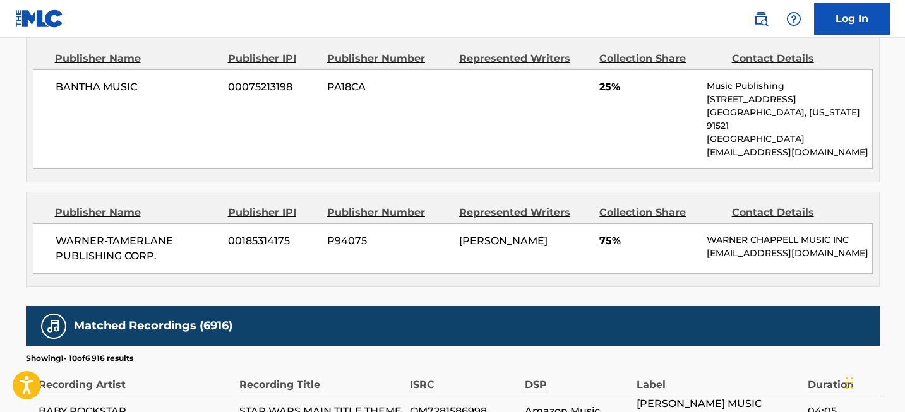
click at [107, 84] on span "BANTHA MUSIC" at bounding box center [138, 87] width 164 height 15
copy div "BANTHA MUSIC"
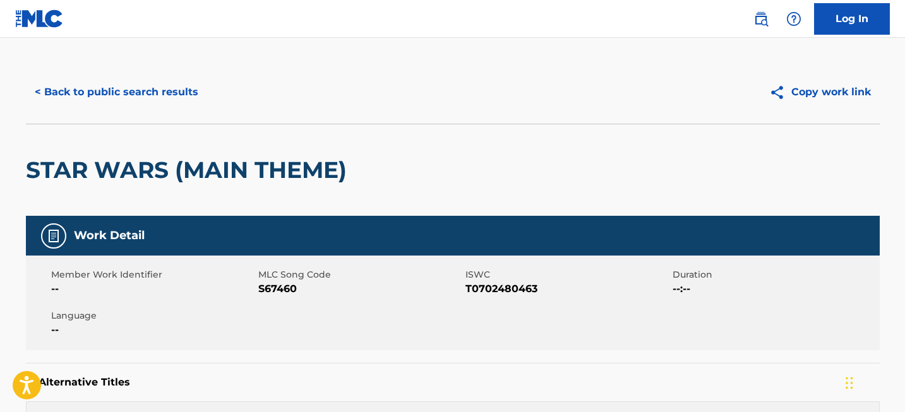
scroll to position [51, 0]
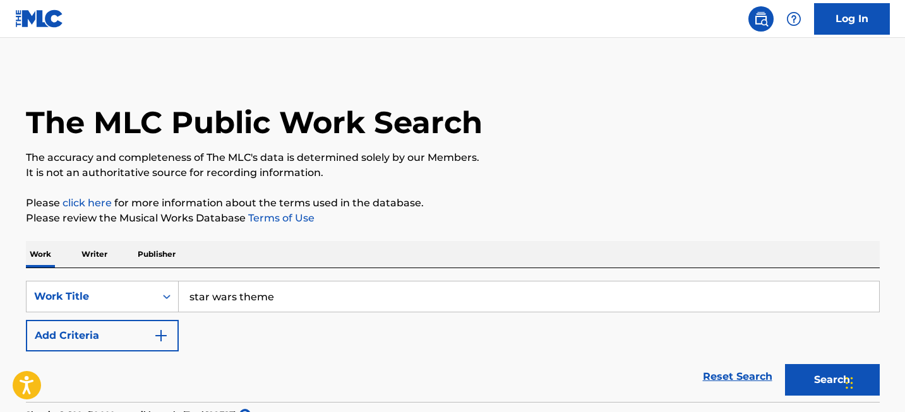
click at [255, 271] on div "SearchWithCriteria0b3f0ee5-80e6-40d2-bcf0-8c6c2ccc09fe Work Title star wars the…" at bounding box center [452, 335] width 853 height 134
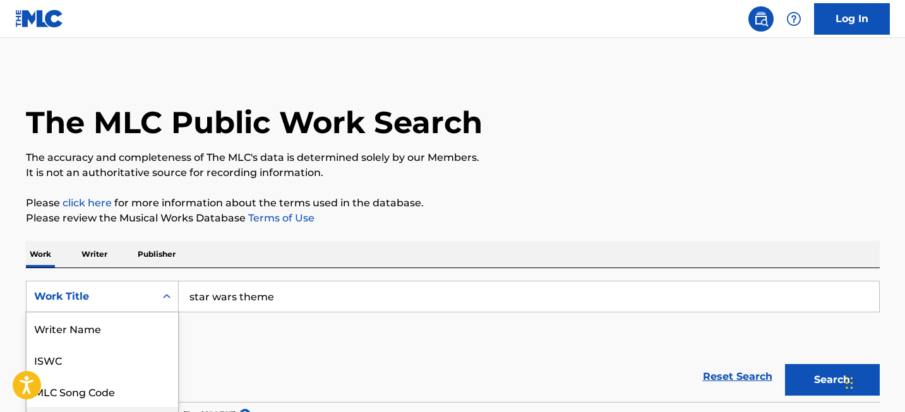
scroll to position [87, 0]
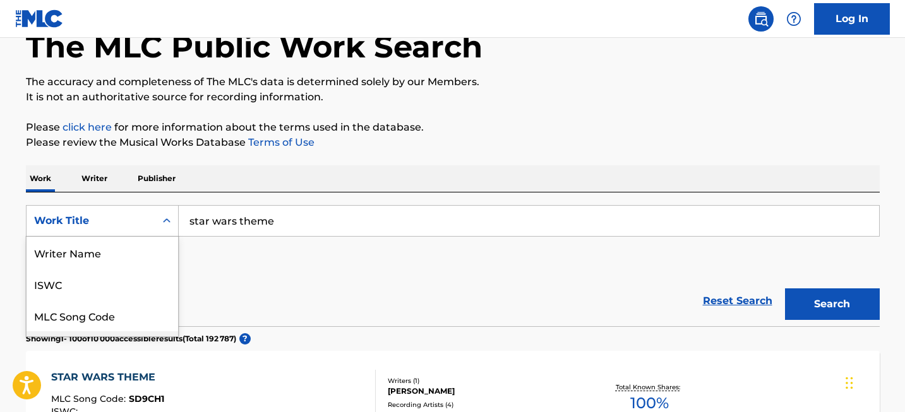
click at [133, 237] on div "Writer IPI, 4 of 8. 8 results available. Use Up and Down to choose options, pre…" at bounding box center [102, 221] width 153 height 32
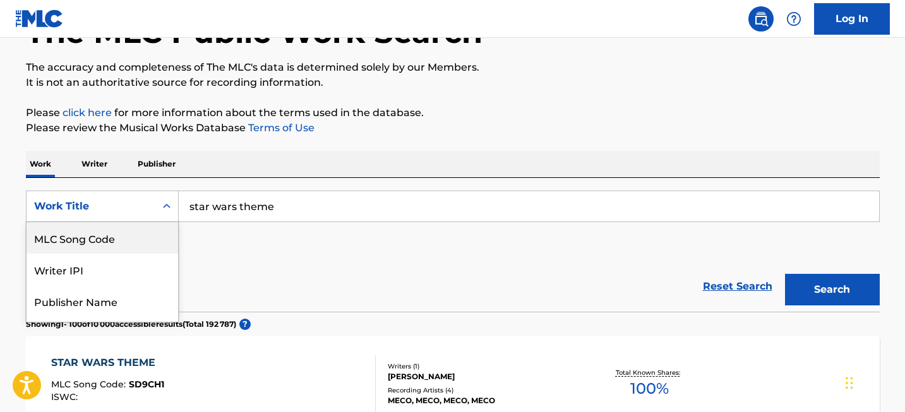
scroll to position [0, 0]
click at [115, 241] on div "Writer Name" at bounding box center [103, 238] width 152 height 32
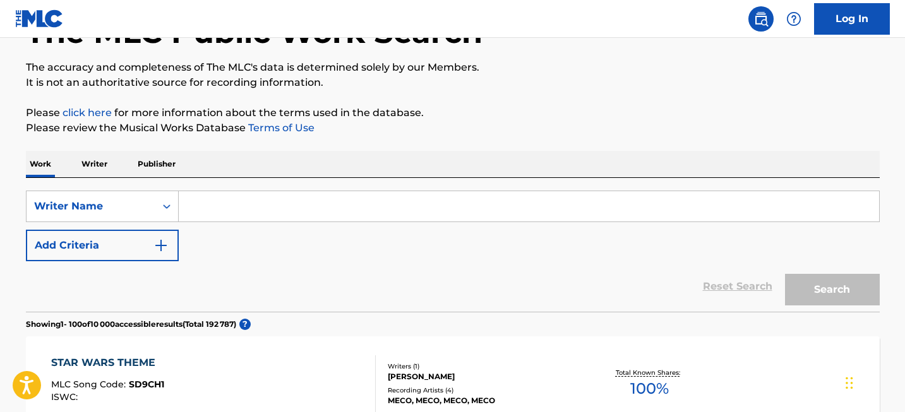
click at [242, 211] on input "Search Form" at bounding box center [529, 206] width 700 height 30
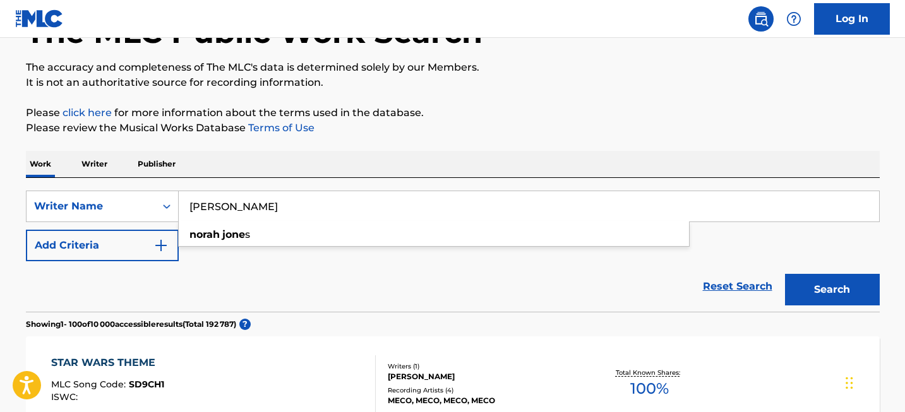
click at [785, 274] on button "Search" at bounding box center [832, 290] width 95 height 32
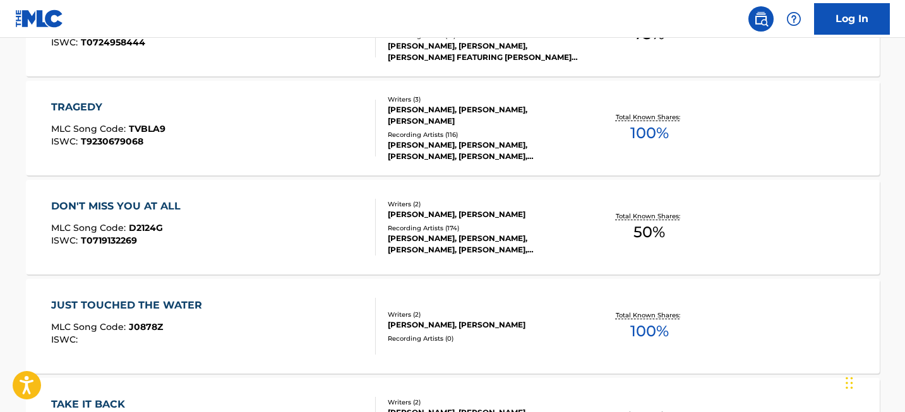
scroll to position [10053, 0]
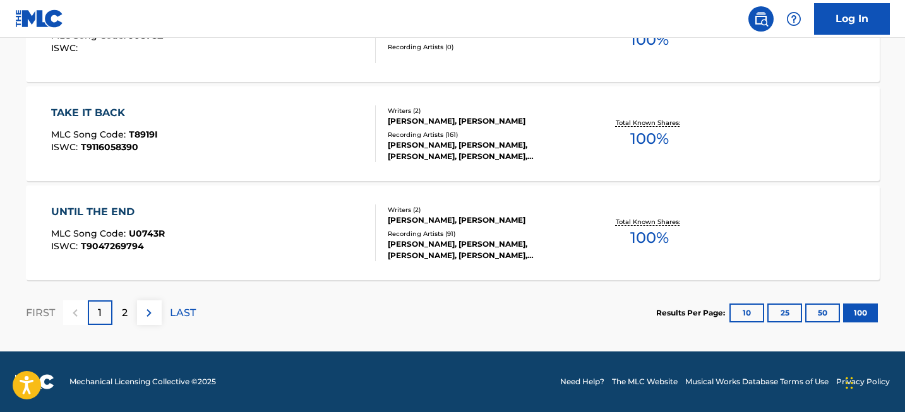
click at [117, 317] on div "2" at bounding box center [124, 312] width 25 height 25
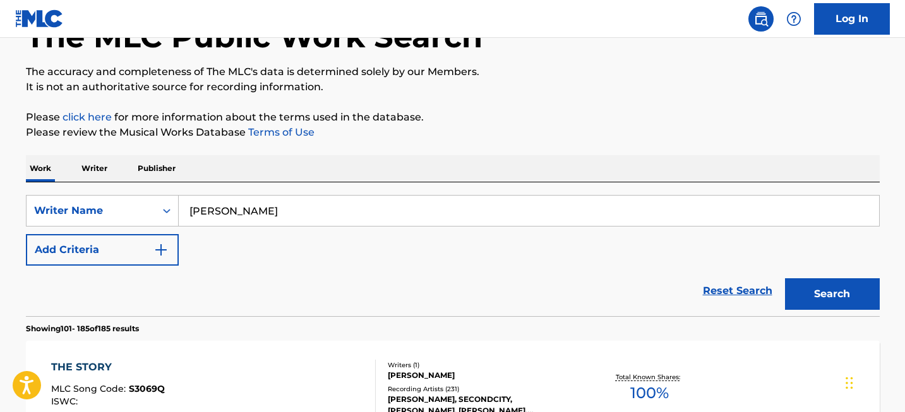
scroll to position [120, 0]
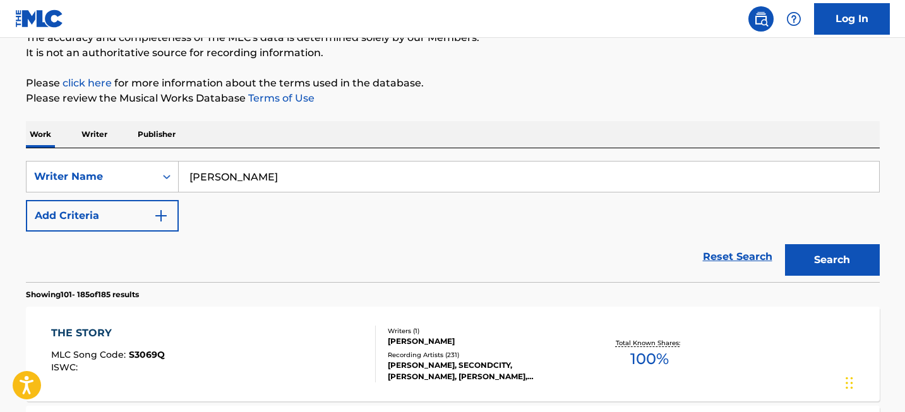
click at [304, 174] on input "[PERSON_NAME]" at bounding box center [529, 177] width 700 height 30
click at [244, 177] on input "[PERSON_NAME]" at bounding box center [529, 177] width 700 height 30
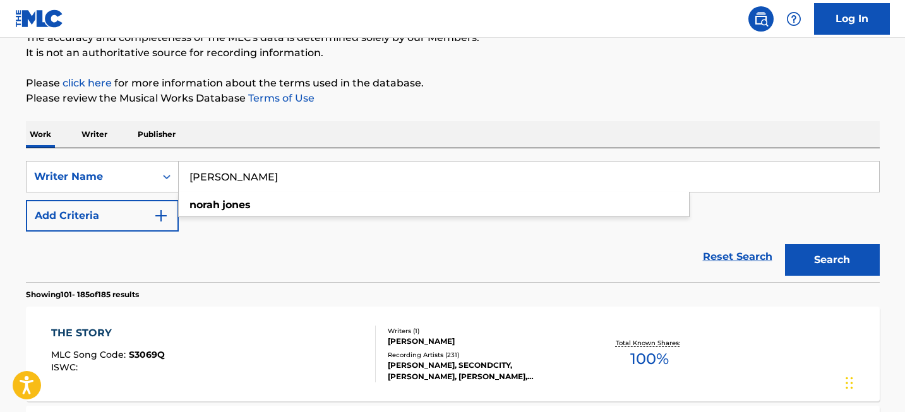
paste input "[PERSON_NAME]"
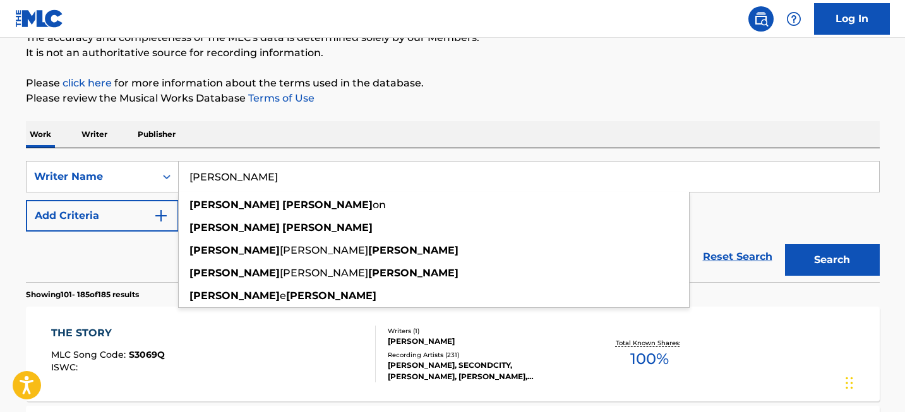
type input "[PERSON_NAME]"
click at [826, 252] on button "Search" at bounding box center [832, 260] width 95 height 32
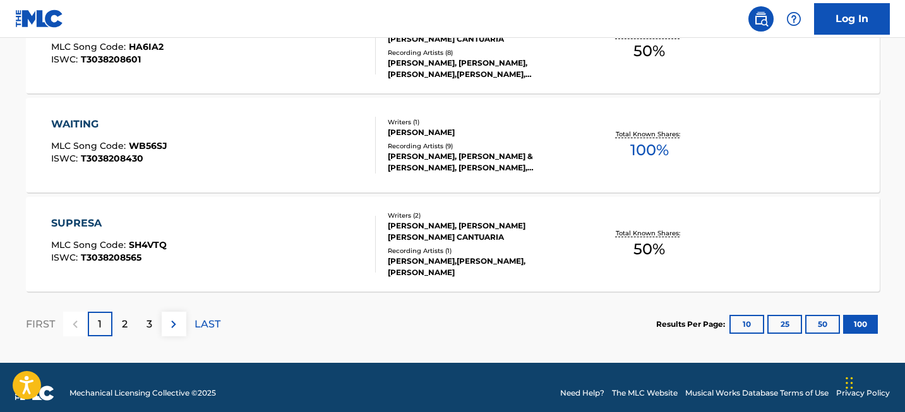
scroll to position [10053, 0]
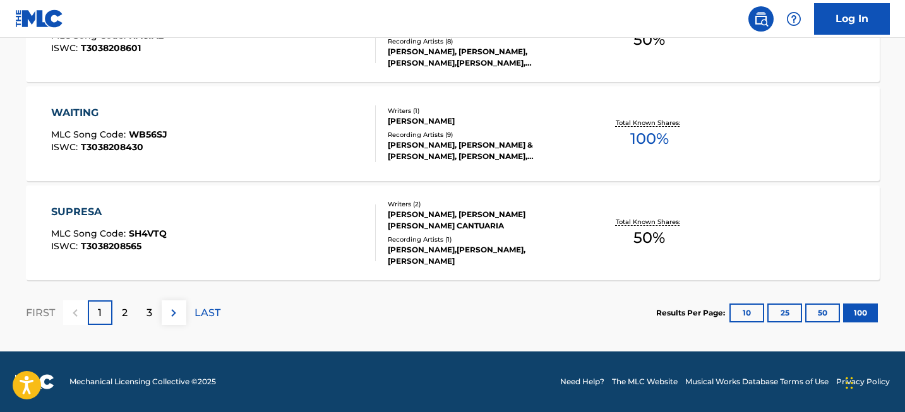
click at [117, 318] on div "2" at bounding box center [124, 312] width 25 height 25
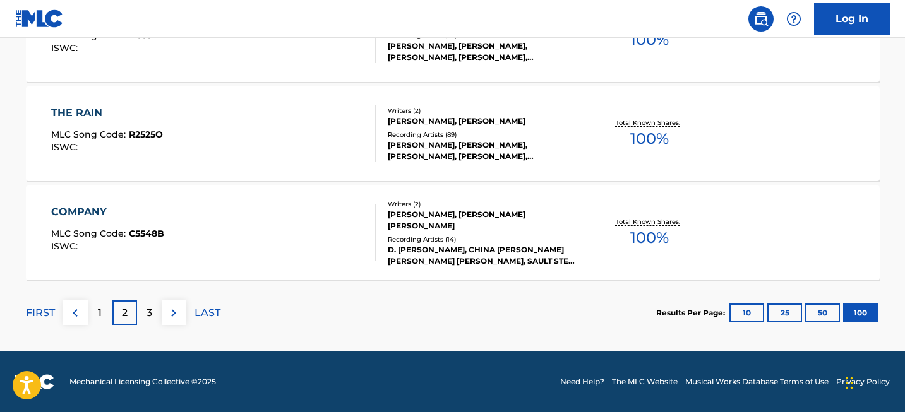
click at [157, 307] on div "3" at bounding box center [149, 312] width 25 height 25
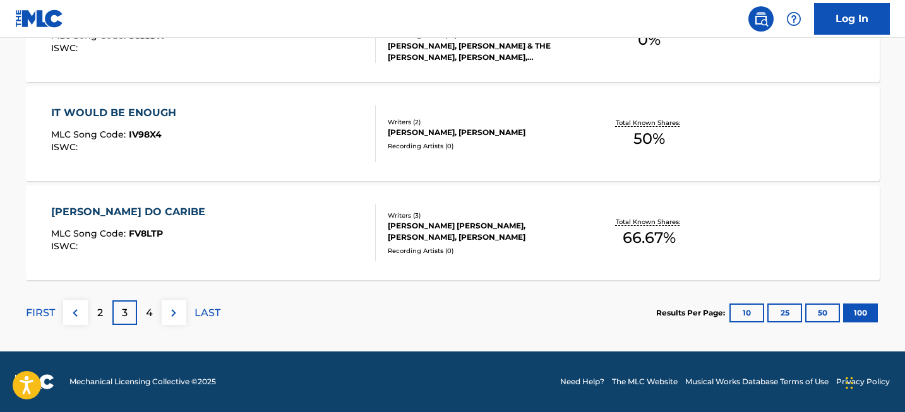
scroll to position [742, 0]
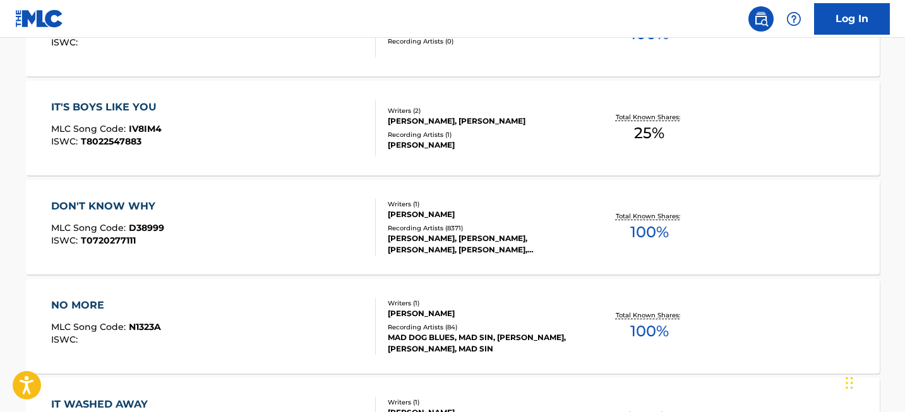
click at [143, 206] on div "DON'T KNOW WHY" at bounding box center [107, 206] width 113 height 15
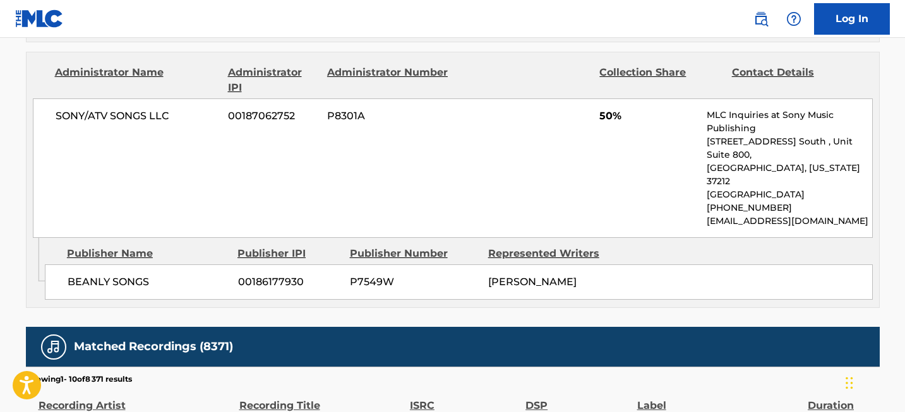
scroll to position [1259, 0]
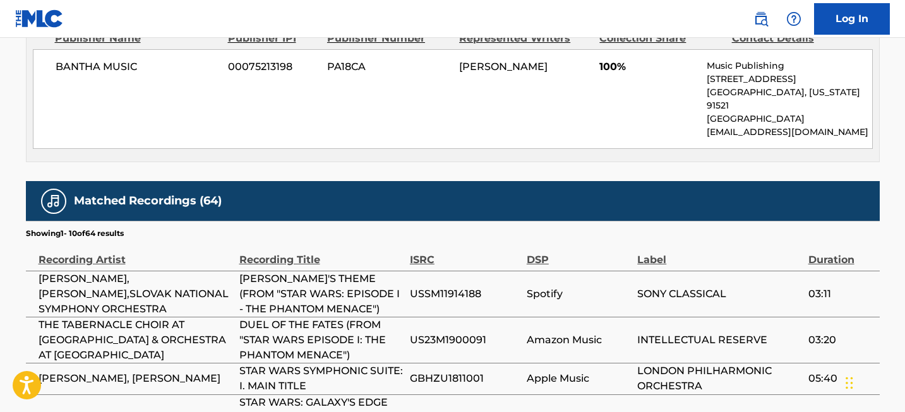
scroll to position [651, 0]
